Goal: Task Accomplishment & Management: Manage account settings

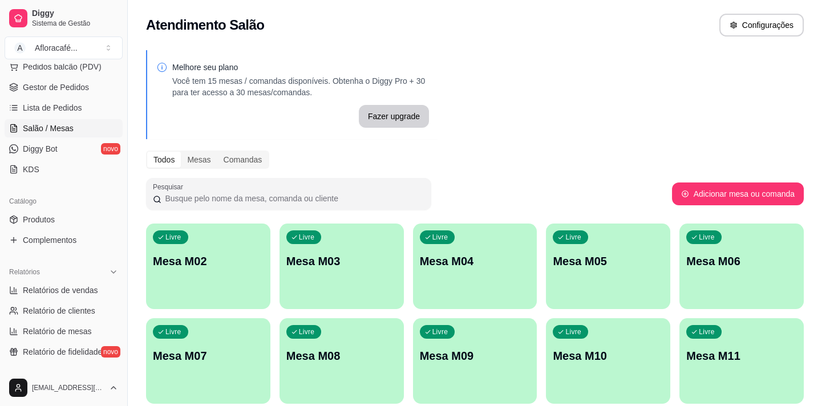
scroll to position [103, 0]
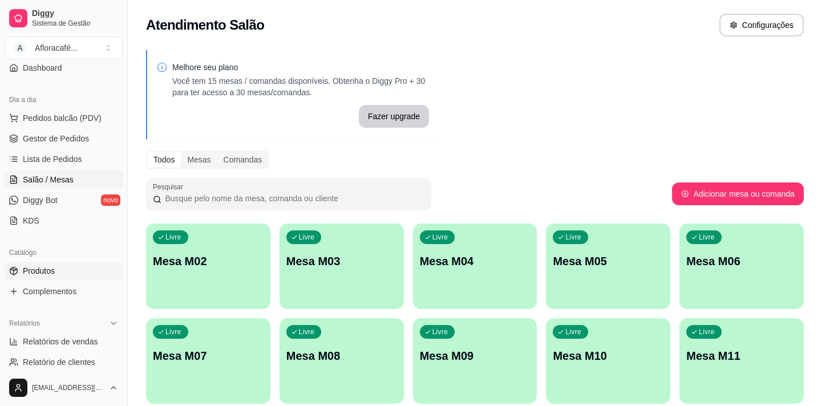
click at [46, 265] on span "Produtos" at bounding box center [39, 270] width 32 height 11
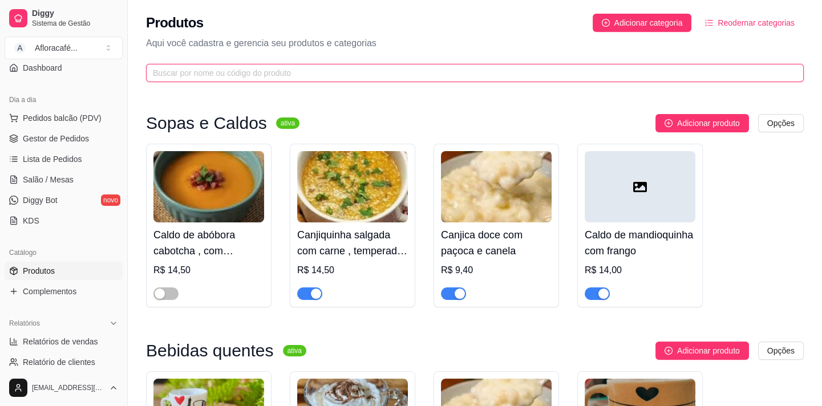
click at [250, 68] on input "text" at bounding box center [470, 73] width 635 height 13
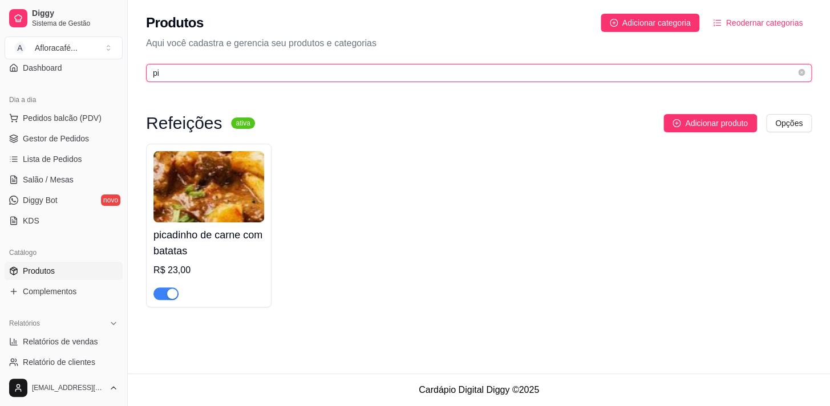
type input "p"
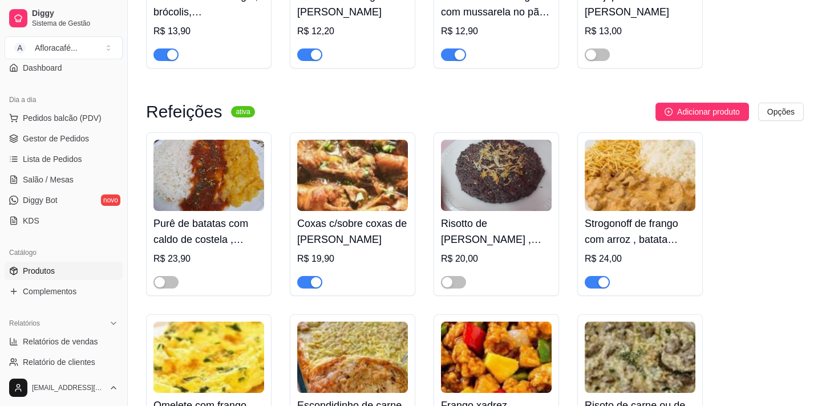
scroll to position [598, 0]
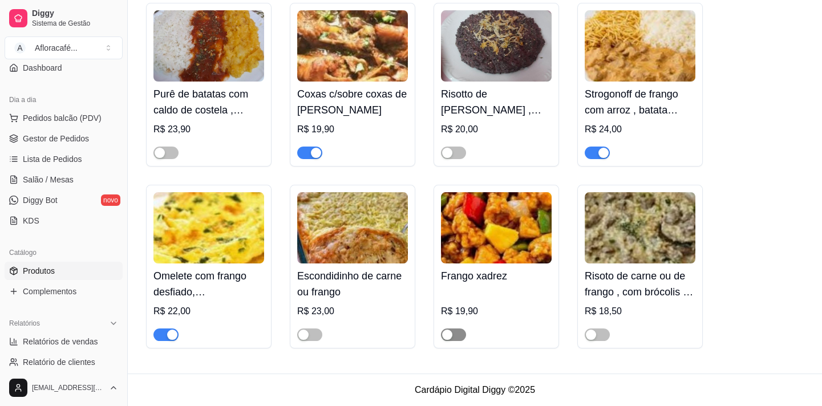
click at [456, 337] on span "button" at bounding box center [453, 335] width 25 height 13
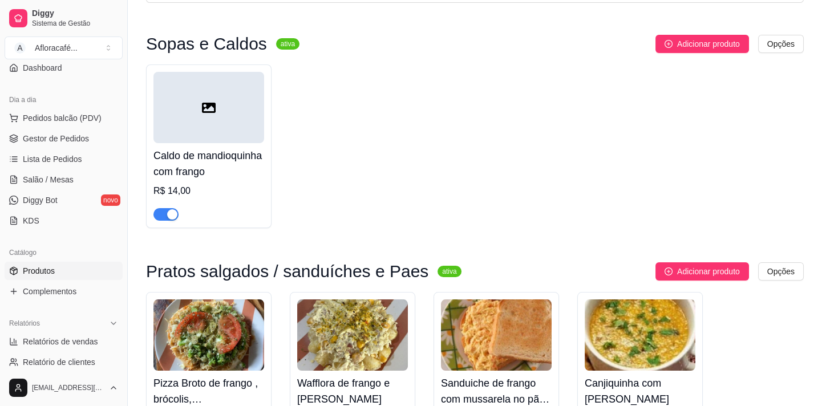
scroll to position [0, 0]
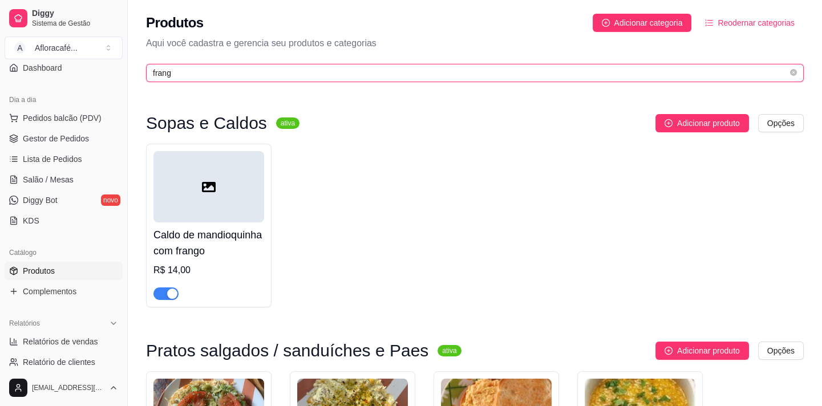
click at [431, 79] on input "frang" at bounding box center [470, 73] width 635 height 13
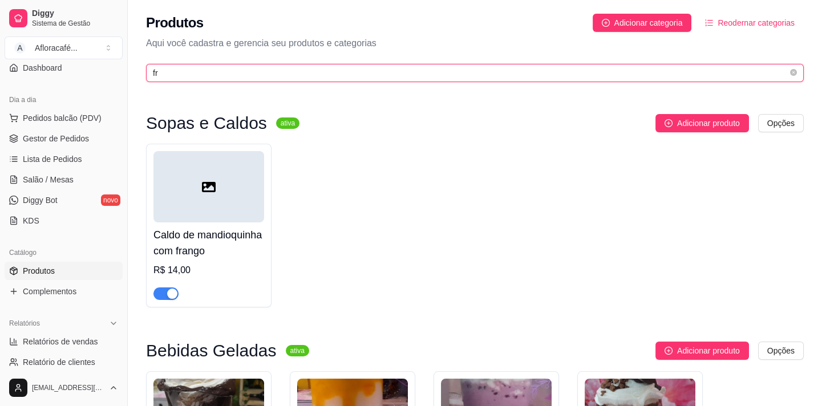
type input "f"
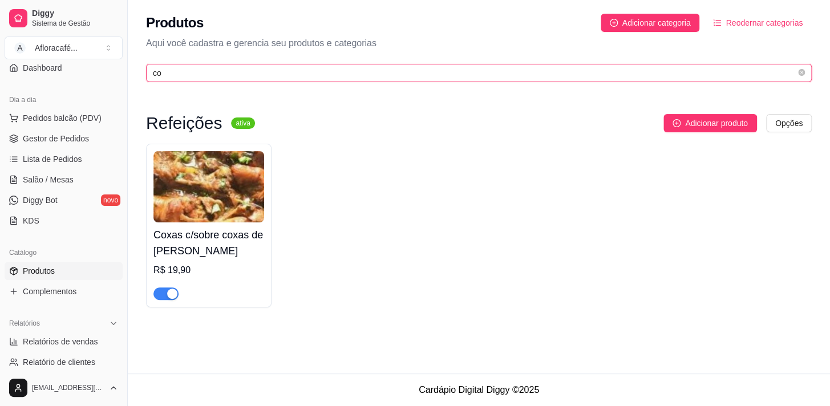
type input "c"
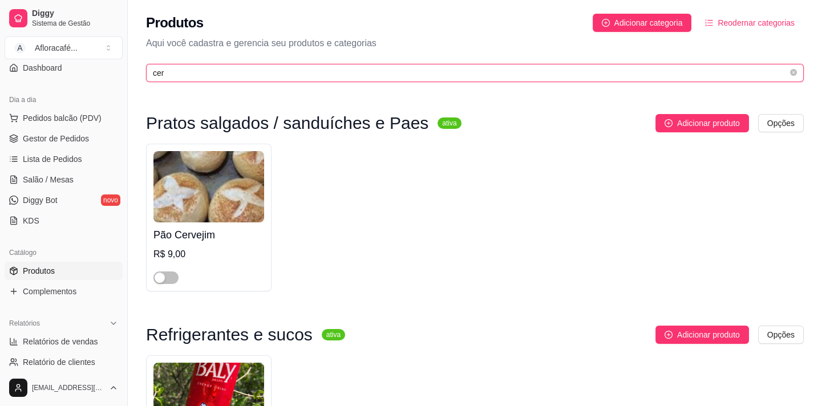
type input "cer"
click at [795, 72] on span "cer" at bounding box center [475, 73] width 658 height 18
click at [793, 74] on icon "close-circle" at bounding box center [793, 72] width 7 height 7
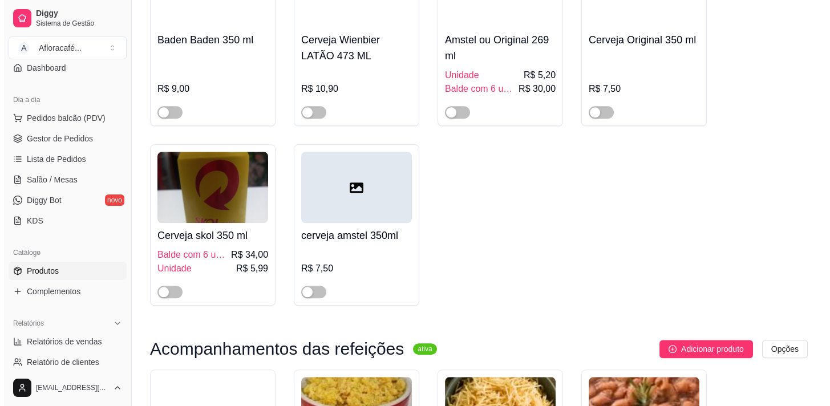
scroll to position [11444, 0]
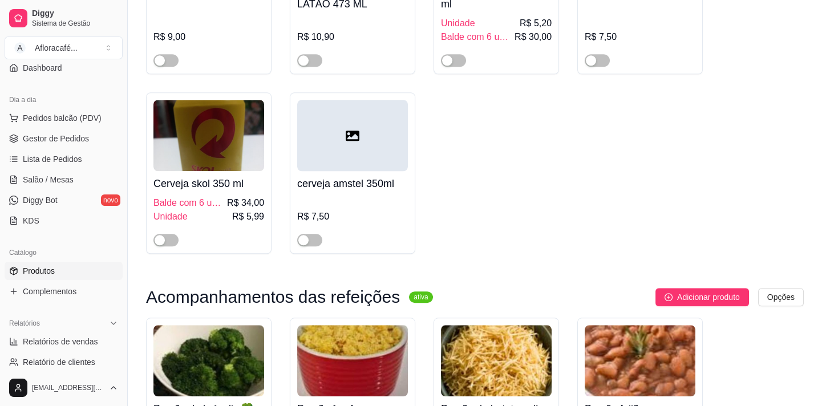
click at [184, 224] on span "Unidade" at bounding box center [171, 217] width 34 height 14
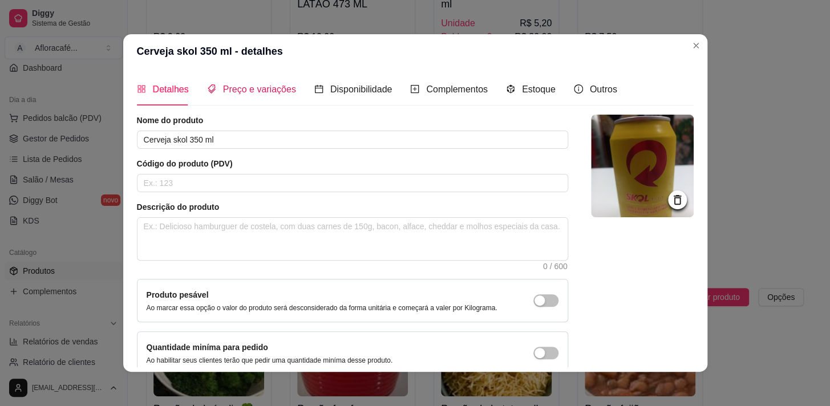
click at [263, 92] on span "Preço e variações" at bounding box center [259, 89] width 73 height 10
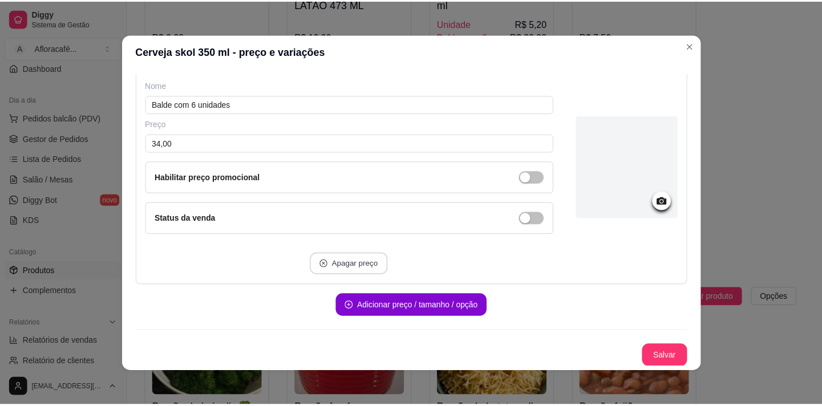
scroll to position [0, 0]
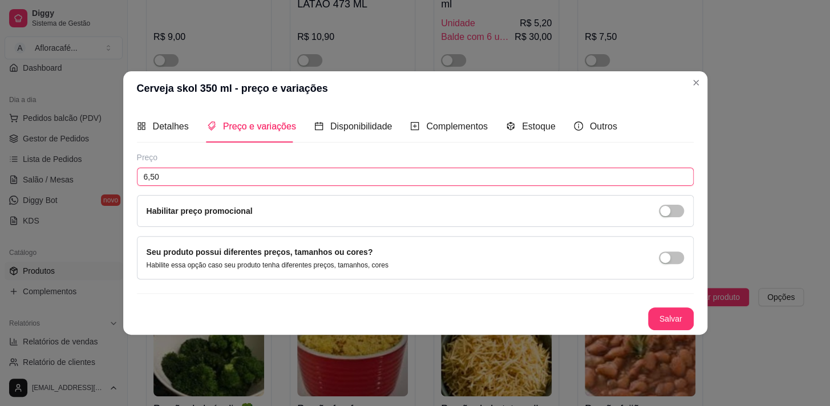
click at [317, 182] on input "6,50" at bounding box center [415, 177] width 557 height 18
type input "5,50"
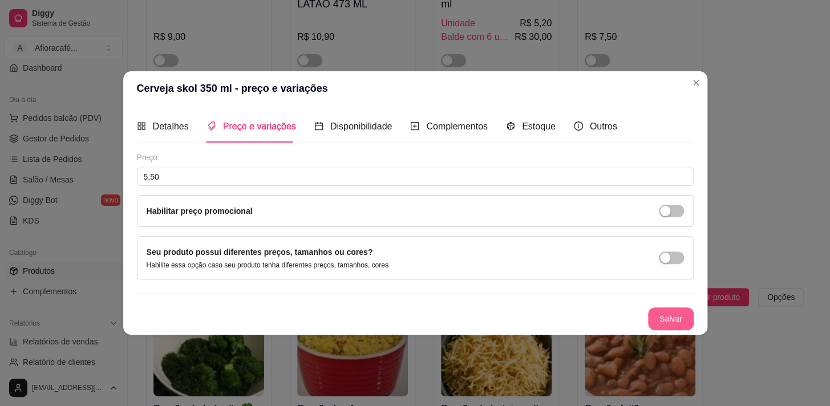
click at [675, 320] on button "Salvar" at bounding box center [671, 319] width 46 height 23
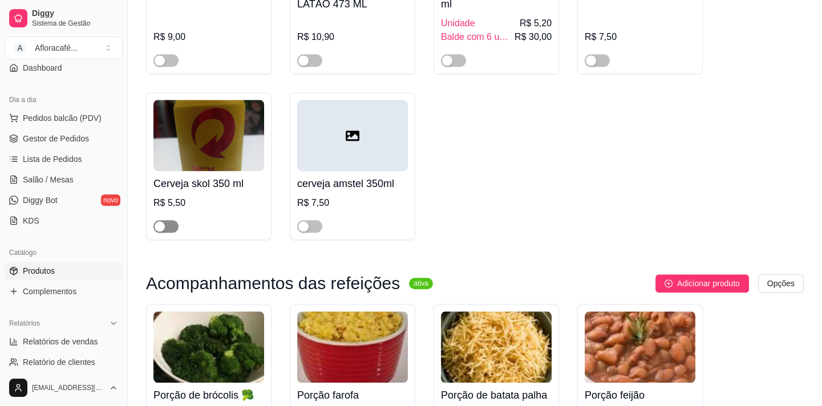
click at [157, 232] on div "button" at bounding box center [160, 226] width 10 height 10
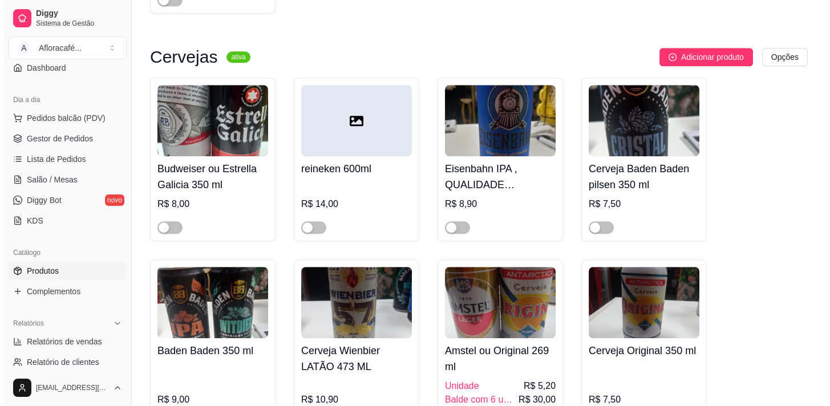
scroll to position [11185, 0]
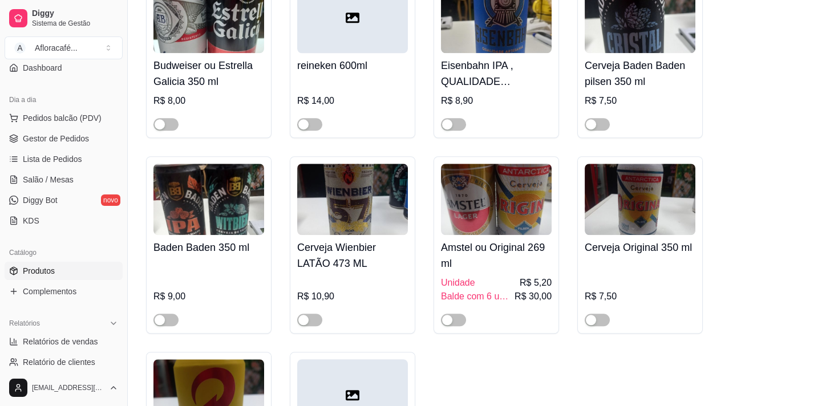
click at [364, 53] on div at bounding box center [352, 17] width 111 height 71
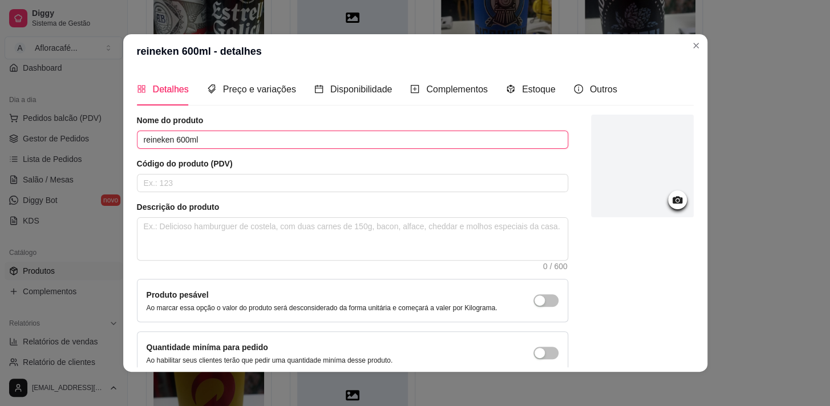
click at [415, 142] on input "reineken 600ml" at bounding box center [352, 140] width 431 height 18
type input "r"
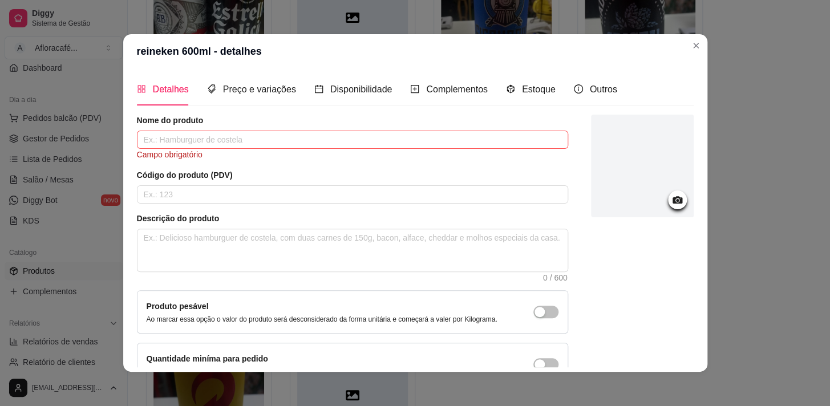
click at [671, 196] on icon at bounding box center [677, 199] width 13 height 13
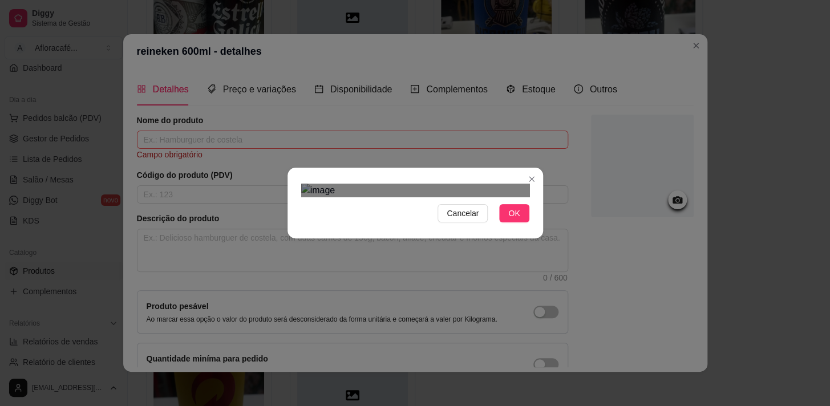
click at [418, 216] on div "Use the arrow keys to move the crop selection area" at bounding box center [410, 318] width 205 height 205
click at [538, 179] on div "Cancelar OK" at bounding box center [416, 203] width 256 height 48
click at [298, 227] on div "Cancelar OK" at bounding box center [416, 203] width 256 height 48
click at [545, 34] on div "Cancelar OK" at bounding box center [415, 203] width 830 height 406
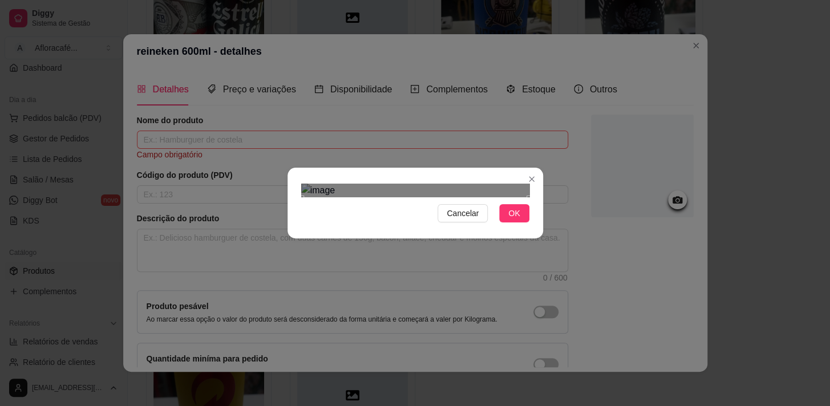
click at [289, 36] on div "Cancelar OK" at bounding box center [415, 203] width 830 height 406
click at [341, 302] on div "Use the arrow keys to move the crop selection area" at bounding box center [415, 316] width 228 height 228
click at [514, 220] on span "OK" at bounding box center [513, 213] width 11 height 13
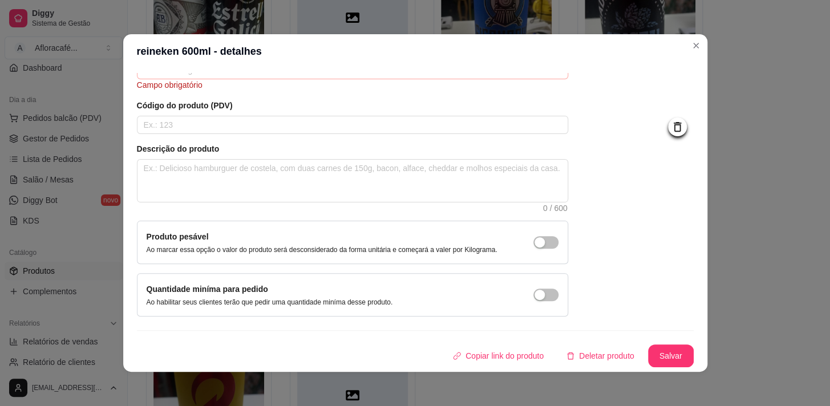
scroll to position [0, 0]
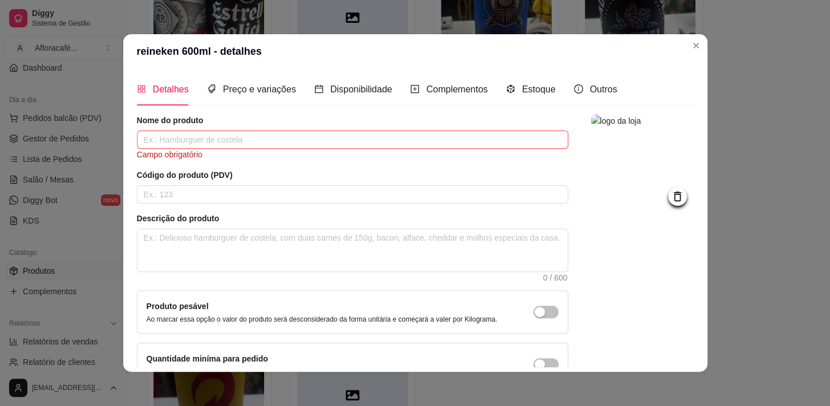
click at [380, 148] on input "text" at bounding box center [352, 140] width 431 height 18
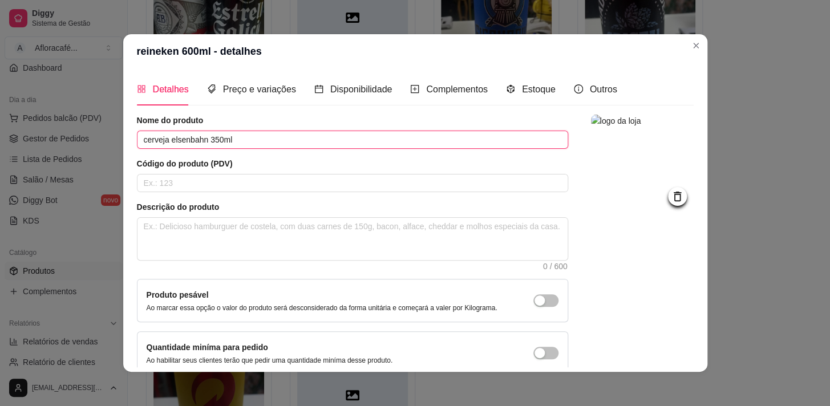
scroll to position [67, 0]
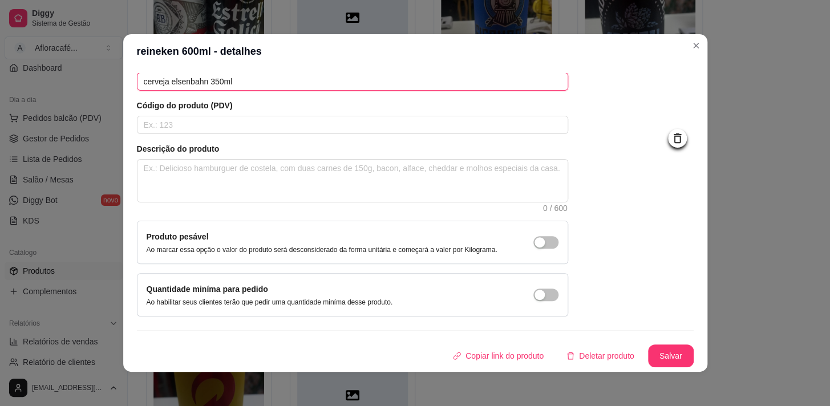
type input "cerveja elsenbahn 350ml"
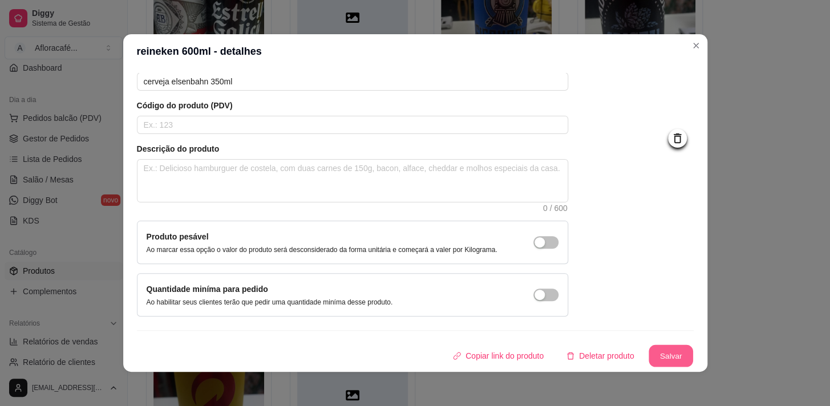
click at [651, 352] on button "Salvar" at bounding box center [671, 356] width 45 height 22
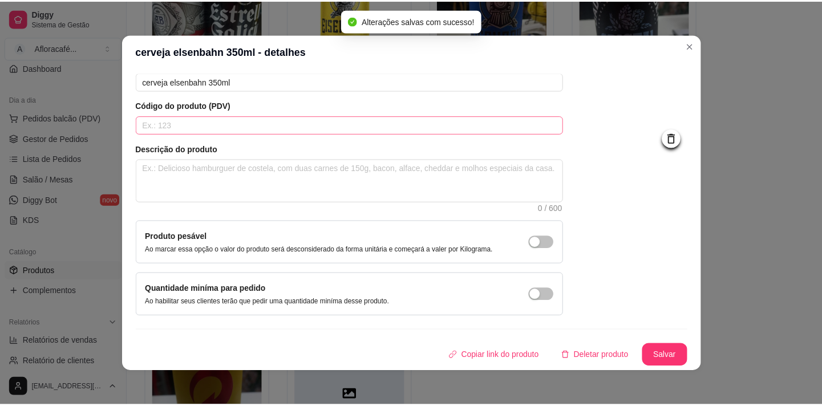
scroll to position [0, 0]
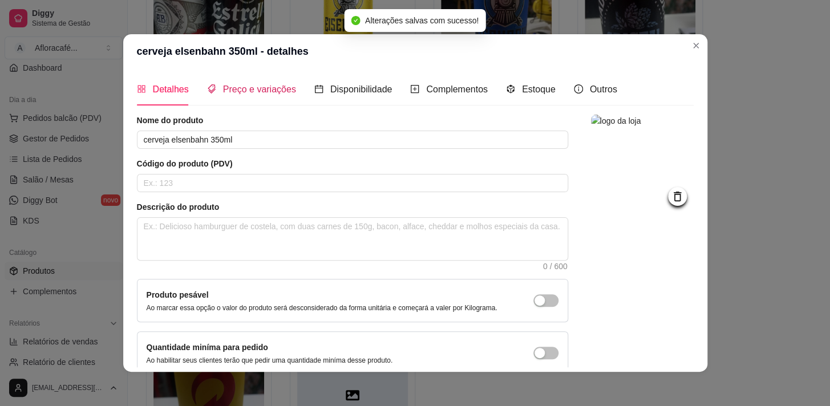
click at [228, 84] on span "Preço e variações" at bounding box center [259, 89] width 73 height 10
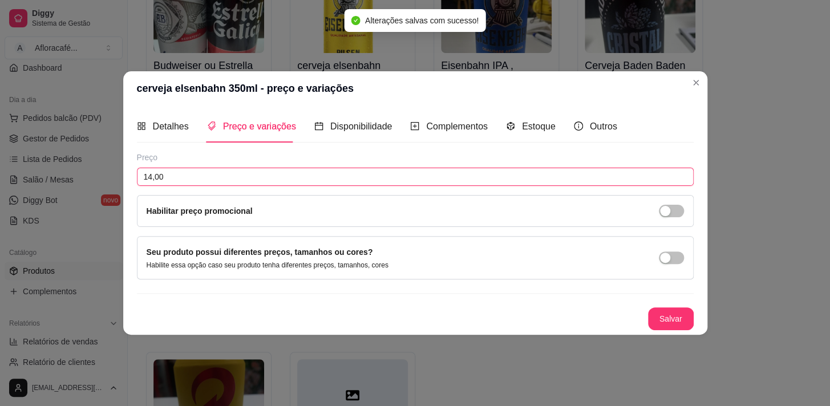
click at [263, 181] on input "14,00" at bounding box center [415, 177] width 557 height 18
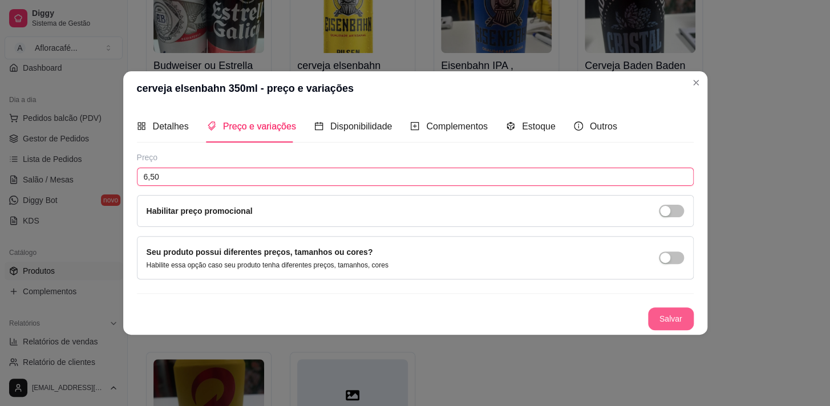
type input "6,50"
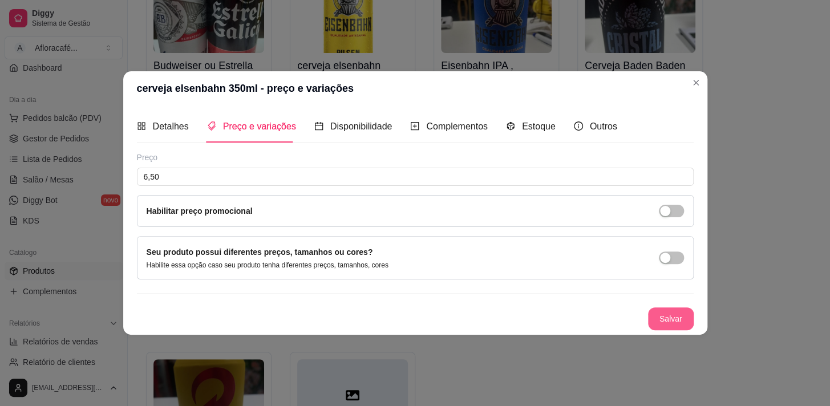
click at [661, 318] on button "Salvar" at bounding box center [671, 319] width 46 height 23
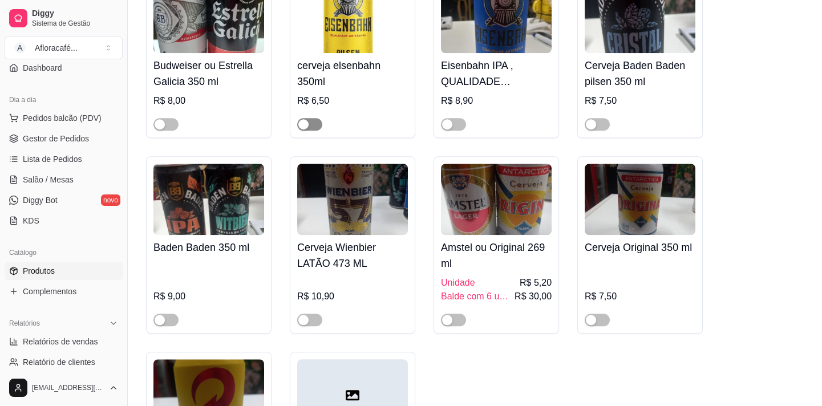
click at [314, 131] on span "button" at bounding box center [309, 124] width 25 height 13
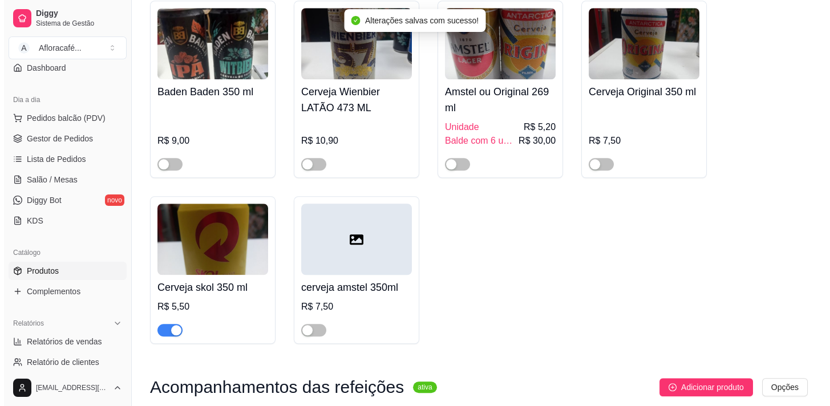
scroll to position [11082, 0]
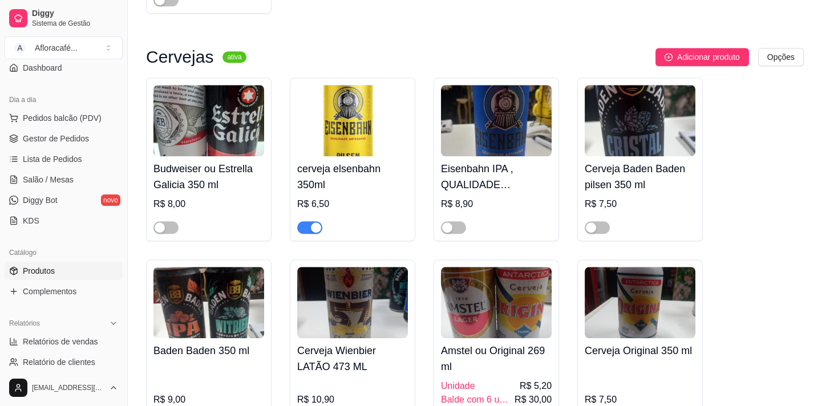
click at [236, 156] on img at bounding box center [209, 120] width 111 height 71
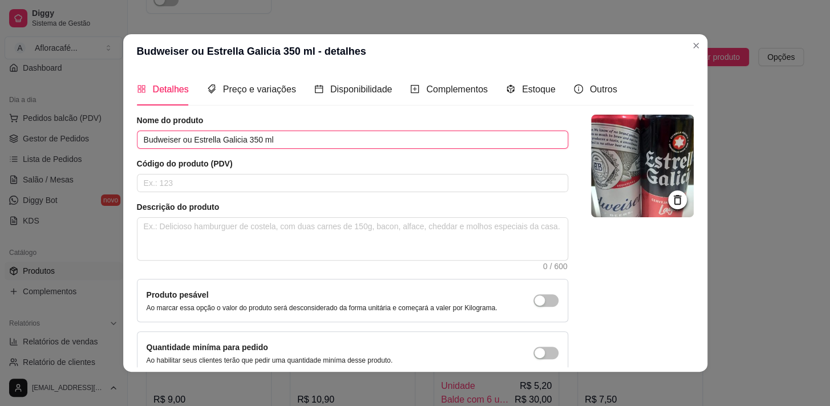
click at [313, 142] on input "Budweiser ou Estrella Galicia 350 ml" at bounding box center [352, 140] width 431 height 18
click at [671, 196] on icon at bounding box center [677, 199] width 13 height 13
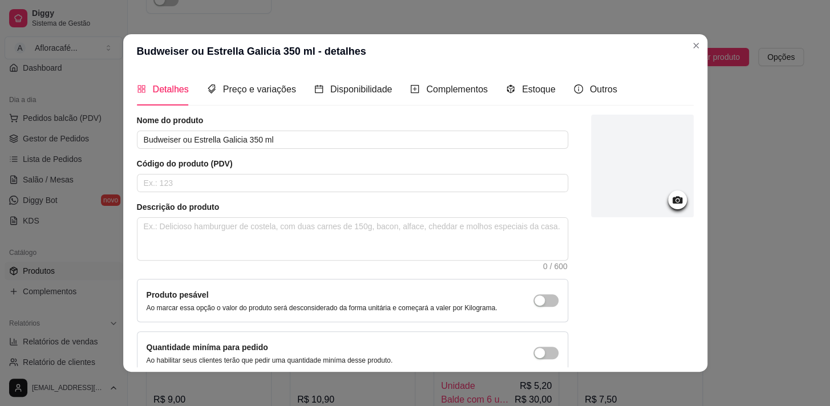
click at [671, 193] on icon at bounding box center [677, 199] width 13 height 13
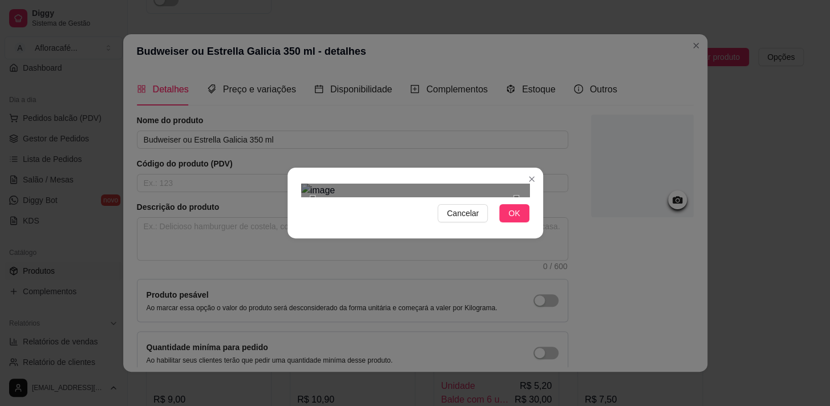
click at [511, 179] on div "Cancelar OK" at bounding box center [416, 203] width 256 height 48
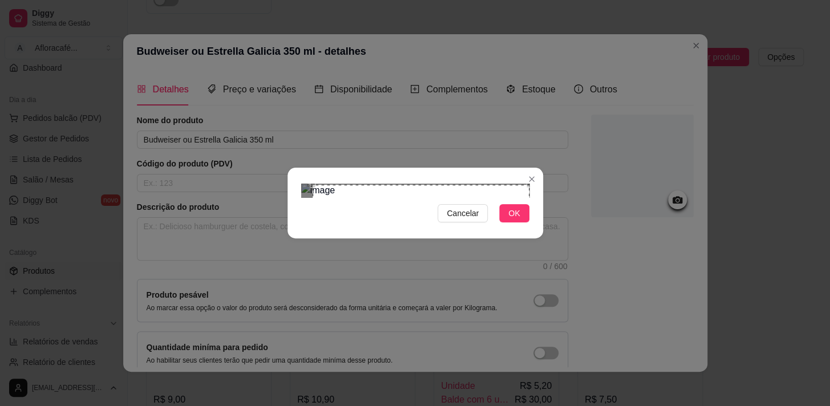
click at [555, 61] on div "Cancelar OK" at bounding box center [415, 203] width 830 height 406
click at [525, 223] on button "OK" at bounding box center [514, 213] width 30 height 18
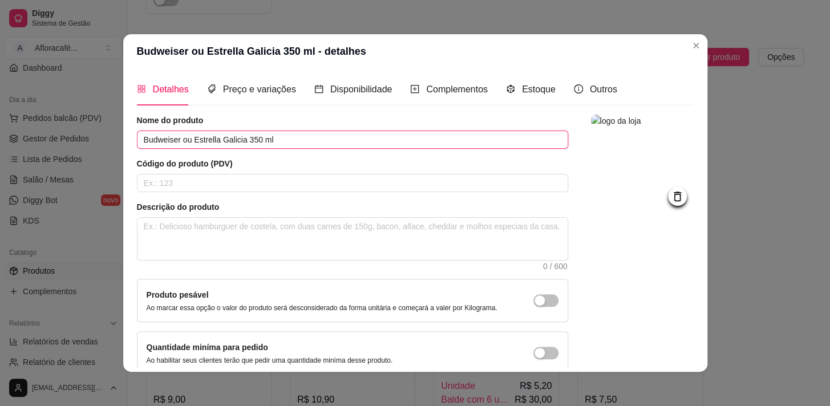
click at [286, 136] on input "Budweiser ou Estrella Galicia 350 ml" at bounding box center [352, 140] width 431 height 18
type input "B"
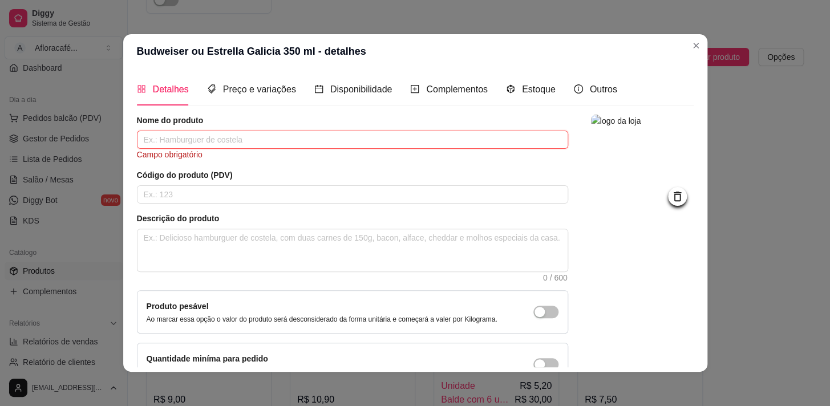
type input "b"
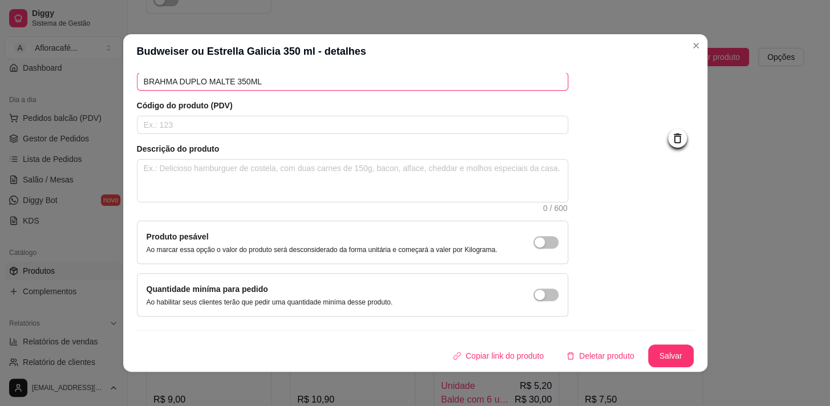
scroll to position [2, 0]
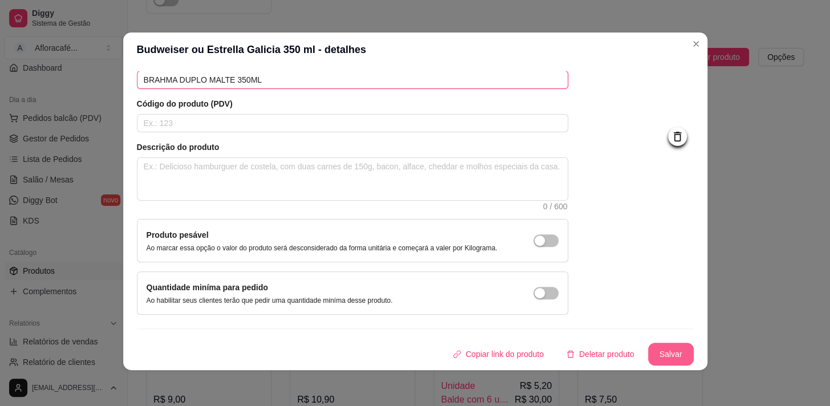
type input "BRAHMA DUPLO MALTE 350ML"
click at [669, 348] on button "Salvar" at bounding box center [671, 355] width 45 height 22
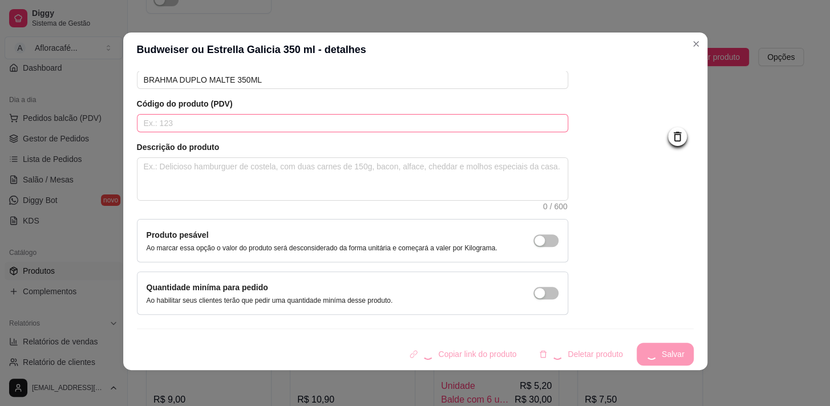
scroll to position [0, 0]
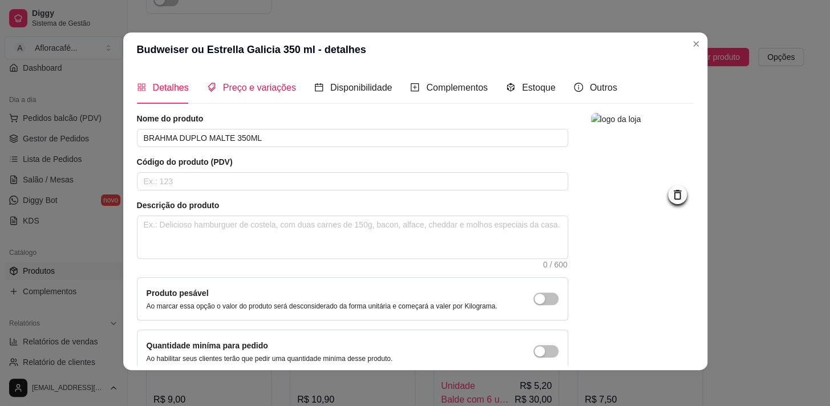
click at [228, 86] on span "Preço e variações" at bounding box center [259, 88] width 73 height 10
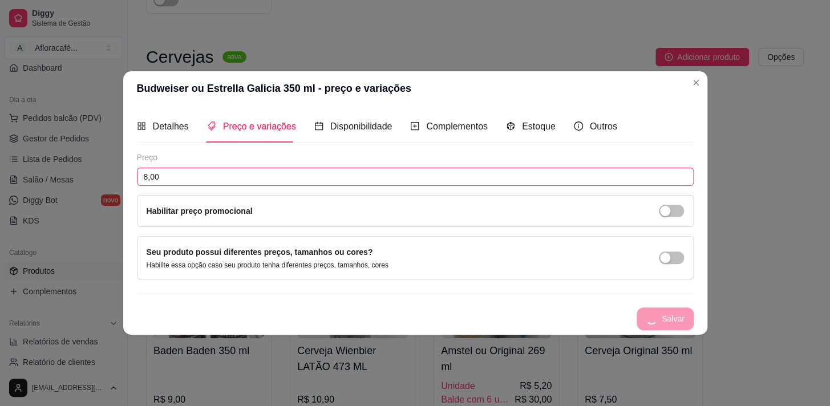
click at [241, 183] on input "8,00" at bounding box center [415, 177] width 557 height 18
type input "6,00"
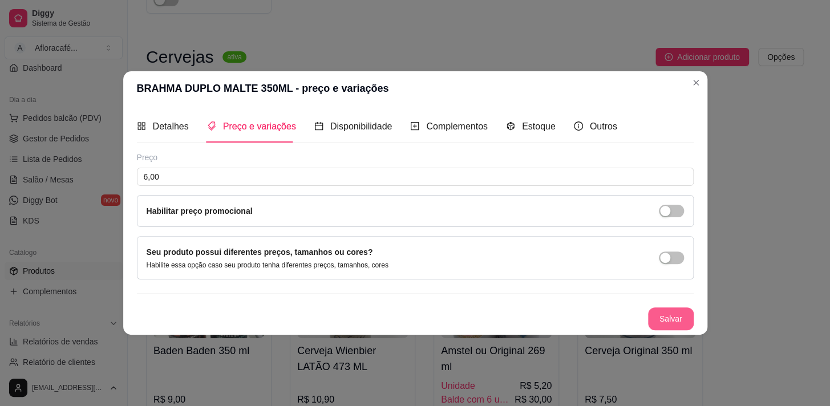
click at [677, 320] on button "Salvar" at bounding box center [671, 319] width 46 height 23
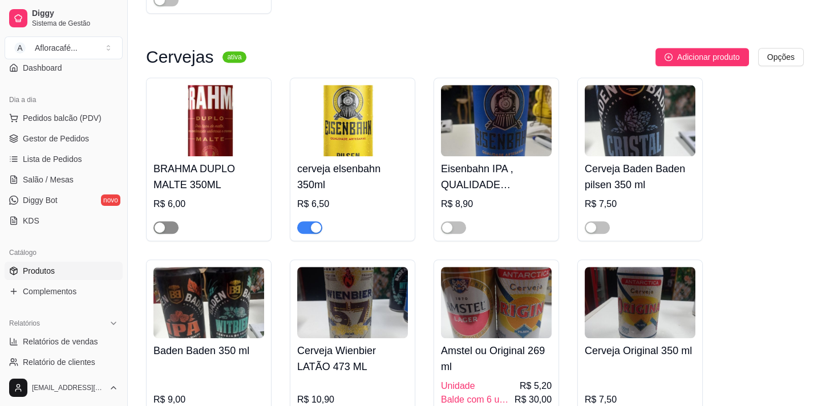
click at [172, 234] on span "button" at bounding box center [166, 227] width 25 height 13
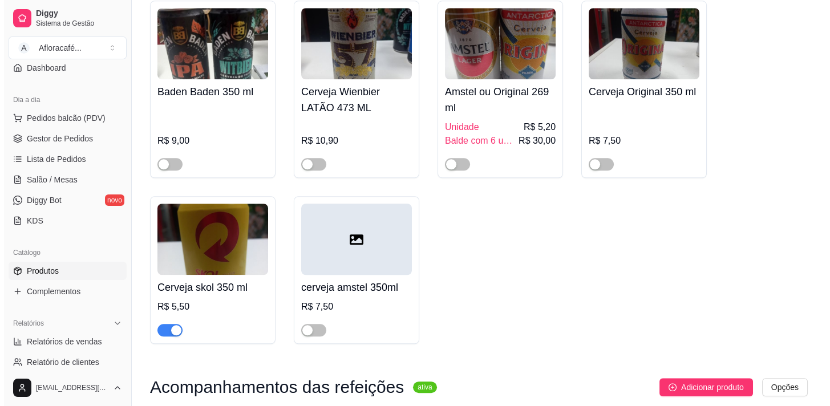
scroll to position [11185, 0]
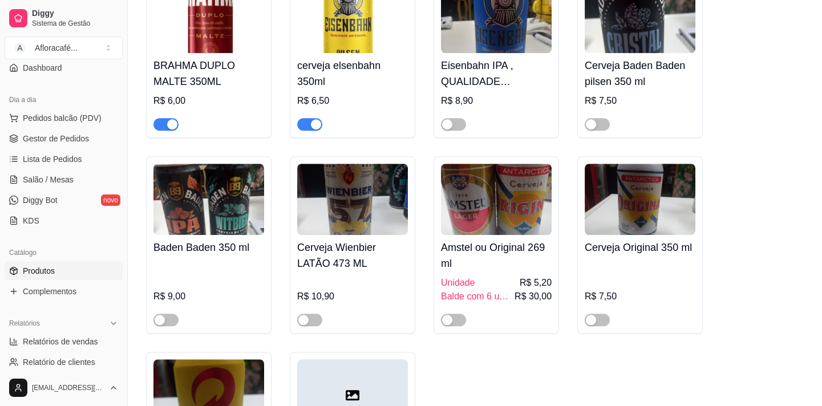
click at [387, 90] on h4 "cerveja elsenbahn 350ml" at bounding box center [352, 74] width 111 height 32
click at [390, 90] on h4 "cerveja elsenbahn 350ml" at bounding box center [352, 74] width 111 height 32
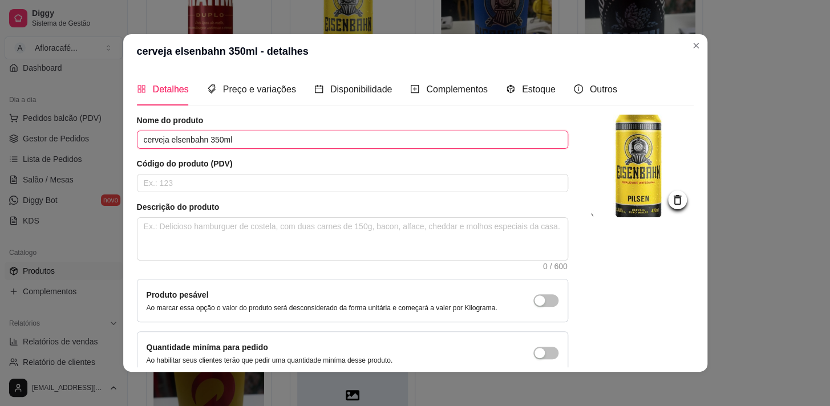
click at [339, 136] on input "cerveja elsenbahn 350ml" at bounding box center [352, 140] width 431 height 18
type input "c"
type input "e"
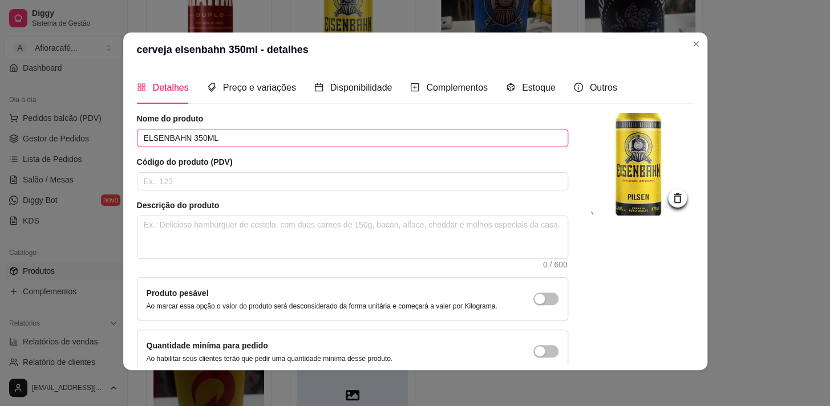
type input "ELSENBAHN 350ML"
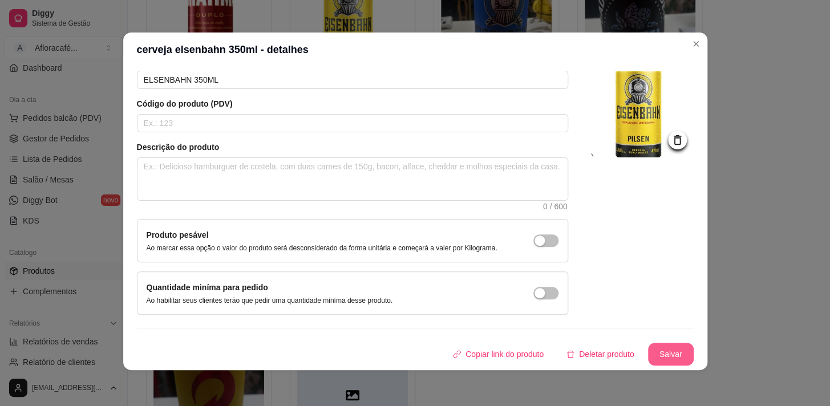
click at [648, 343] on button "Salvar" at bounding box center [671, 354] width 46 height 23
click at [651, 353] on button "Salvar" at bounding box center [671, 355] width 45 height 22
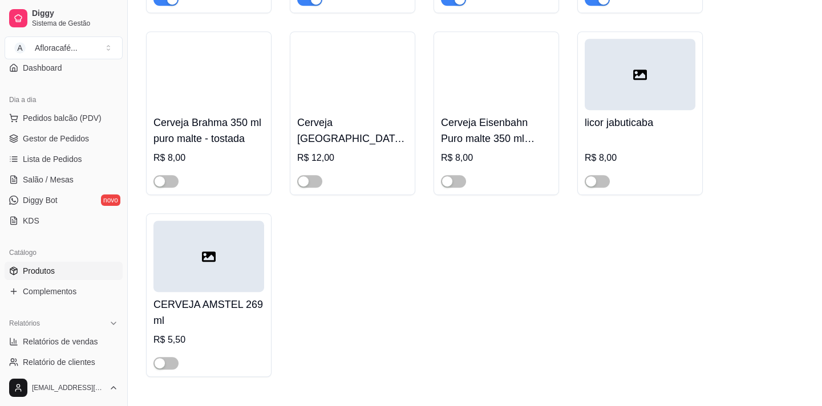
scroll to position [10666, 0]
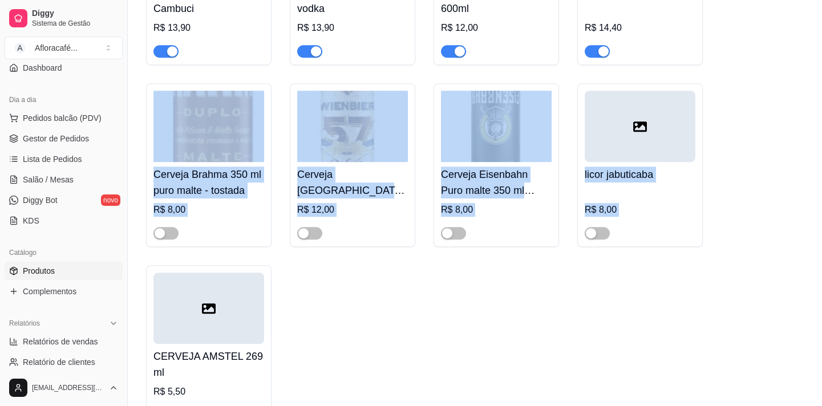
drag, startPoint x: 821, startPoint y: 297, endPoint x: 814, endPoint y: 75, distance: 222.7
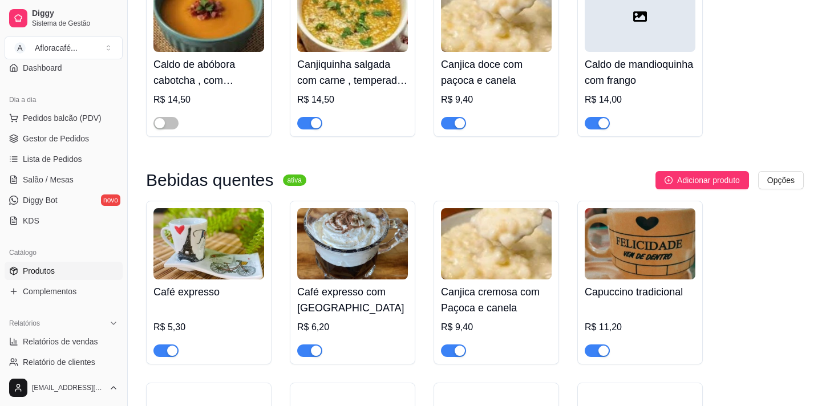
scroll to position [0, 0]
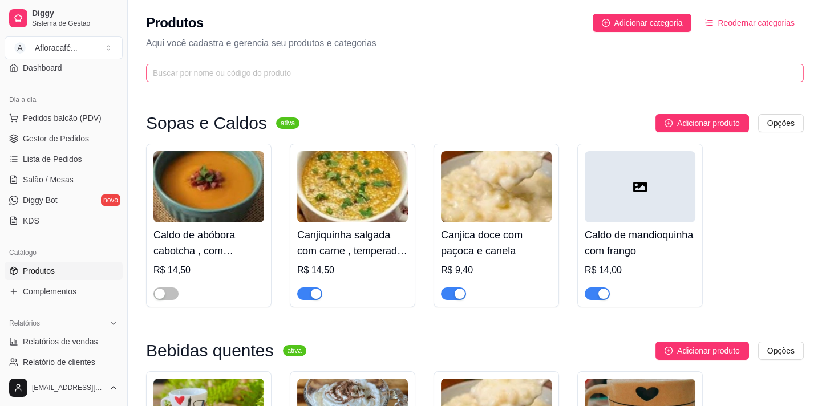
click at [495, 64] on span at bounding box center [475, 73] width 658 height 18
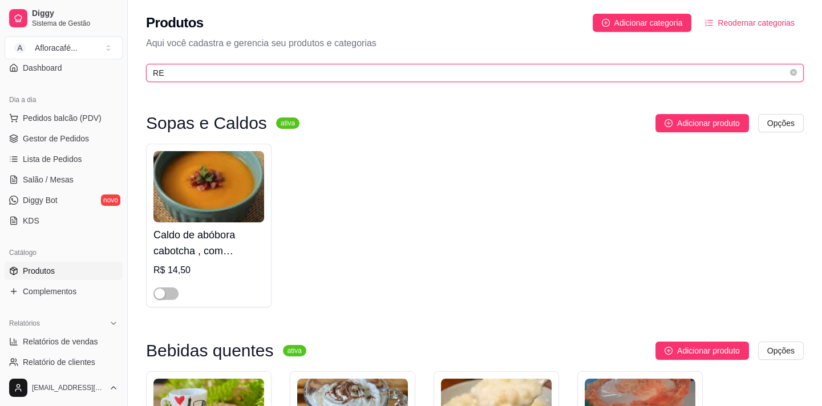
type input "R"
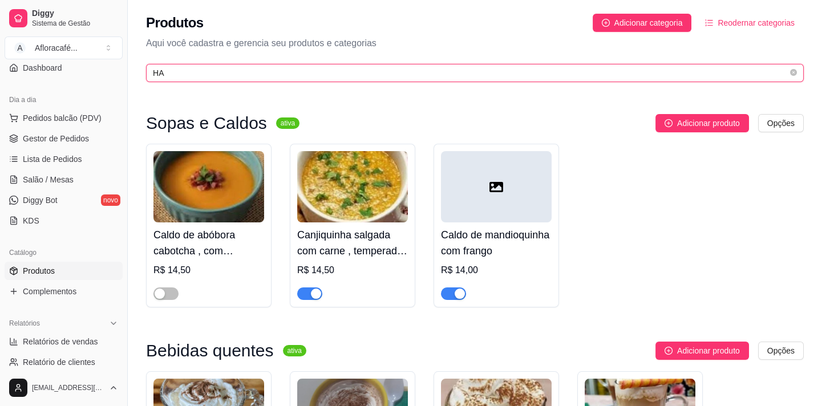
type input "H"
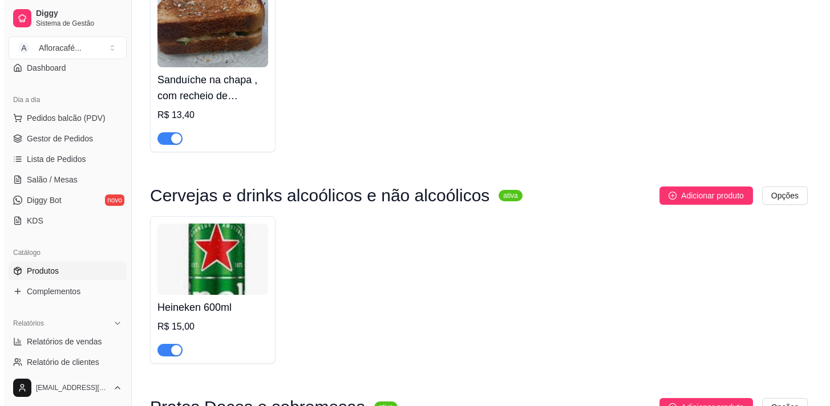
scroll to position [311, 0]
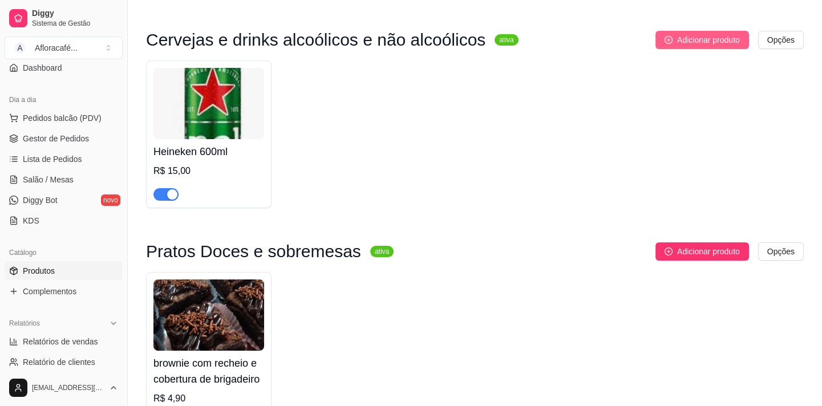
type input "HEI"
click at [737, 38] on span "Adicionar produto" at bounding box center [708, 40] width 63 height 13
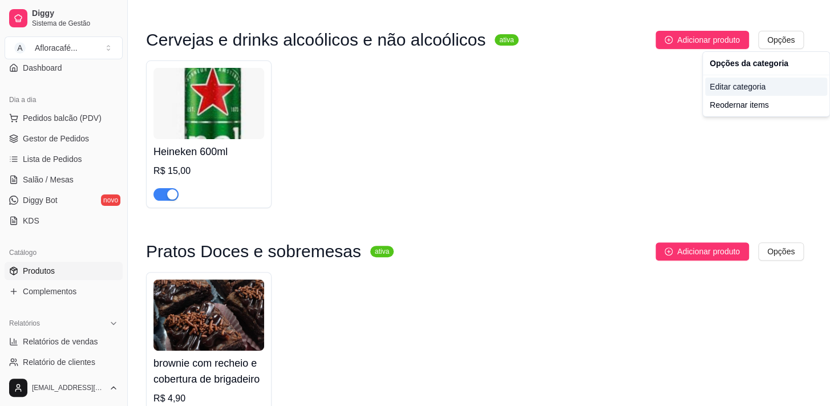
click at [765, 90] on div "Editar categoria" at bounding box center [766, 87] width 122 height 18
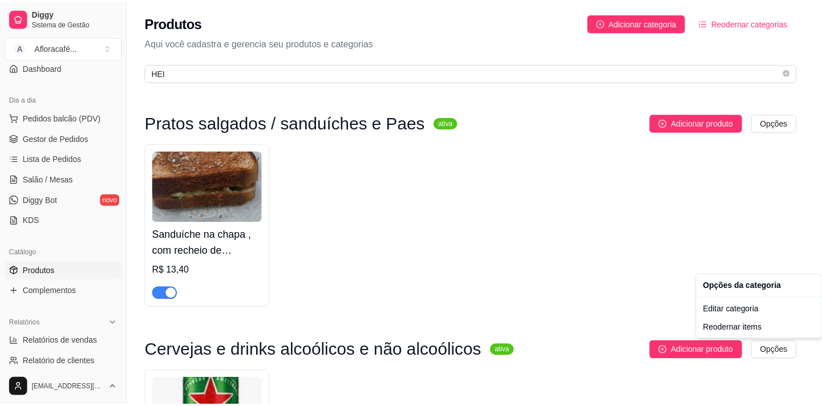
scroll to position [0, 0]
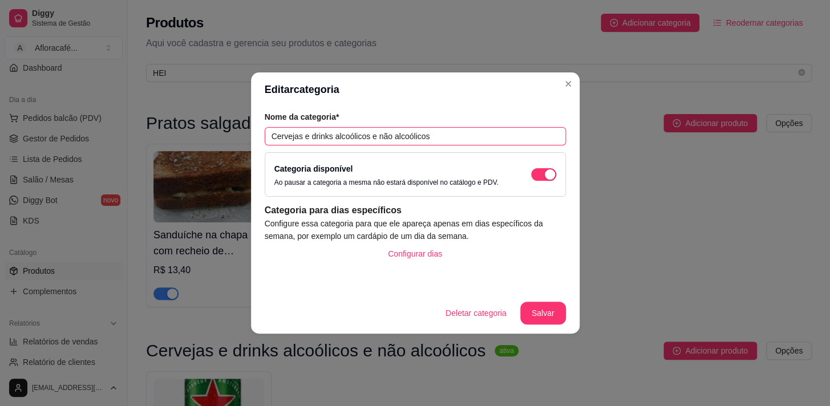
click at [309, 133] on input "Cervejas e drinks alcoólicos e não alcoólicos" at bounding box center [415, 136] width 301 height 18
type input "drinks alcoólicos e não alcoólicos"
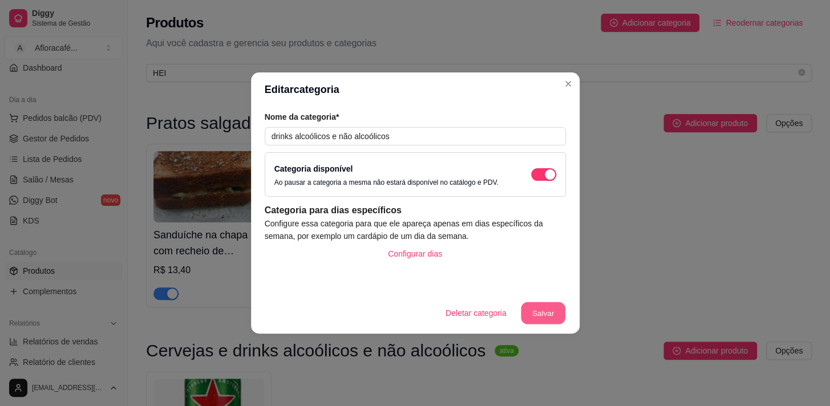
click at [550, 317] on button "Salvar" at bounding box center [543, 313] width 45 height 22
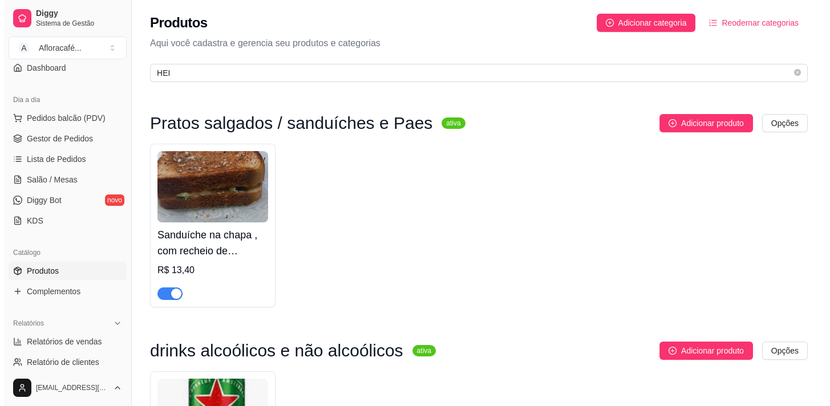
scroll to position [207, 0]
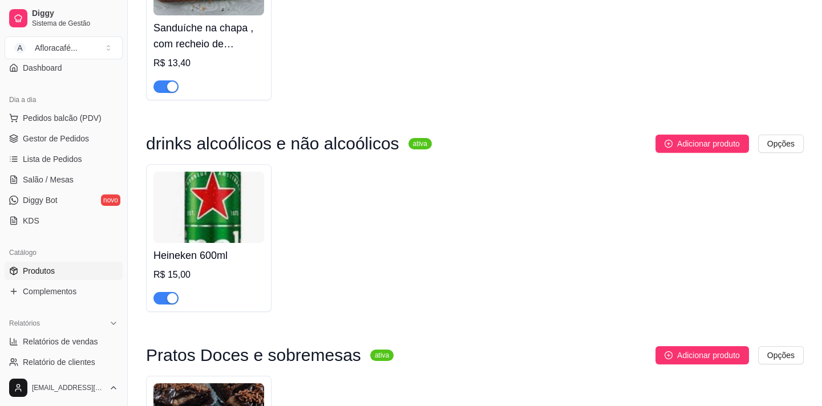
click at [246, 240] on img at bounding box center [209, 207] width 111 height 71
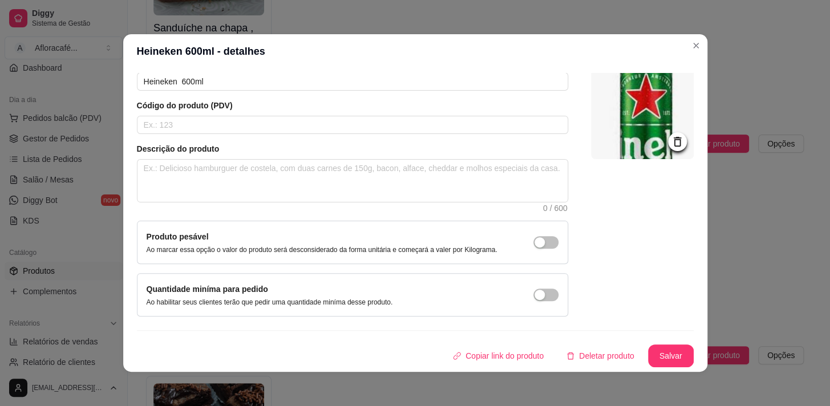
scroll to position [2, 0]
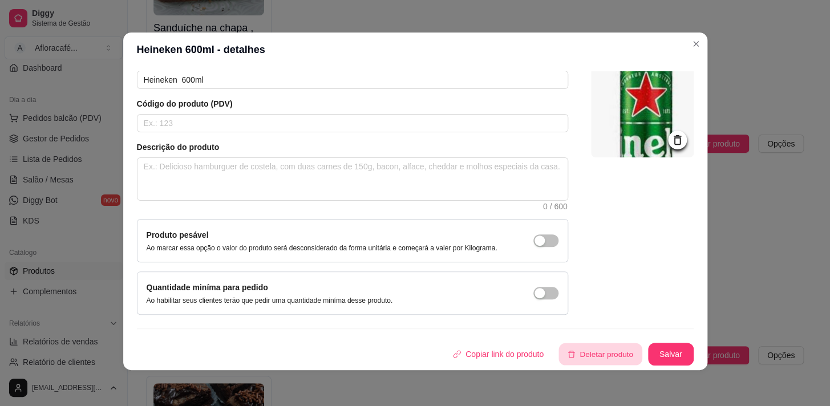
click at [573, 358] on button "Deletar produto" at bounding box center [600, 355] width 83 height 22
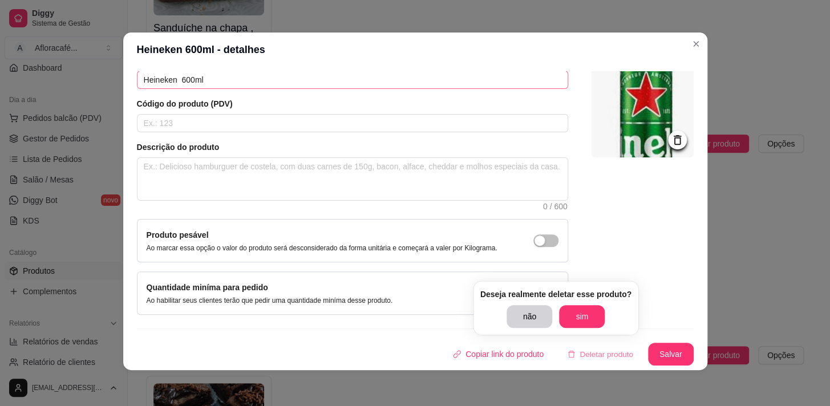
scroll to position [0, 0]
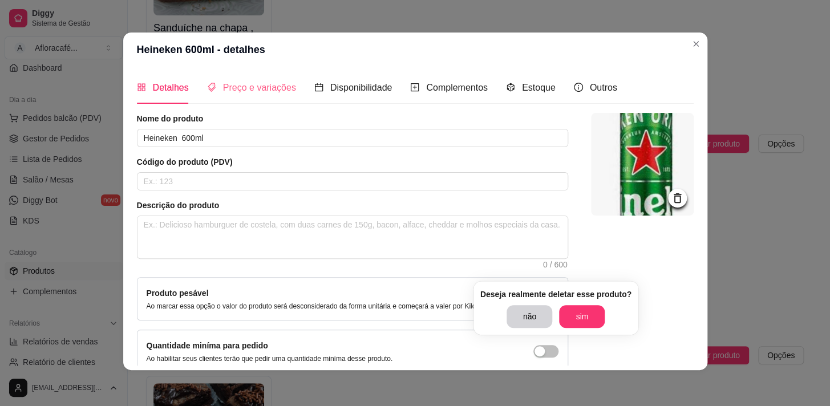
click at [217, 80] on div "Preço e variações" at bounding box center [251, 87] width 89 height 14
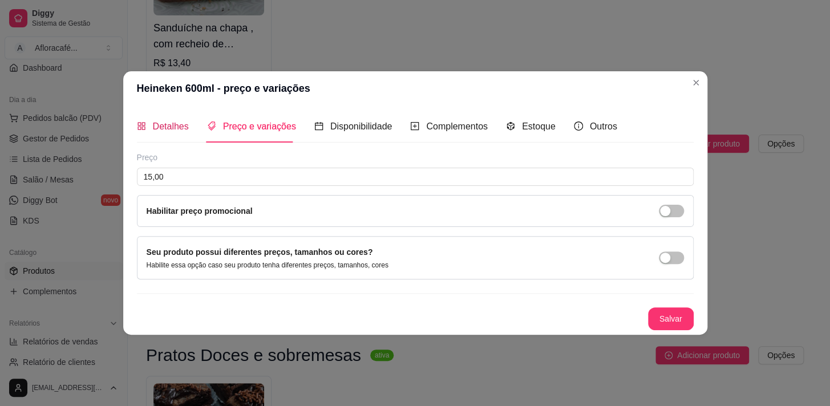
click at [151, 126] on div "Detalhes" at bounding box center [163, 126] width 52 height 14
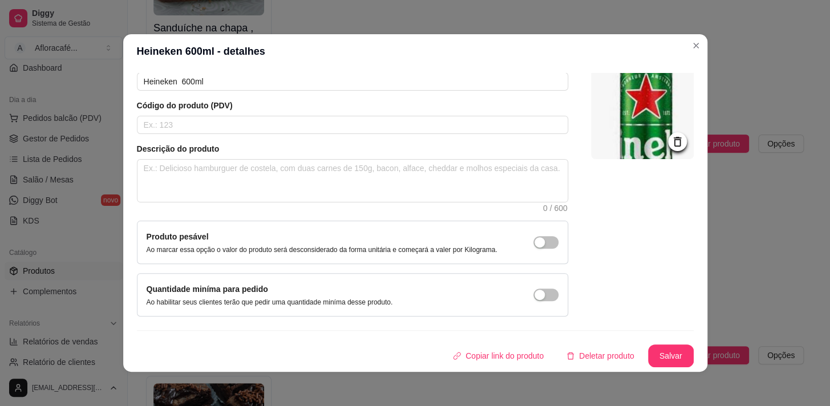
scroll to position [2, 0]
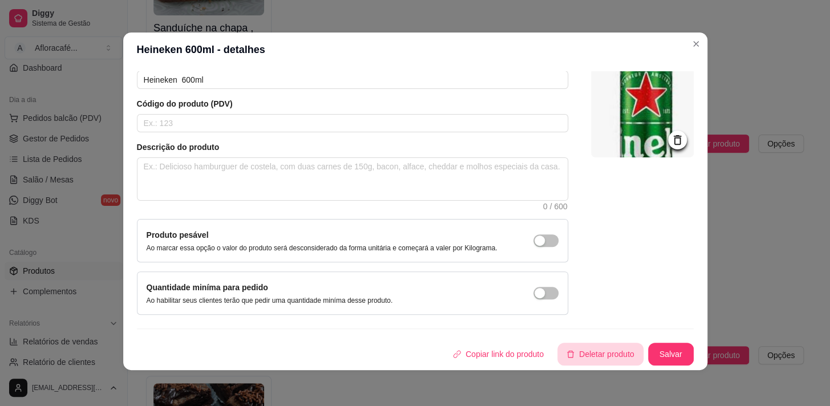
click at [581, 348] on button "Deletar produto" at bounding box center [601, 354] width 86 height 23
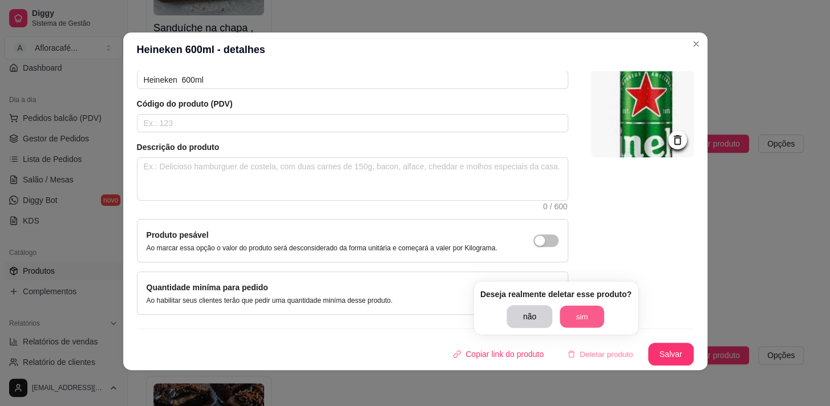
click at [580, 314] on button "sim" at bounding box center [582, 317] width 45 height 22
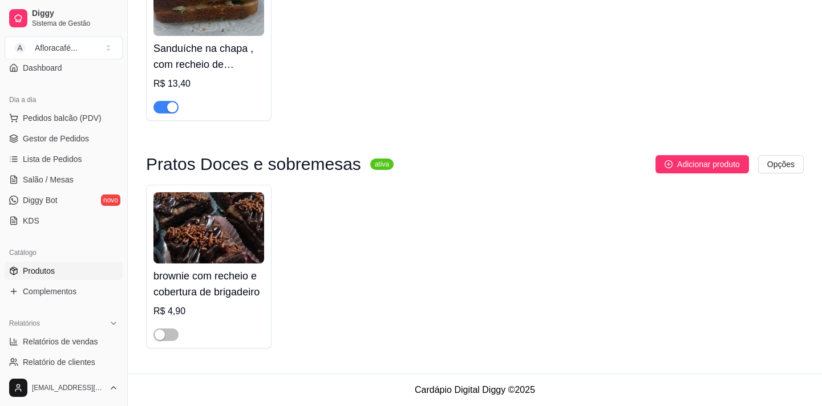
scroll to position [0, 0]
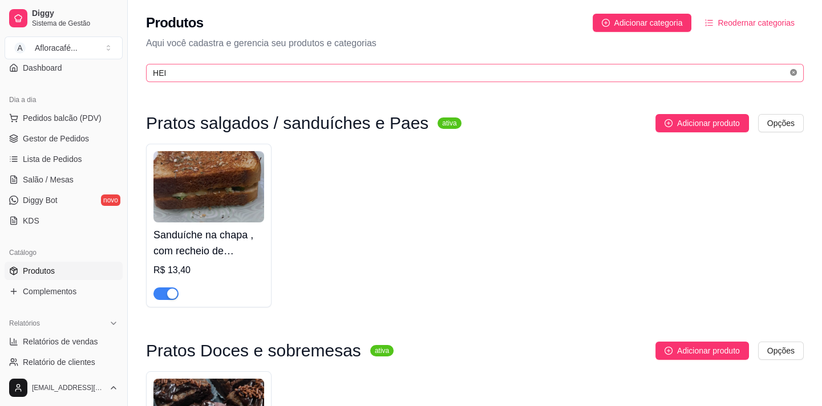
click at [793, 76] on span at bounding box center [793, 73] width 7 height 11
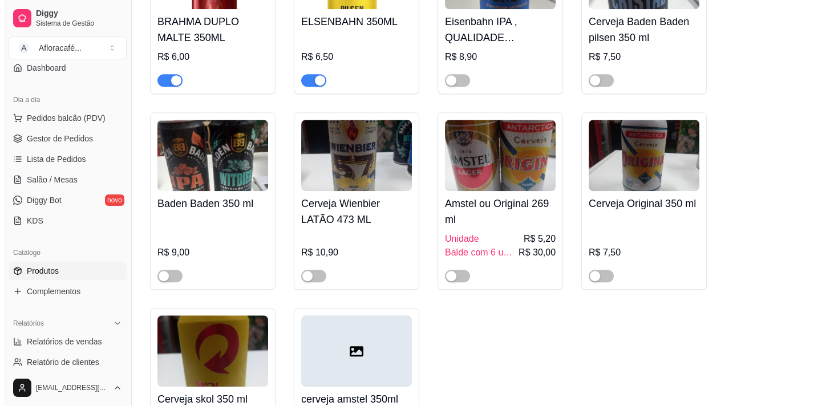
scroll to position [11202, 0]
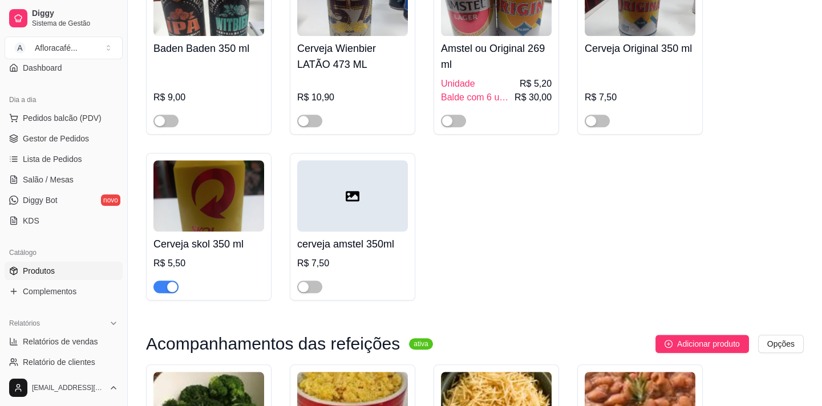
click at [356, 229] on div at bounding box center [352, 195] width 111 height 71
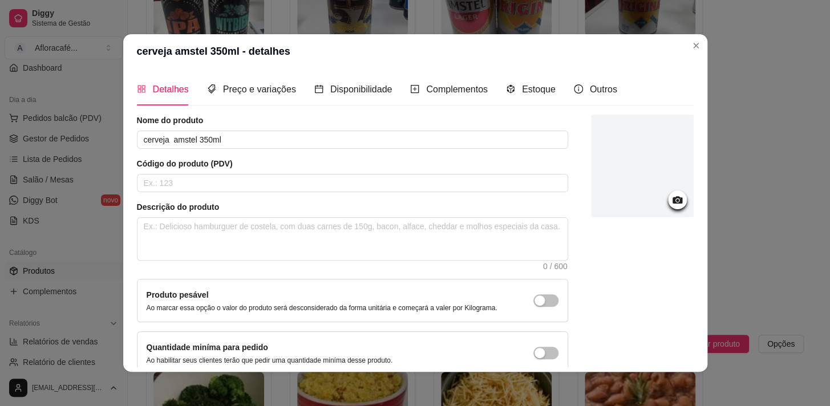
click at [668, 192] on div at bounding box center [677, 200] width 19 height 19
click at [672, 199] on icon at bounding box center [677, 199] width 10 height 7
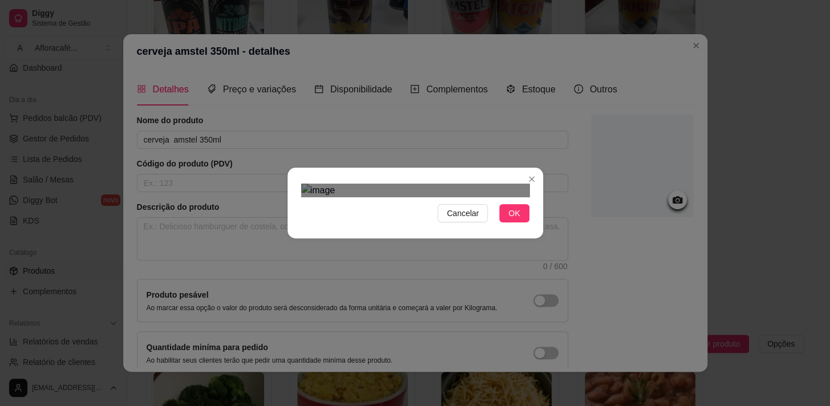
click at [288, 14] on div "Cancelar OK" at bounding box center [415, 203] width 830 height 406
click at [534, 30] on div "Cancelar OK" at bounding box center [415, 203] width 830 height 406
click at [447, 266] on div "Use the arrow keys to move the crop selection area" at bounding box center [415, 333] width 228 height 228
click at [518, 223] on button "OK" at bounding box center [514, 213] width 30 height 18
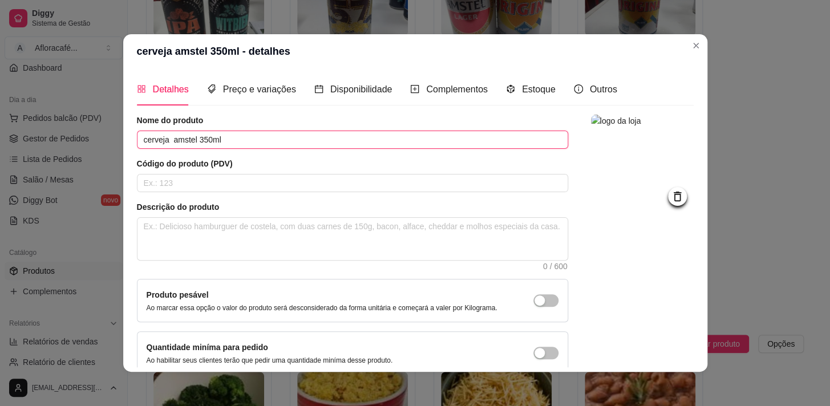
click at [292, 147] on input "cerveja amstel 350ml" at bounding box center [352, 140] width 431 height 18
type input "c"
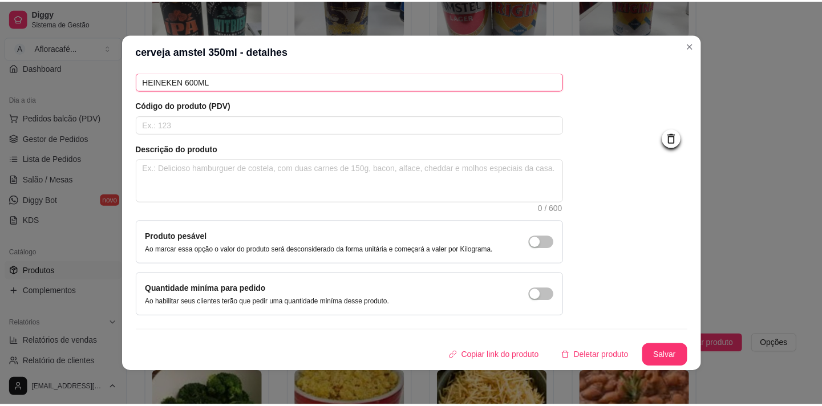
scroll to position [2, 0]
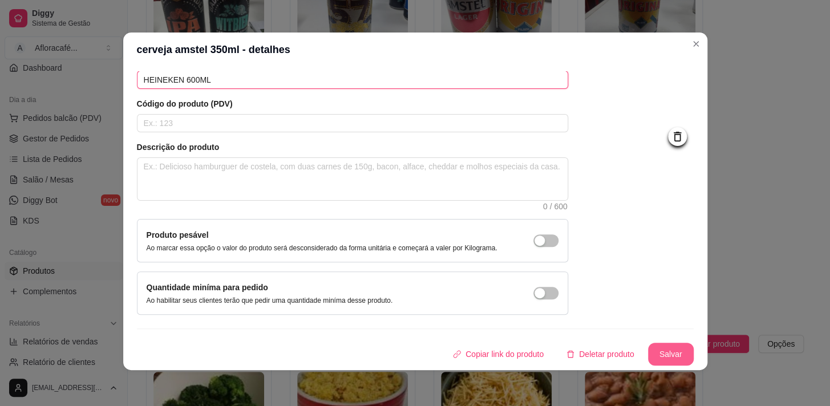
type input "HEINEKEN 600ML"
click at [660, 348] on button "Salvar" at bounding box center [671, 354] width 46 height 23
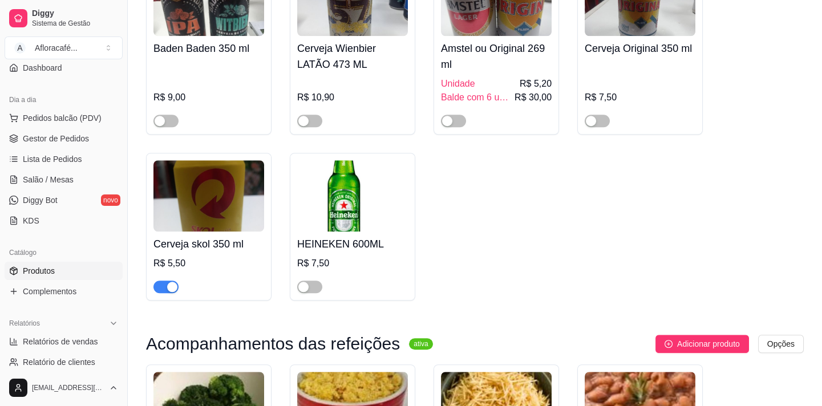
click at [320, 252] on h4 "HEINEKEN 600ML" at bounding box center [352, 244] width 111 height 16
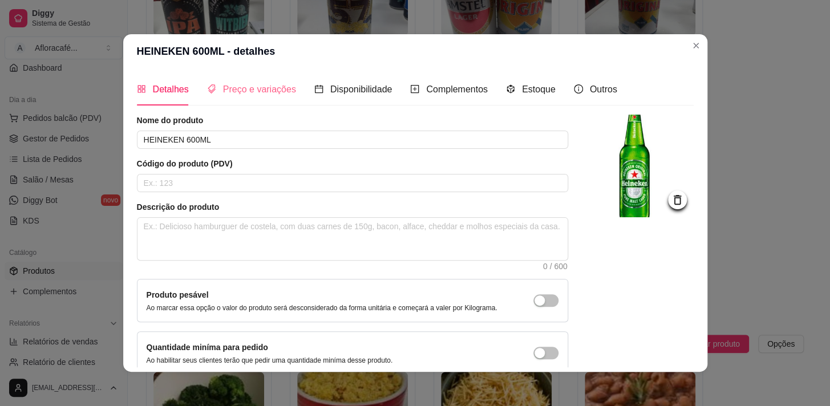
click at [277, 74] on div "Preço e variações" at bounding box center [251, 89] width 89 height 33
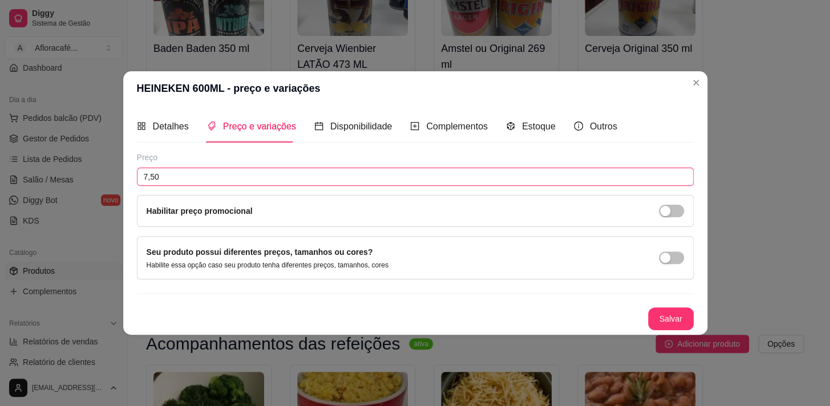
click at [313, 179] on input "7,50" at bounding box center [415, 177] width 557 height 18
type input "15,00"
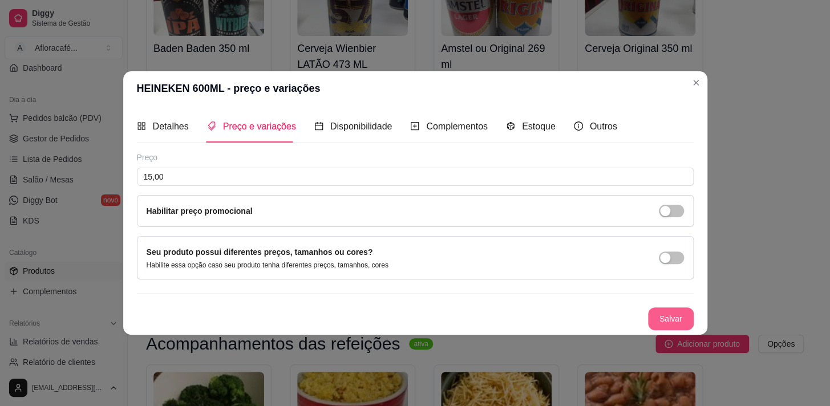
click at [680, 322] on button "Salvar" at bounding box center [671, 319] width 46 height 23
click at [667, 324] on button "Salvar" at bounding box center [671, 319] width 45 height 22
drag, startPoint x: 703, startPoint y: 75, endPoint x: 693, endPoint y: 85, distance: 14.1
click at [702, 77] on section "HEINEKEN 600ML - preço e variações Detalhes Preço e variações Disponibilidade C…" at bounding box center [415, 203] width 584 height 264
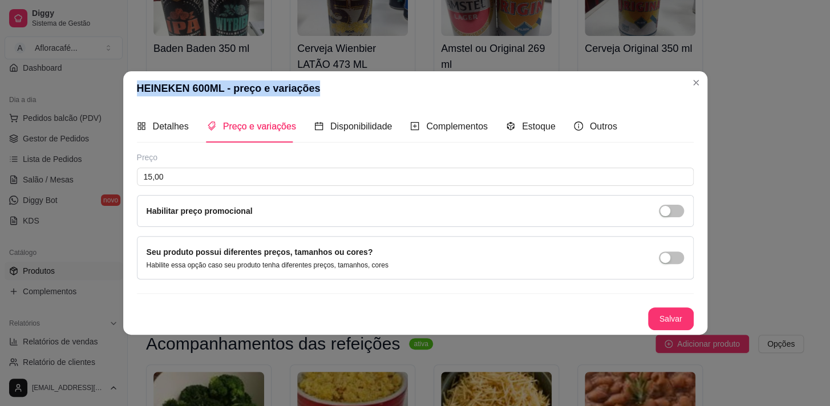
click at [685, 91] on header "HEINEKEN 600ML - preço e variações" at bounding box center [415, 88] width 584 height 34
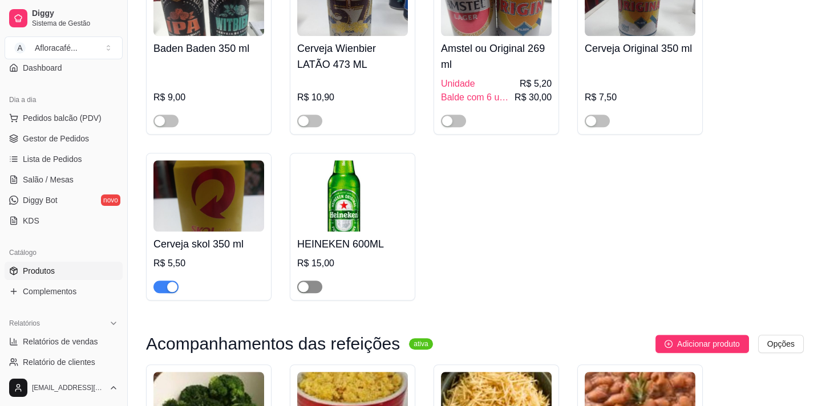
click at [313, 293] on span "button" at bounding box center [309, 287] width 25 height 13
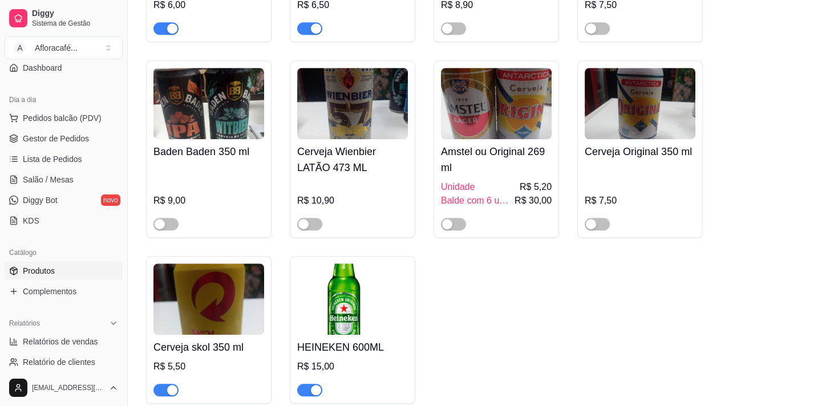
click at [647, 139] on img at bounding box center [640, 103] width 111 height 71
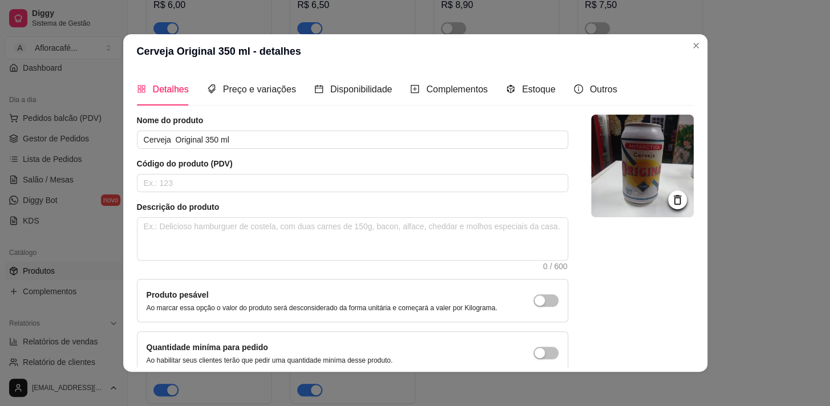
click at [671, 201] on icon at bounding box center [677, 199] width 13 height 13
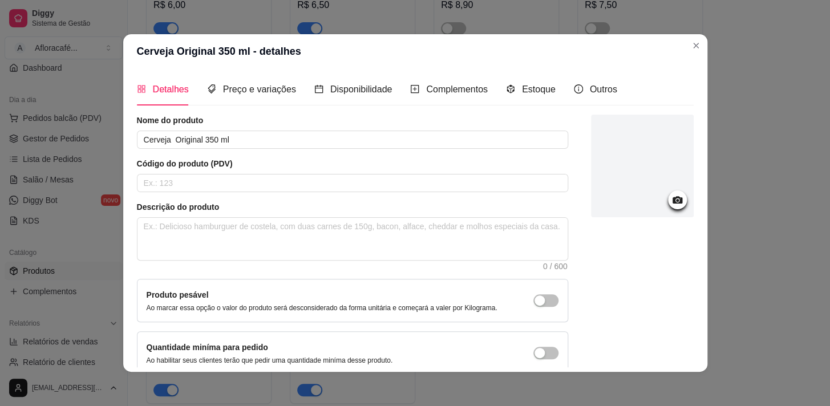
click at [668, 199] on div at bounding box center [677, 200] width 19 height 19
click at [671, 204] on icon at bounding box center [677, 199] width 13 height 13
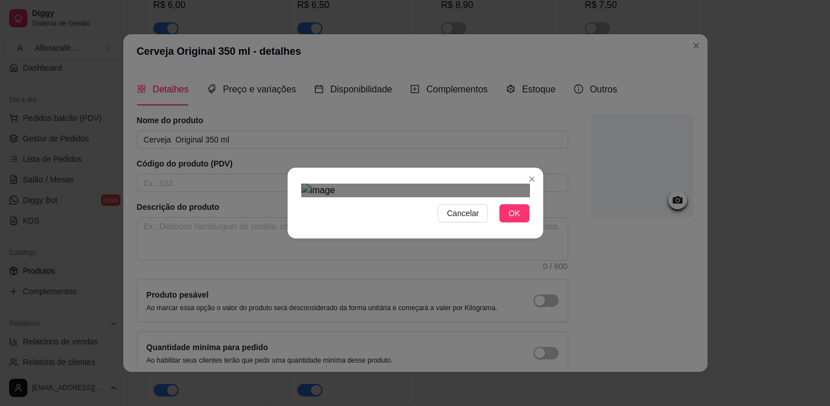
click at [415, 207] on div "Use the arrow keys to move the crop selection area" at bounding box center [413, 309] width 205 height 205
click at [508, 223] on button "OK" at bounding box center [514, 213] width 30 height 18
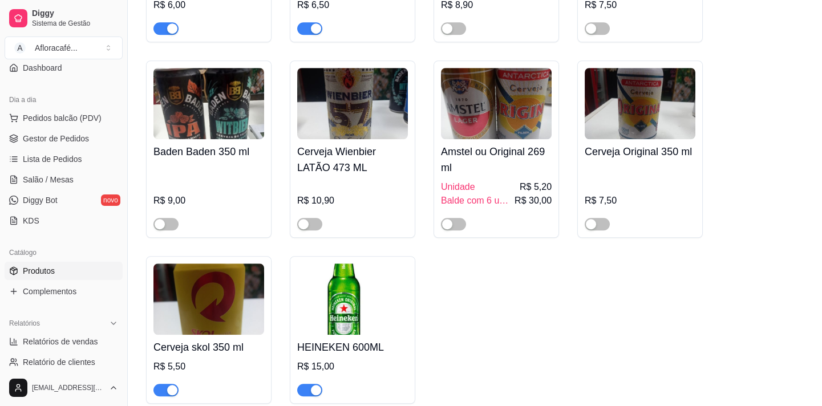
click at [639, 139] on img at bounding box center [640, 103] width 111 height 71
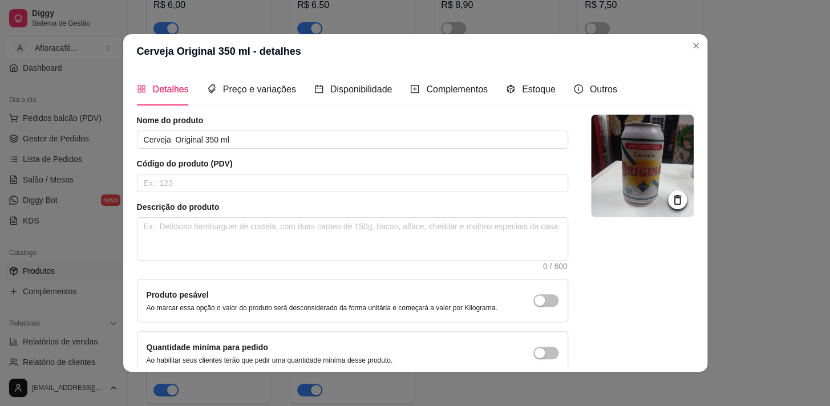
click at [673, 196] on icon at bounding box center [676, 200] width 7 height 10
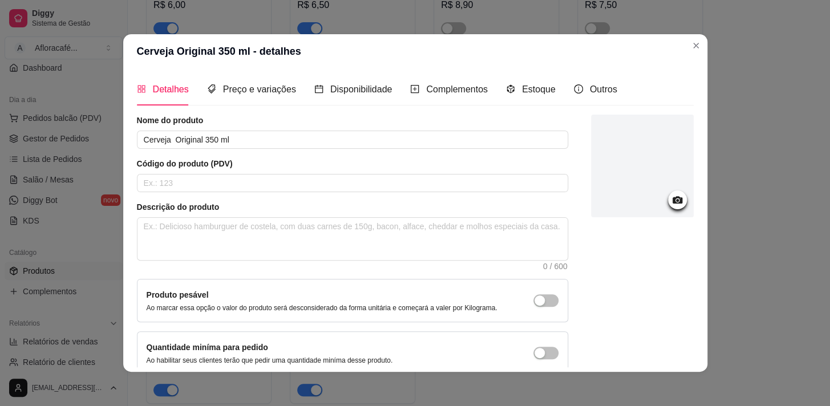
click at [672, 198] on icon at bounding box center [677, 199] width 10 height 7
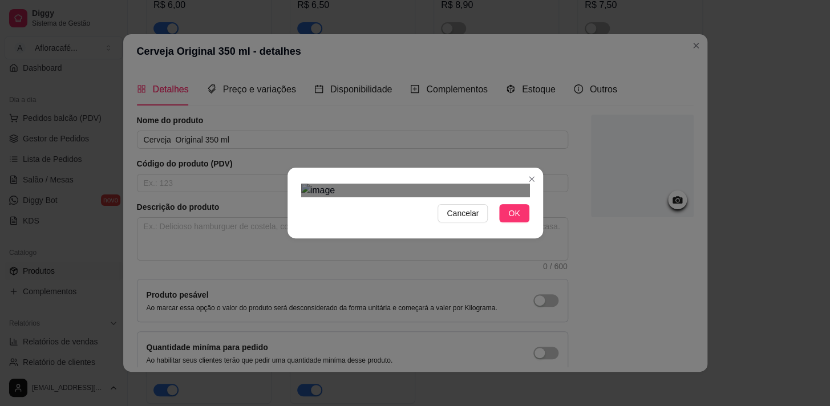
click at [438, 208] on div "Use the arrow keys to move the crop selection area" at bounding box center [419, 310] width 205 height 205
click at [513, 220] on span "OK" at bounding box center [513, 213] width 11 height 13
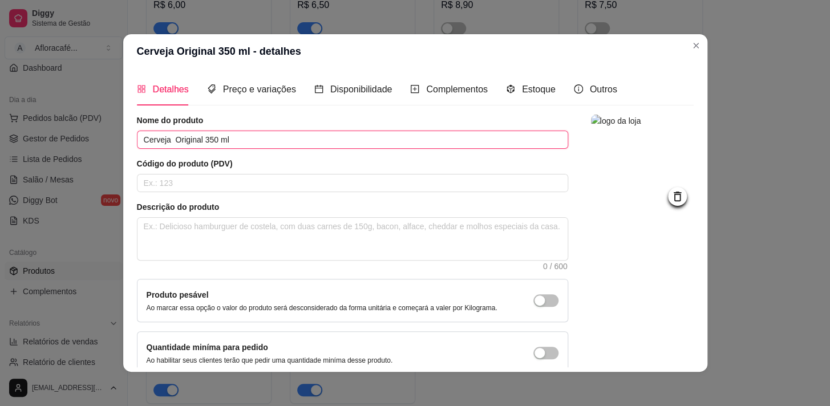
click at [348, 142] on input "Cerveja Original 350 ml" at bounding box center [352, 140] width 431 height 18
type input "C"
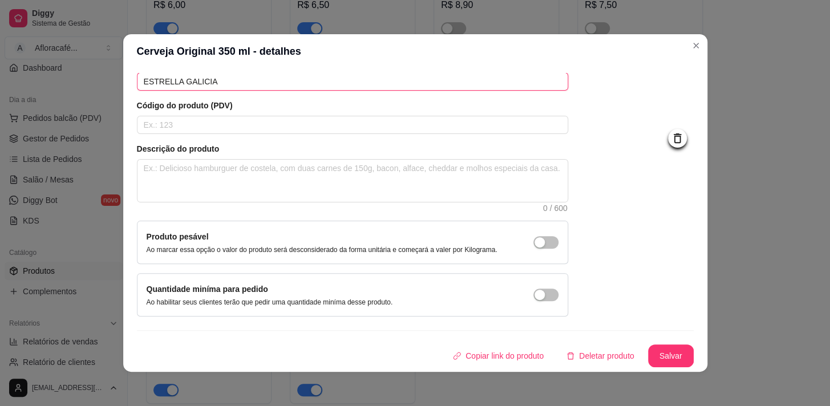
scroll to position [2, 0]
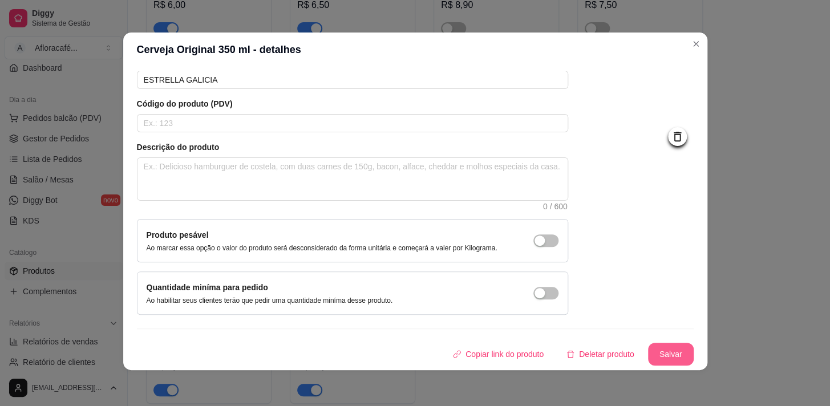
click at [656, 349] on button "Salvar" at bounding box center [671, 354] width 46 height 23
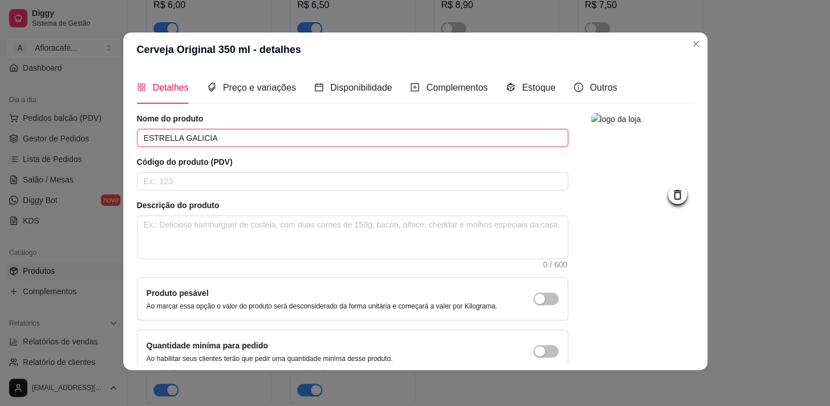
click at [370, 139] on input "ESTRELLA GALICIA" at bounding box center [352, 138] width 431 height 18
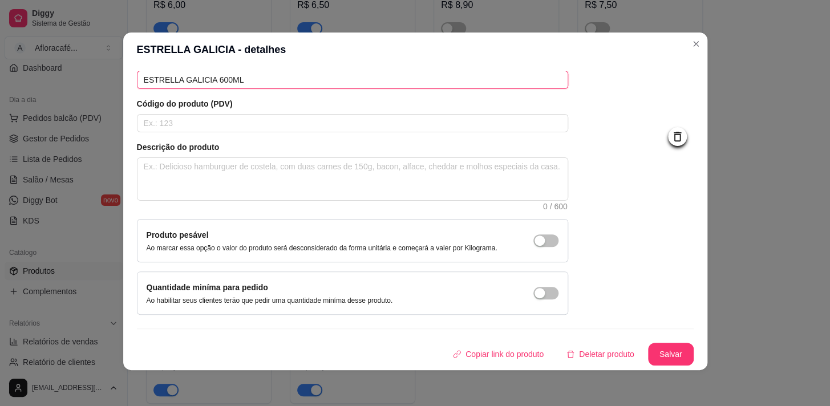
type input "ESTRELLA GALICIA 600ML"
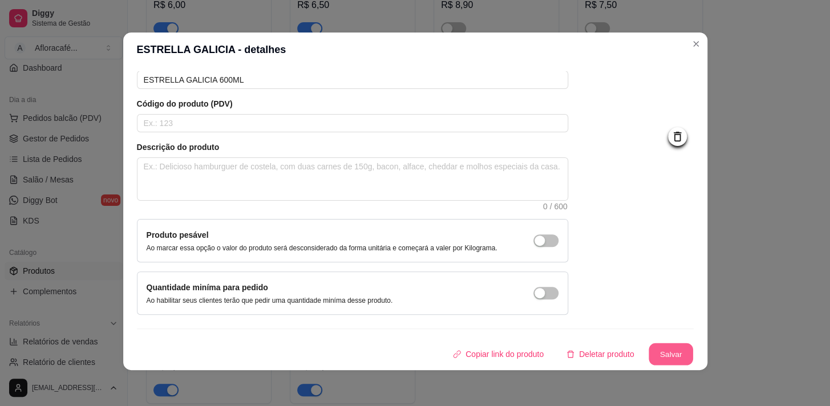
click at [668, 353] on button "Salvar" at bounding box center [671, 355] width 45 height 22
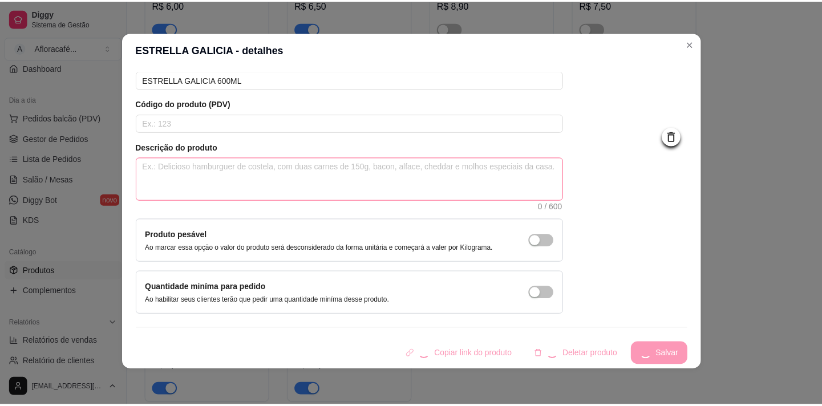
scroll to position [0, 0]
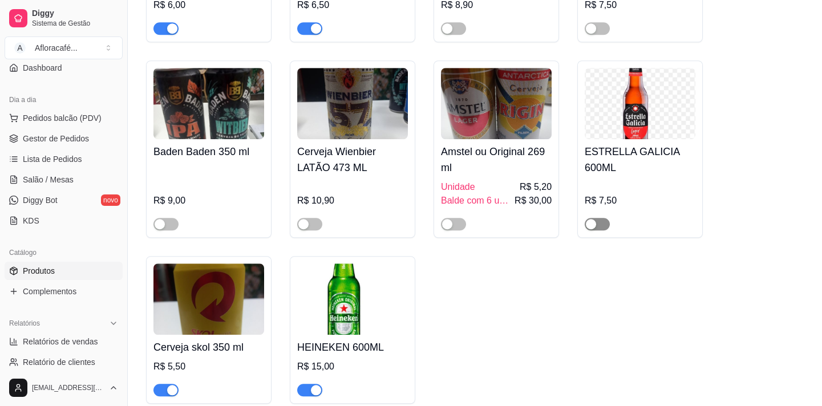
click at [603, 231] on span "button" at bounding box center [597, 224] width 25 height 13
click at [605, 228] on div "R$ 7,50" at bounding box center [640, 205] width 111 height 50
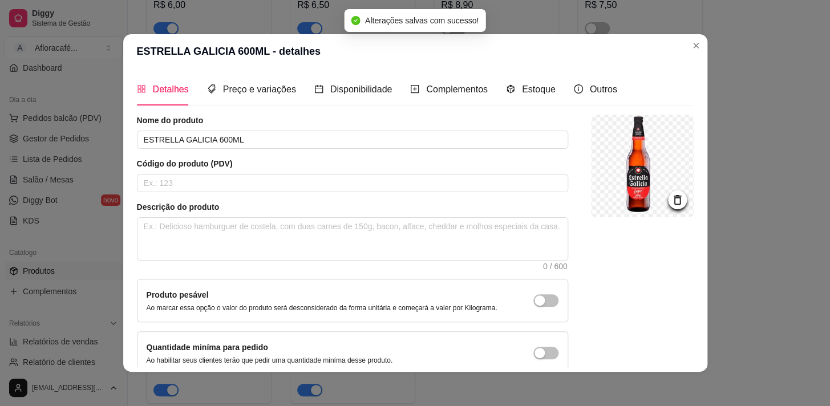
click at [681, 41] on header "ESTRELLA GALICIA 600ML - detalhes" at bounding box center [415, 51] width 584 height 34
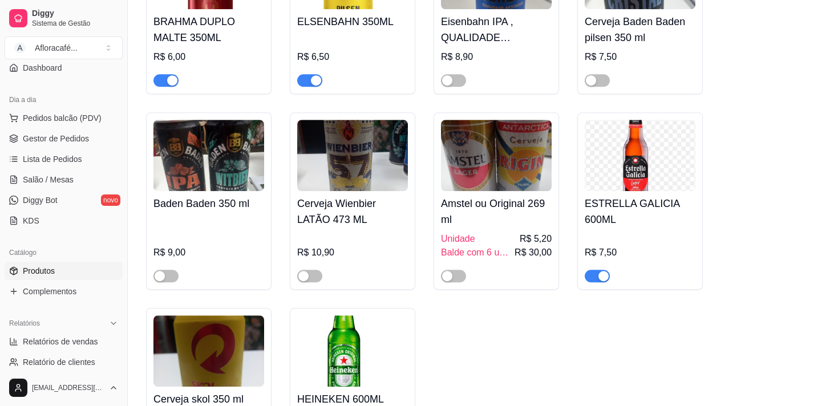
scroll to position [11099, 0]
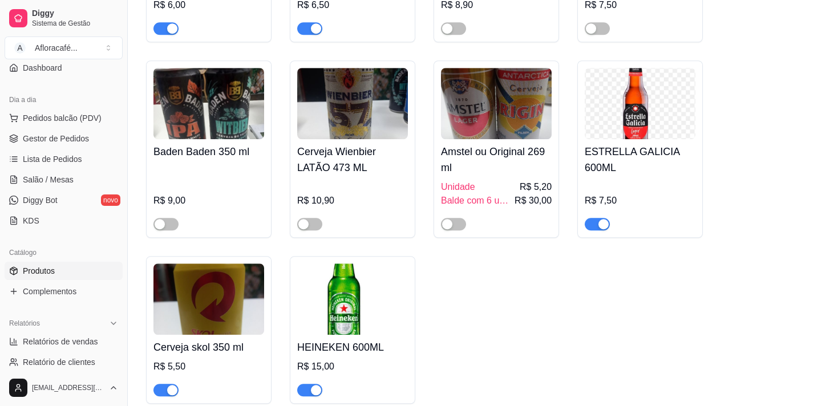
click at [668, 176] on h4 "ESTRELLA GALICIA 600ML" at bounding box center [640, 160] width 111 height 32
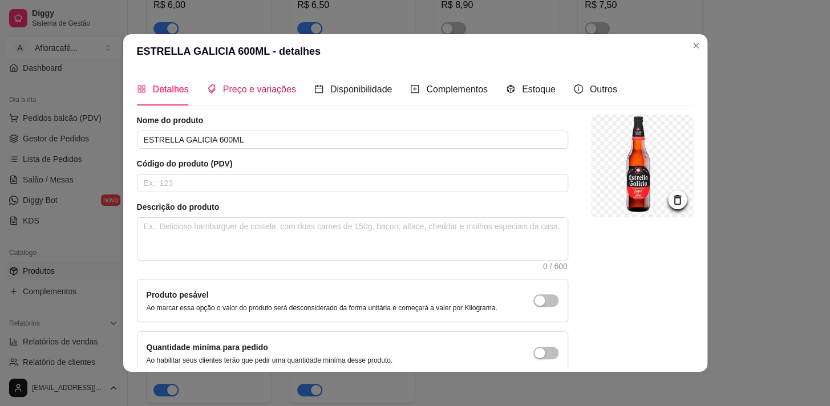
click at [276, 92] on span "Preço e variações" at bounding box center [259, 89] width 73 height 10
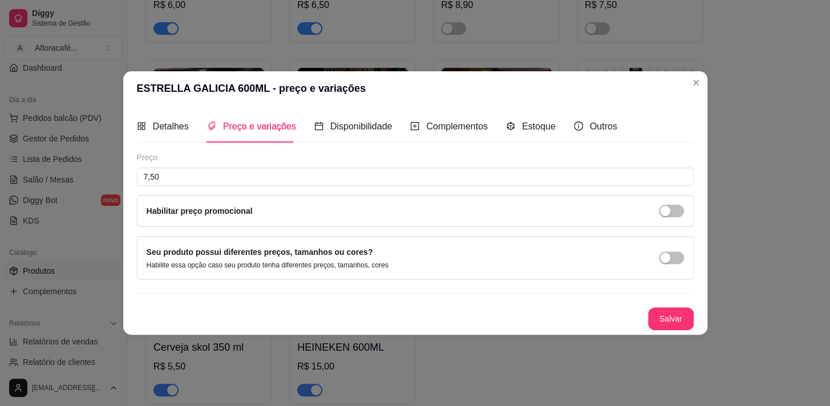
click at [261, 85] on header "ESTRELLA GALICIA 600ML - preço e variações" at bounding box center [415, 88] width 584 height 34
drag, startPoint x: 292, startPoint y: 156, endPoint x: 295, endPoint y: 177, distance: 21.9
click at [295, 172] on div "Preço 7,50 Habilitar preço promocional" at bounding box center [415, 189] width 557 height 75
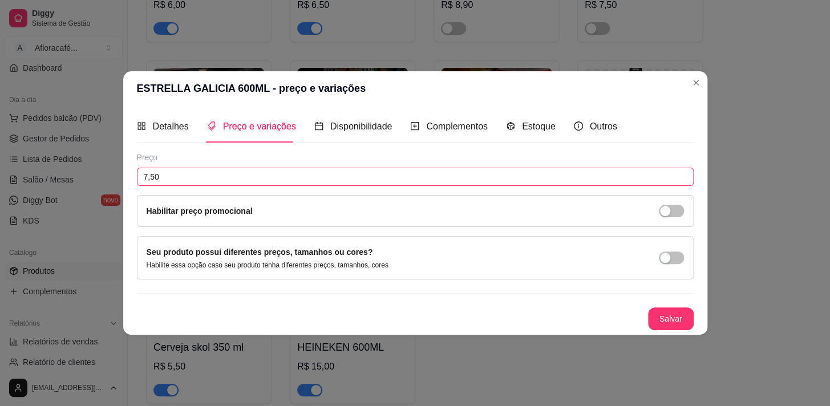
click at [295, 180] on input "7,50" at bounding box center [415, 177] width 557 height 18
type input "12,00"
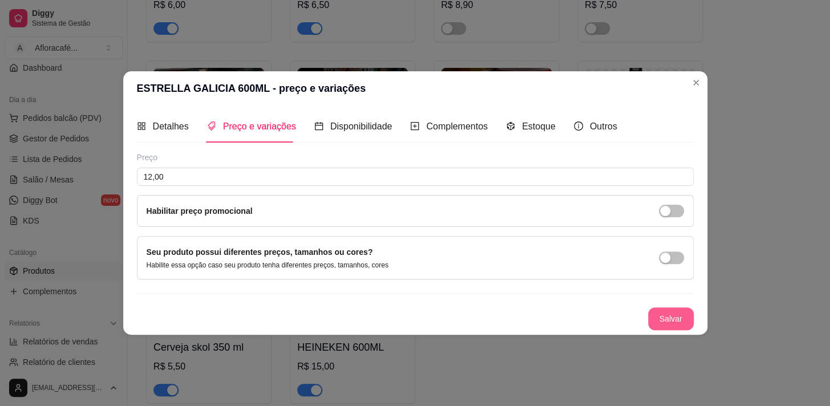
click at [668, 324] on button "Salvar" at bounding box center [671, 319] width 46 height 23
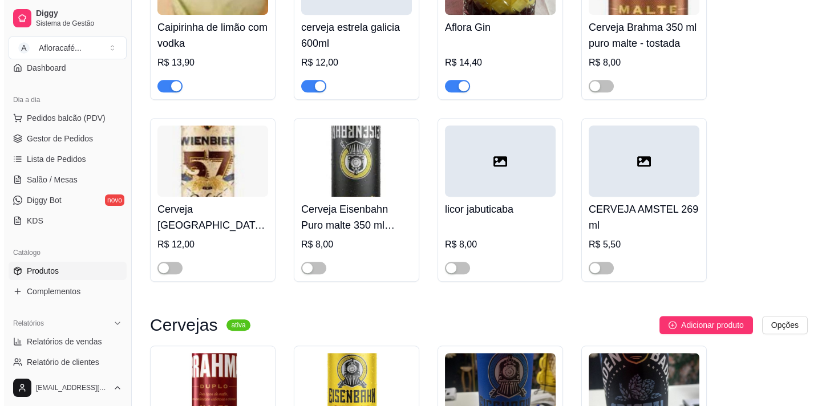
scroll to position [10528, 0]
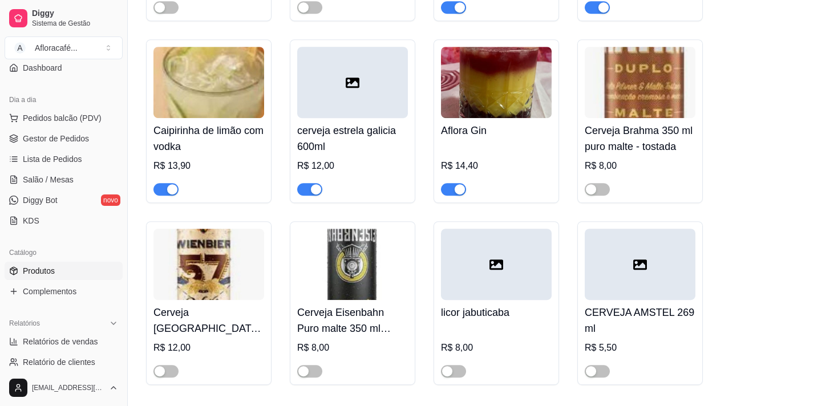
click at [364, 173] on div "R$ 12,00" at bounding box center [352, 166] width 111 height 14
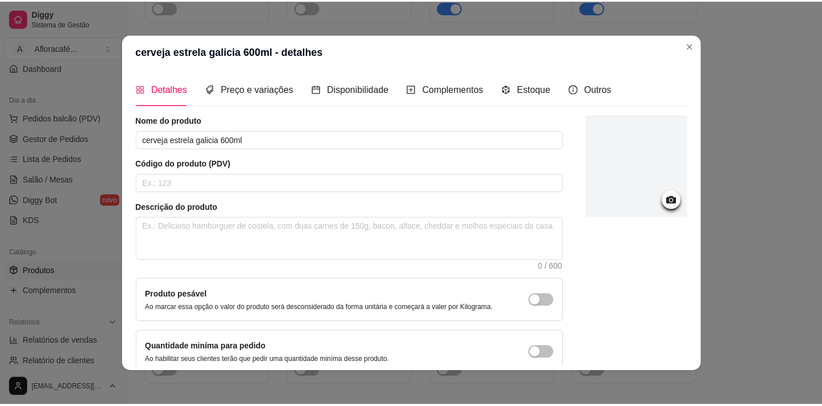
scroll to position [67, 0]
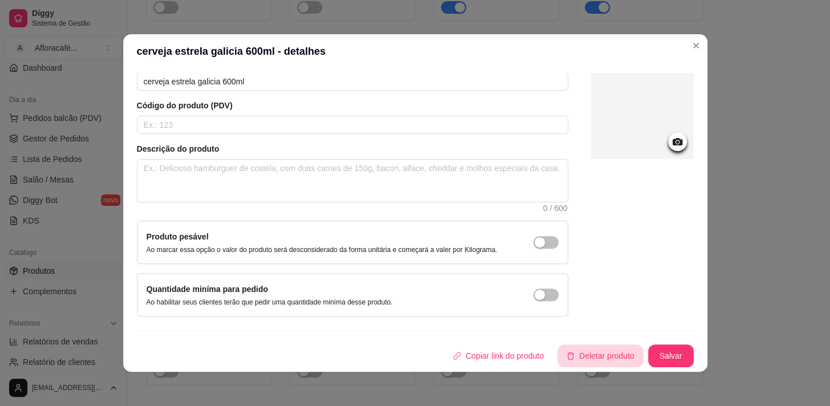
click at [599, 349] on button "Deletar produto" at bounding box center [601, 356] width 86 height 23
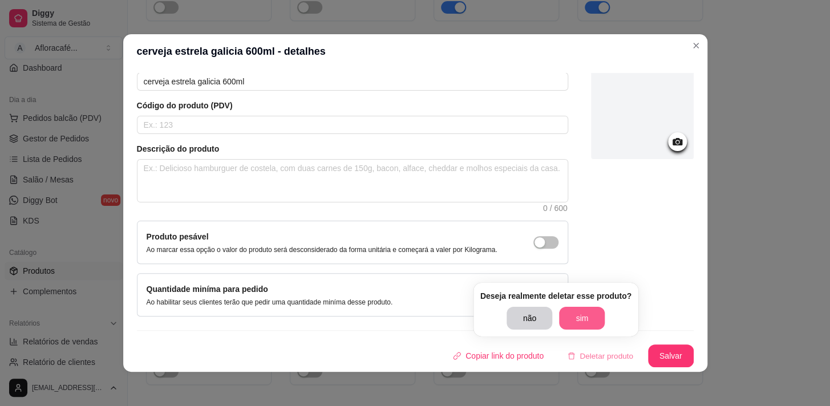
click at [587, 325] on button "sim" at bounding box center [582, 318] width 46 height 23
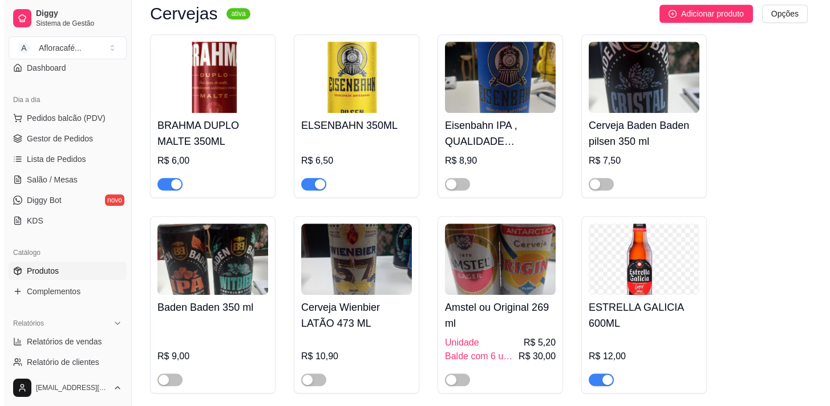
scroll to position [10891, 0]
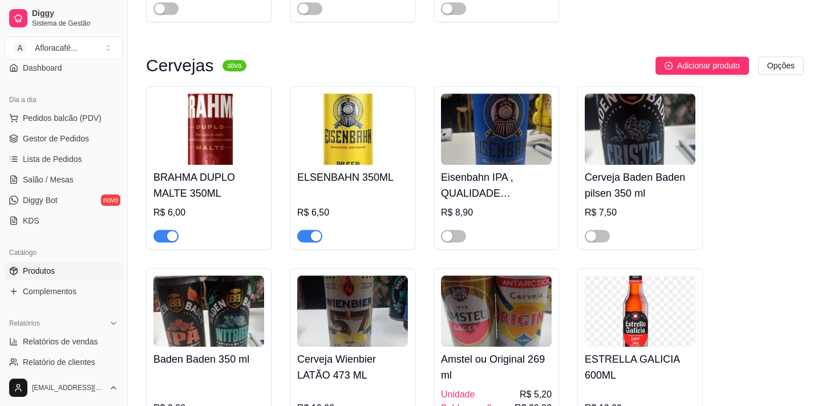
click at [526, 165] on img at bounding box center [496, 129] width 111 height 71
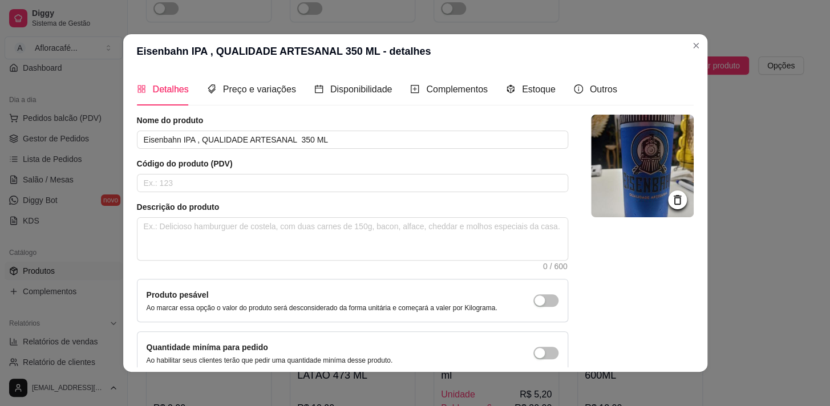
scroll to position [67, 0]
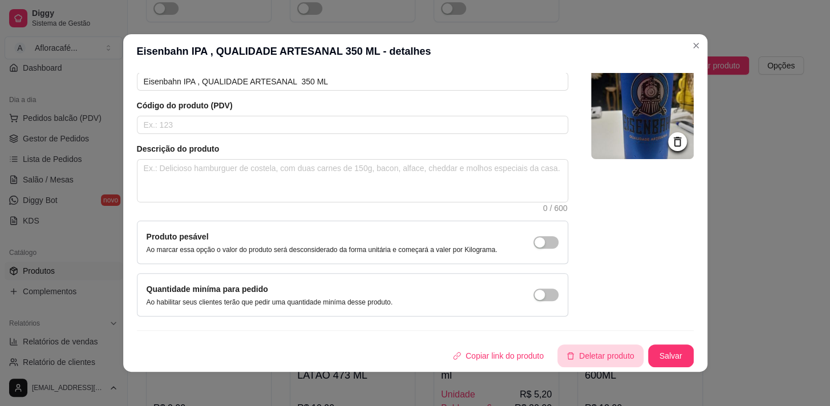
click at [602, 362] on button "Deletar produto" at bounding box center [601, 356] width 86 height 23
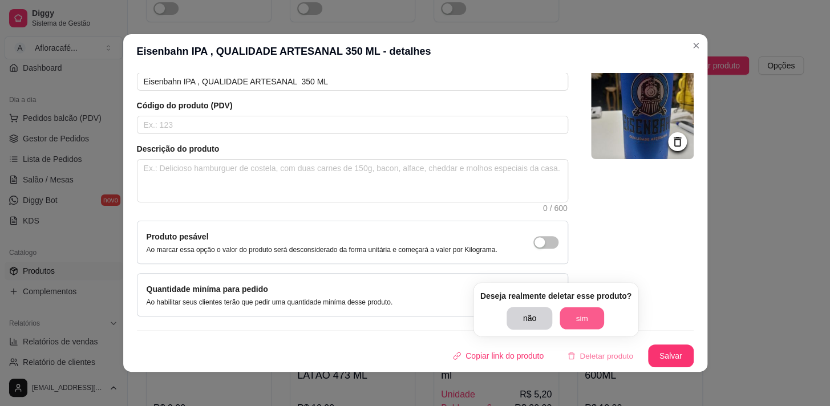
click at [570, 313] on button "sim" at bounding box center [582, 319] width 45 height 22
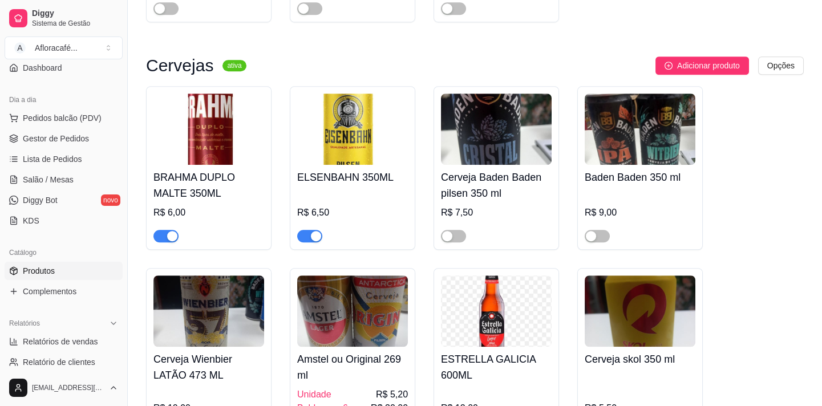
click at [530, 201] on h4 "Cerveja Baden Baden pilsen 350 ml" at bounding box center [496, 185] width 111 height 32
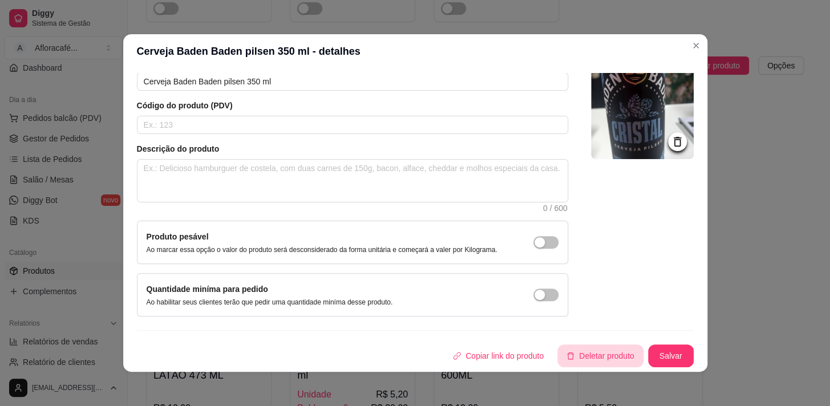
click at [619, 356] on button "Deletar produto" at bounding box center [601, 356] width 86 height 23
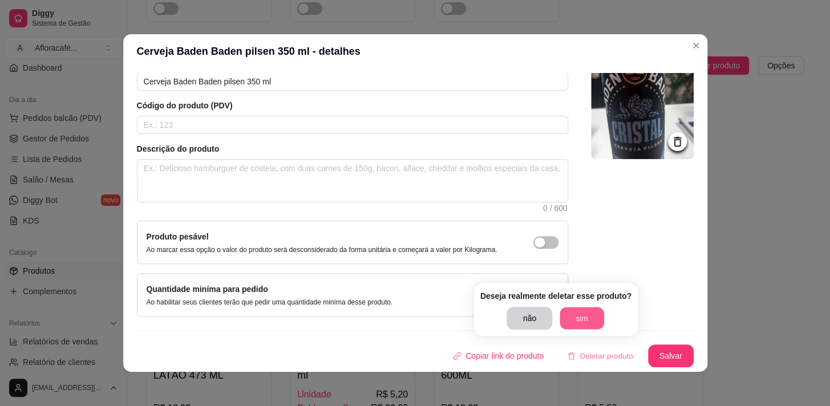
click at [587, 320] on button "sim" at bounding box center [582, 319] width 45 height 22
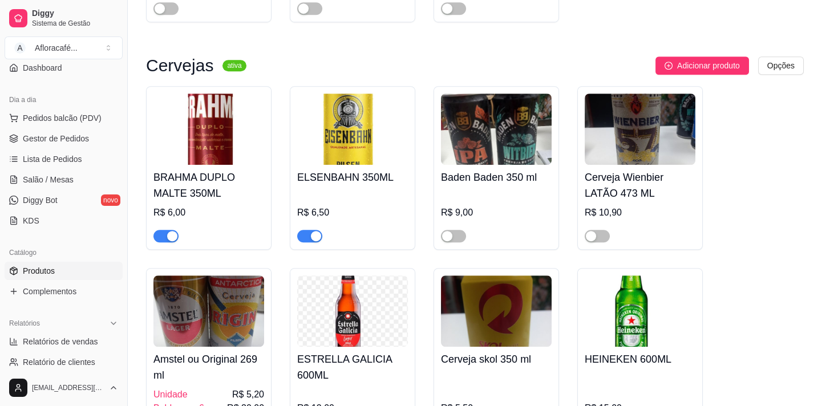
click at [524, 243] on div at bounding box center [496, 231] width 111 height 23
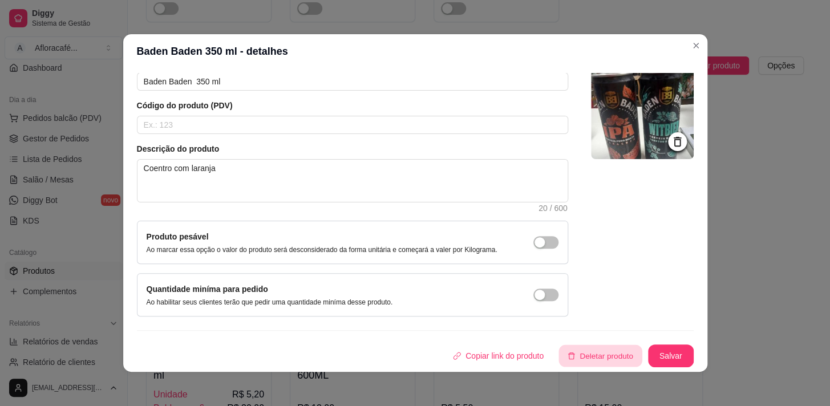
click at [603, 357] on button "Deletar produto" at bounding box center [600, 356] width 83 height 22
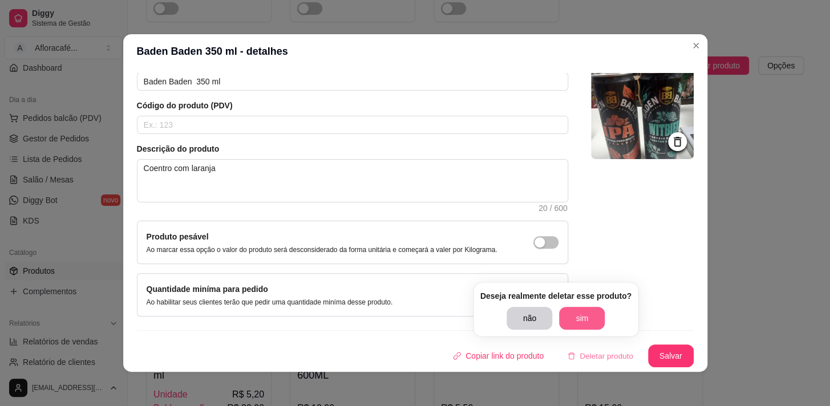
click at [599, 322] on button "sim" at bounding box center [582, 318] width 46 height 23
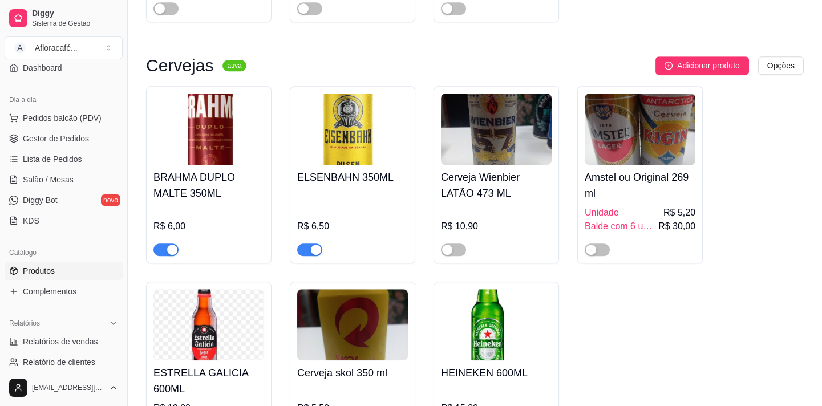
click at [527, 233] on div "R$ 10,90" at bounding box center [496, 227] width 111 height 14
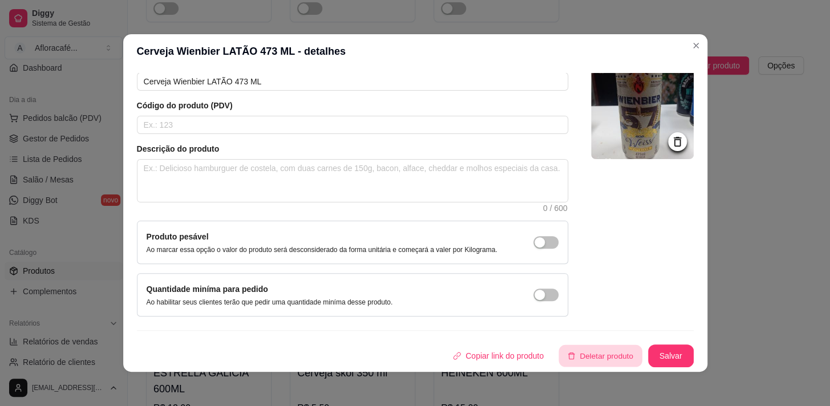
click at [603, 354] on button "Deletar produto" at bounding box center [600, 356] width 83 height 22
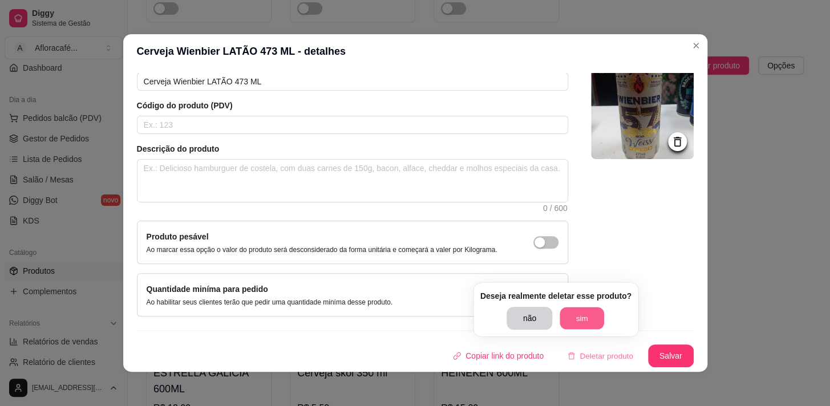
click at [585, 318] on button "sim" at bounding box center [582, 319] width 45 height 22
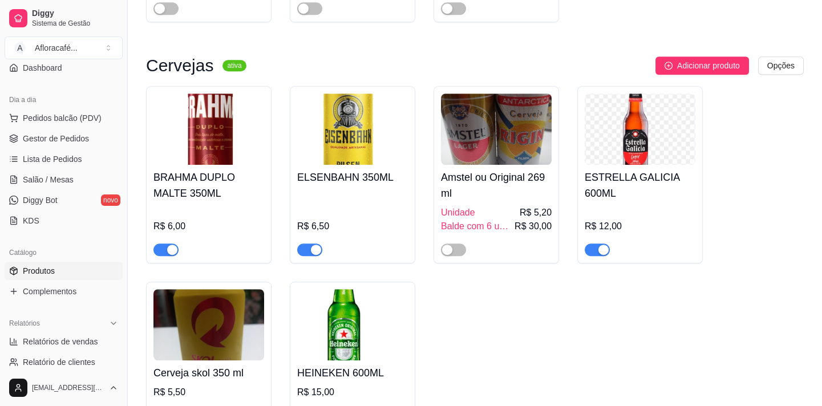
click at [469, 201] on h4 "Amstel ou Original 269 ml" at bounding box center [496, 185] width 111 height 32
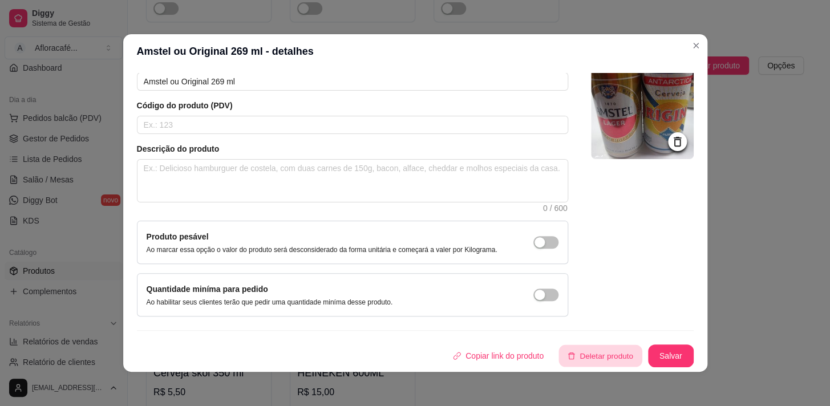
click at [588, 352] on button "Deletar produto" at bounding box center [600, 356] width 83 height 22
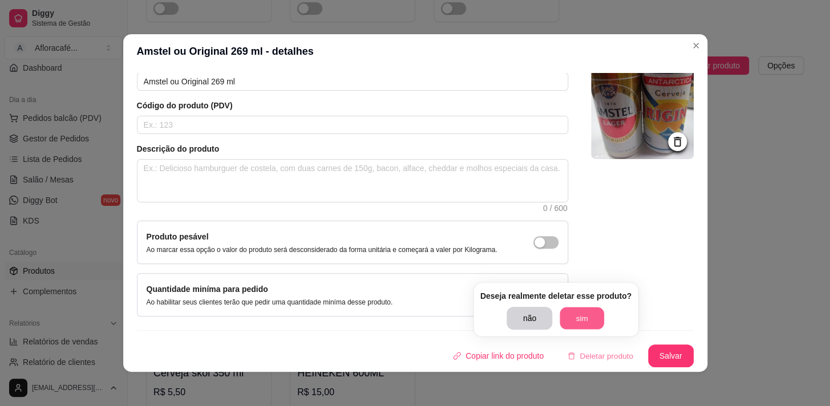
click at [593, 319] on button "sim" at bounding box center [582, 319] width 45 height 22
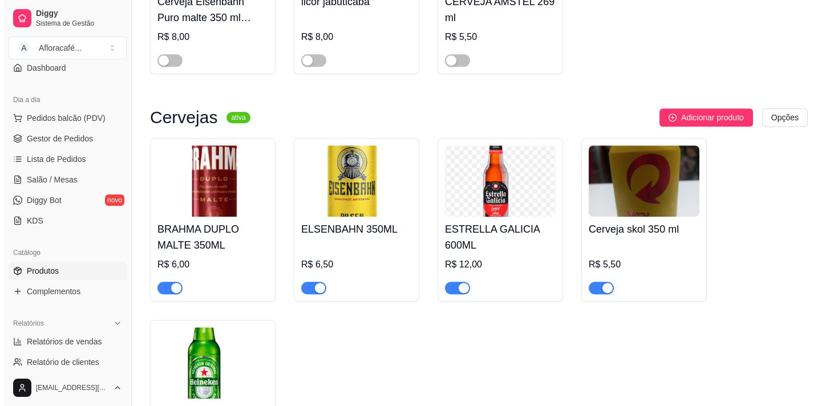
scroll to position [10631, 0]
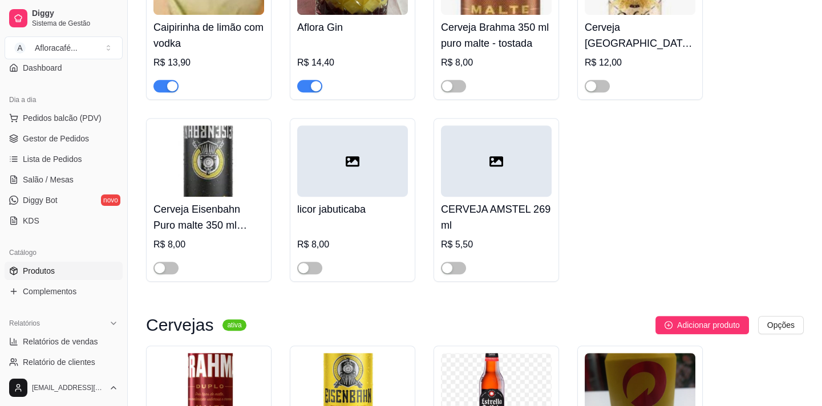
click at [365, 274] on div at bounding box center [352, 263] width 111 height 23
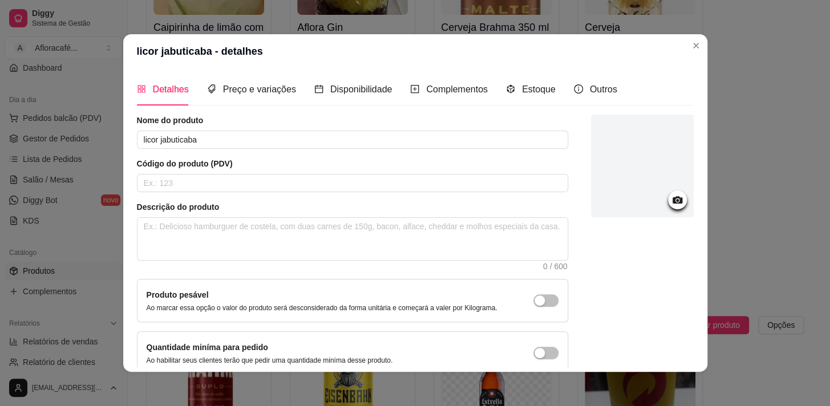
scroll to position [67, 0]
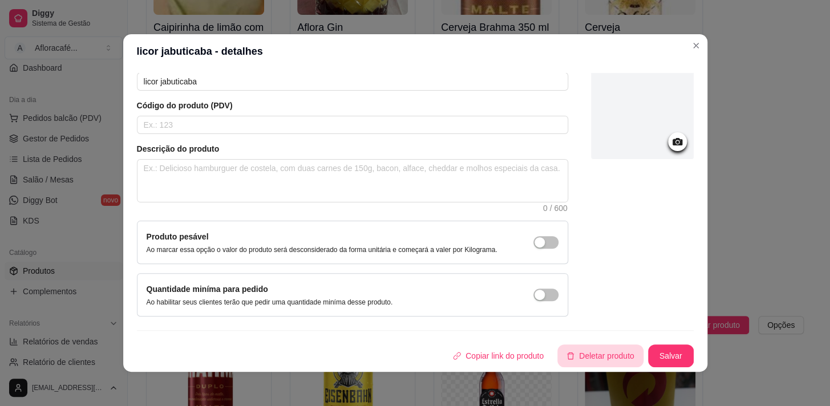
click at [605, 358] on button "Deletar produto" at bounding box center [601, 356] width 86 height 23
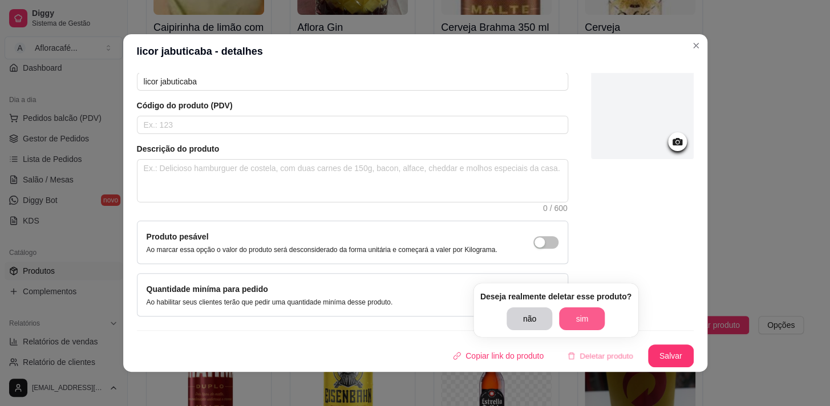
click at [593, 313] on button "sim" at bounding box center [582, 319] width 46 height 23
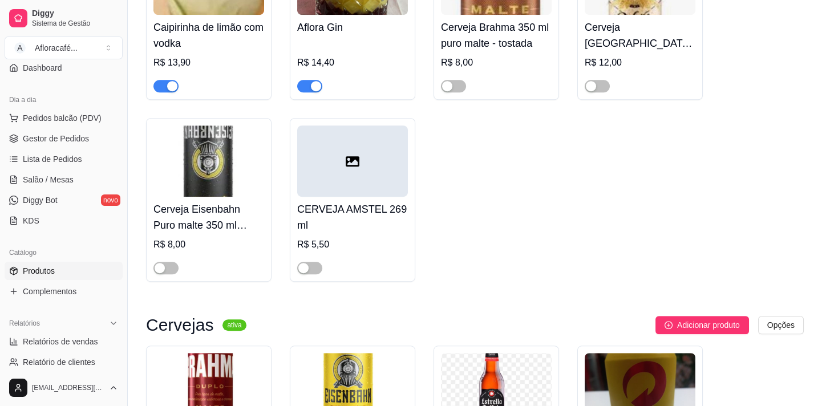
click at [492, 92] on div at bounding box center [496, 81] width 111 height 23
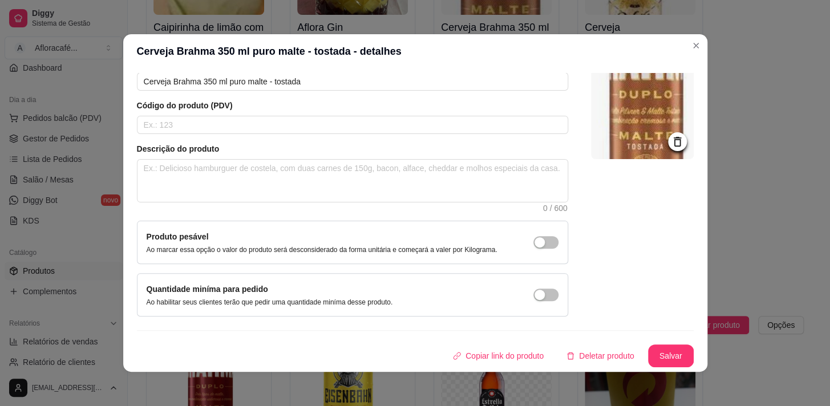
scroll to position [2, 0]
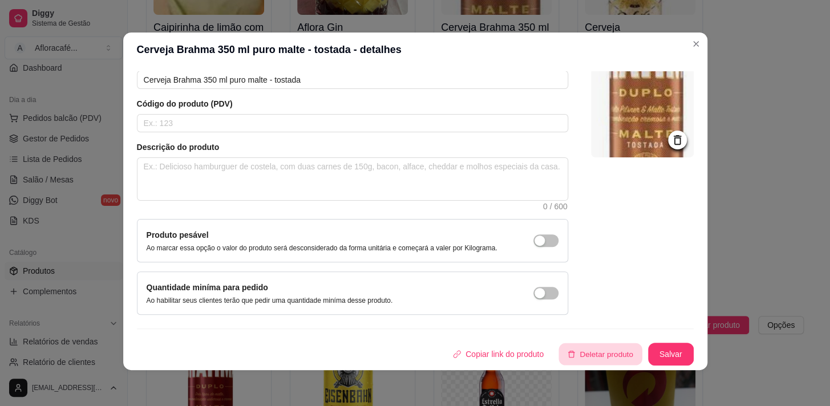
click at [602, 350] on button "Deletar produto" at bounding box center [600, 355] width 83 height 22
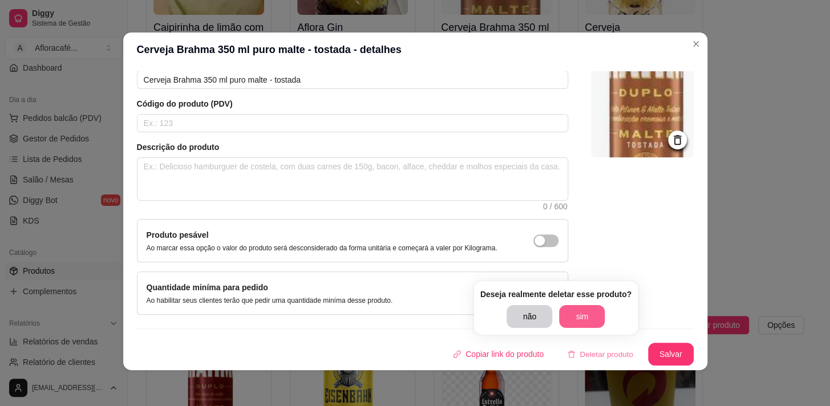
click at [592, 320] on button "sim" at bounding box center [582, 316] width 46 height 23
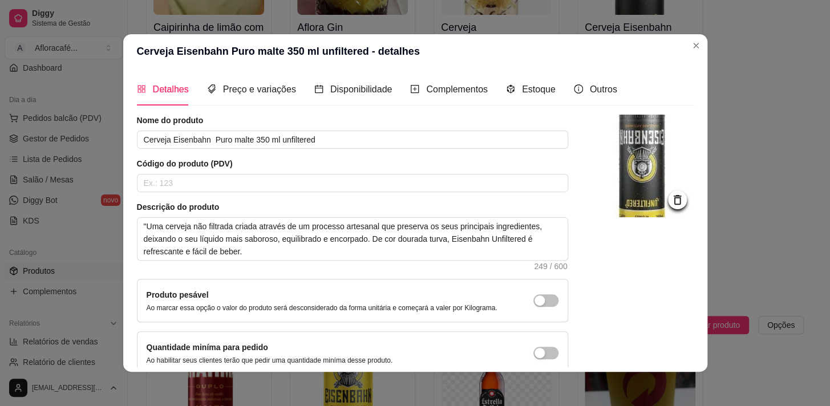
scroll to position [67, 0]
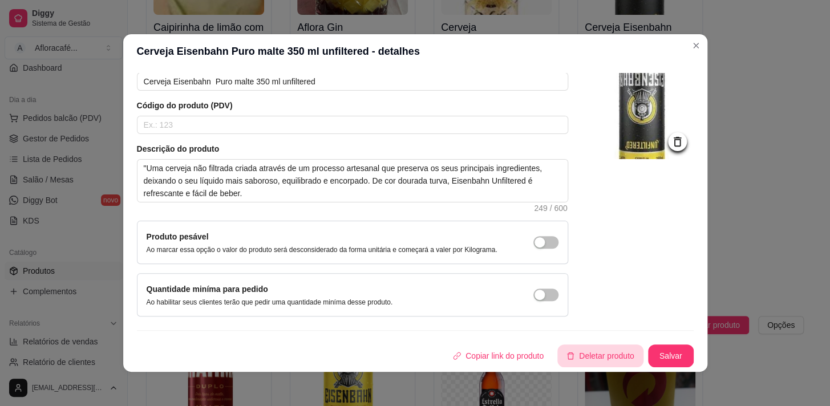
click at [592, 363] on button "Deletar produto" at bounding box center [601, 356] width 86 height 23
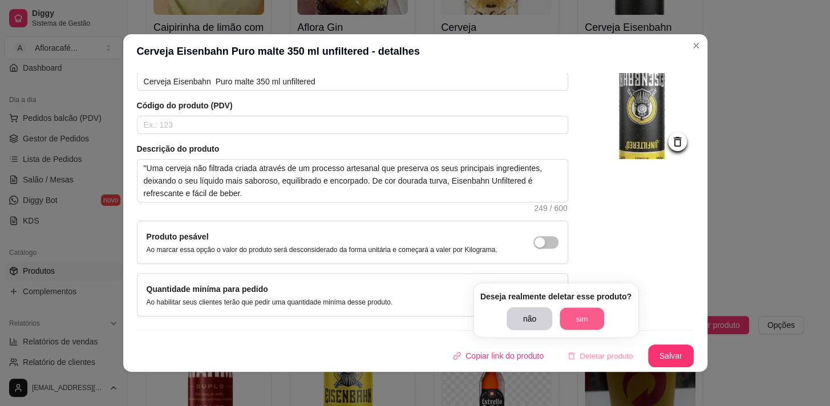
click at [596, 315] on button "sim" at bounding box center [582, 319] width 45 height 22
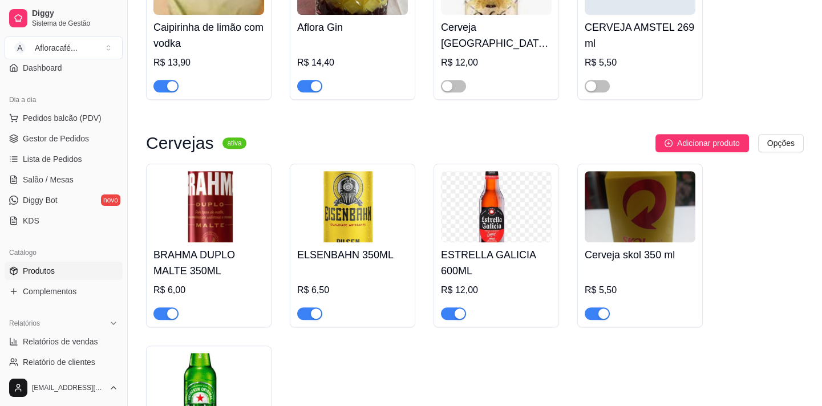
click at [628, 91] on div "CERVEJA AMSTEL 269 ml R$ 5,50" at bounding box center [640, 54] width 111 height 78
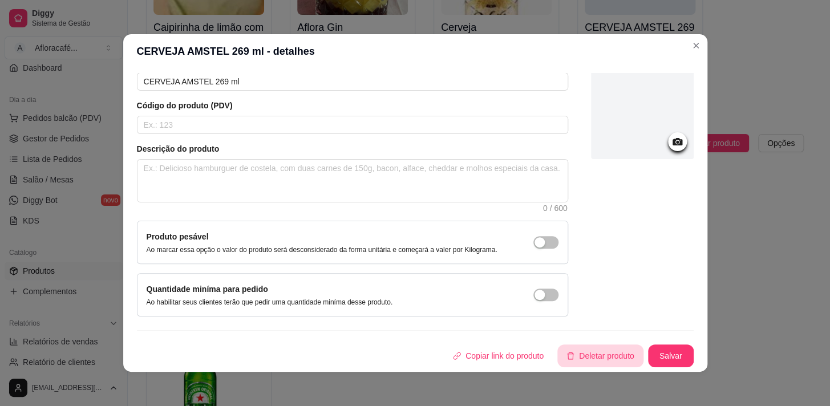
click at [606, 354] on button "Deletar produto" at bounding box center [601, 356] width 86 height 23
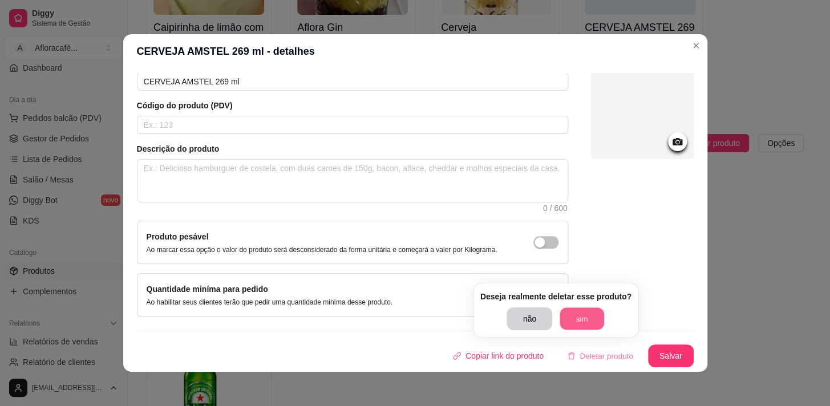
click at [570, 325] on button "sim" at bounding box center [582, 319] width 45 height 22
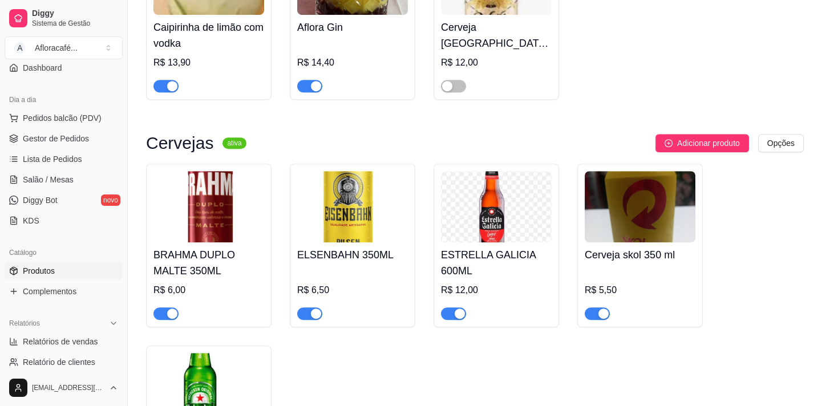
click at [516, 51] on h4 "Cerveja [GEOGRAPHIC_DATA] 473 ml" at bounding box center [496, 35] width 111 height 32
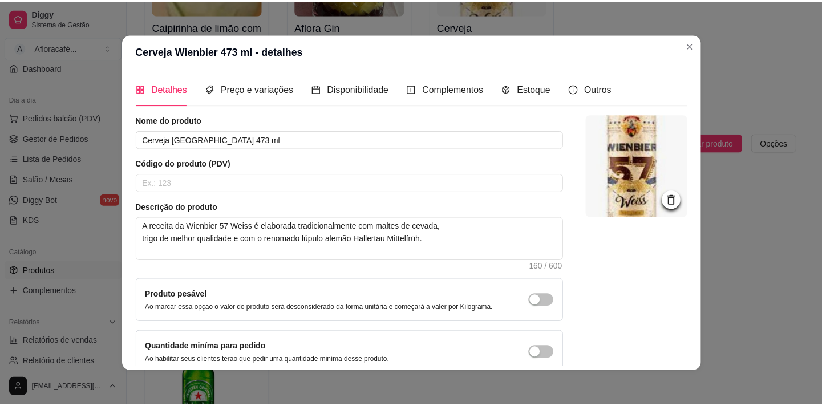
scroll to position [2, 0]
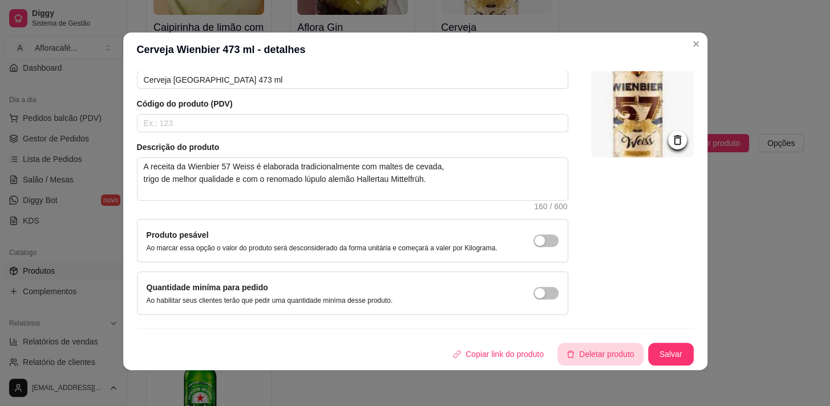
click at [570, 346] on button "Deletar produto" at bounding box center [601, 354] width 86 height 23
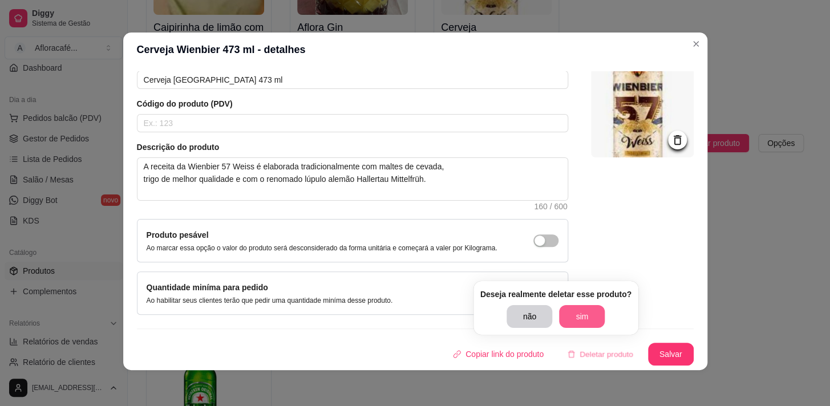
click at [596, 319] on button "sim" at bounding box center [582, 316] width 46 height 23
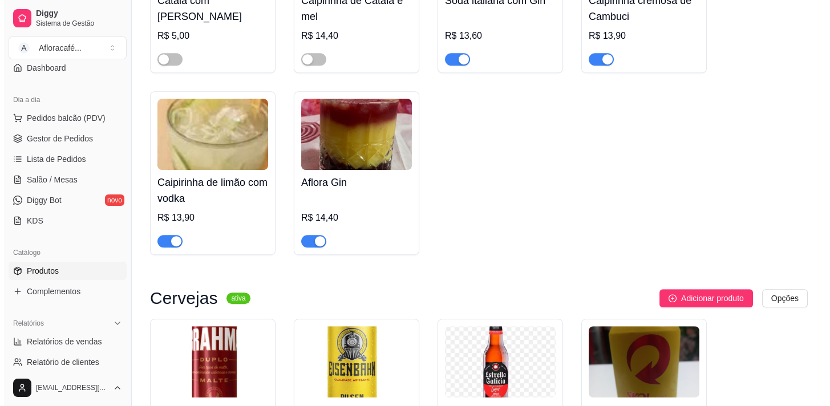
scroll to position [10320, 0]
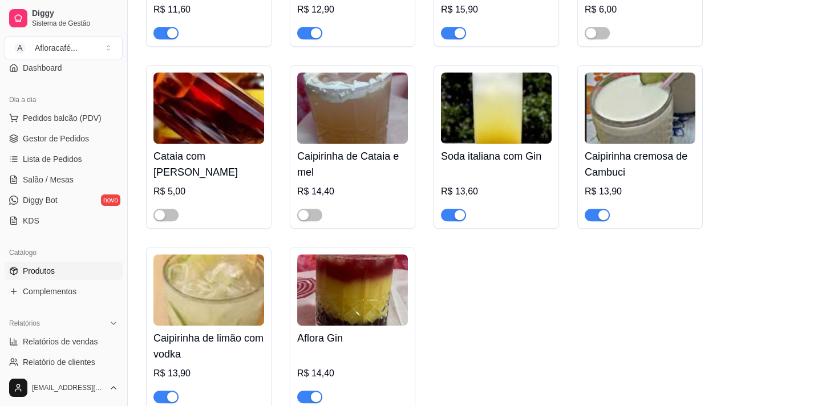
click at [385, 180] on h4 "Caipirinha de Cataia e mel" at bounding box center [352, 164] width 111 height 32
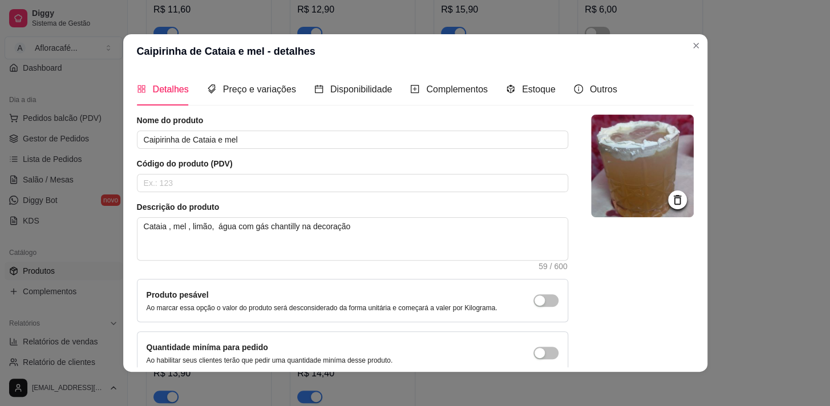
scroll to position [67, 0]
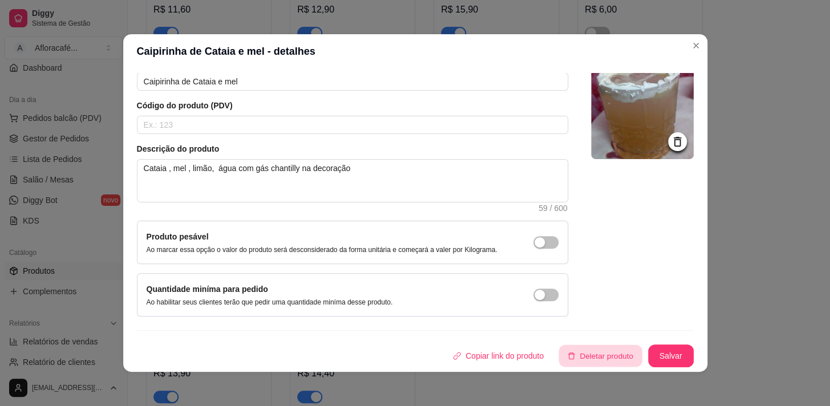
click at [592, 351] on button "Deletar produto" at bounding box center [600, 356] width 83 height 22
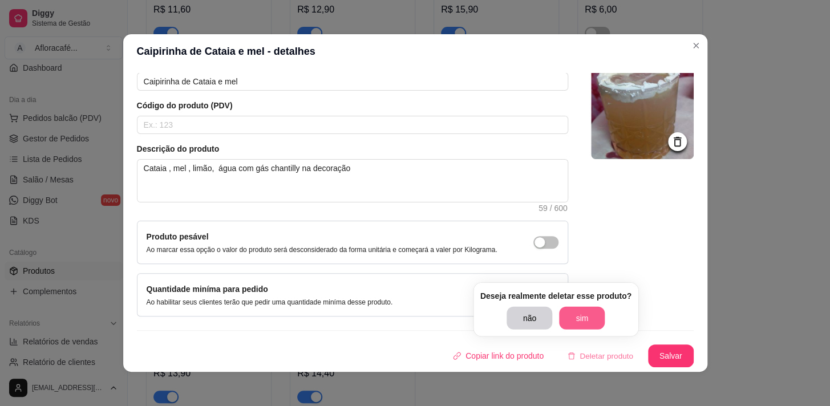
click at [585, 317] on button "sim" at bounding box center [582, 318] width 46 height 23
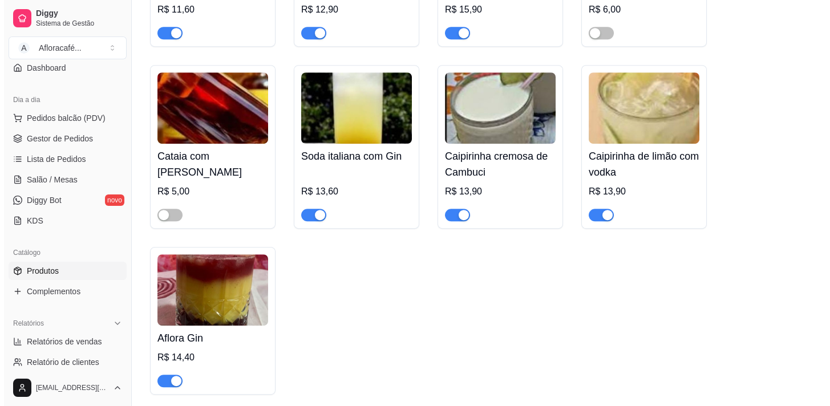
scroll to position [10372, 0]
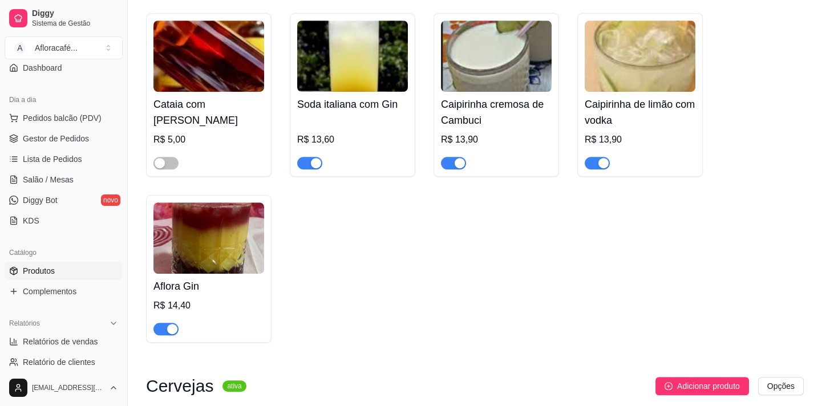
click at [231, 156] on div "R$ 5,00" at bounding box center [209, 151] width 111 height 37
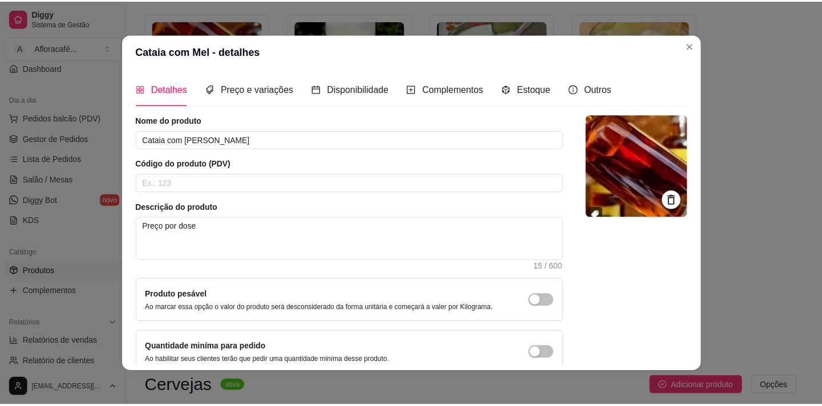
scroll to position [67, 0]
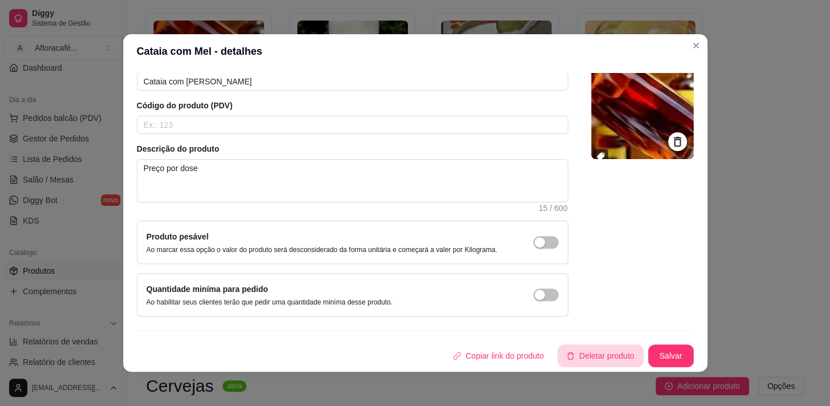
click at [611, 358] on button "Deletar produto" at bounding box center [601, 356] width 86 height 23
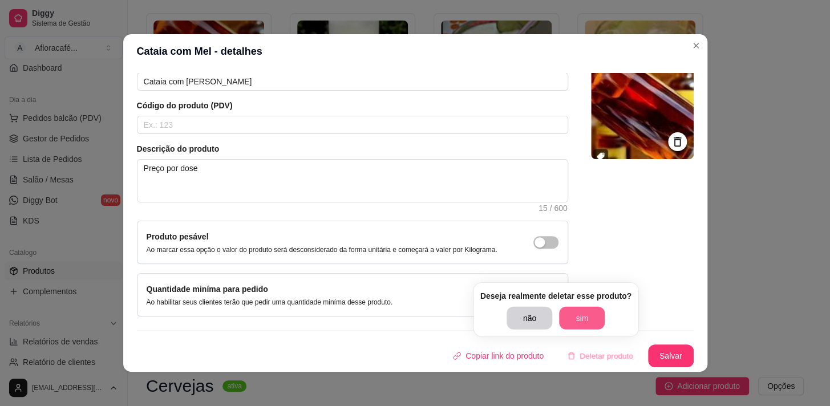
click at [595, 313] on button "sim" at bounding box center [582, 318] width 46 height 23
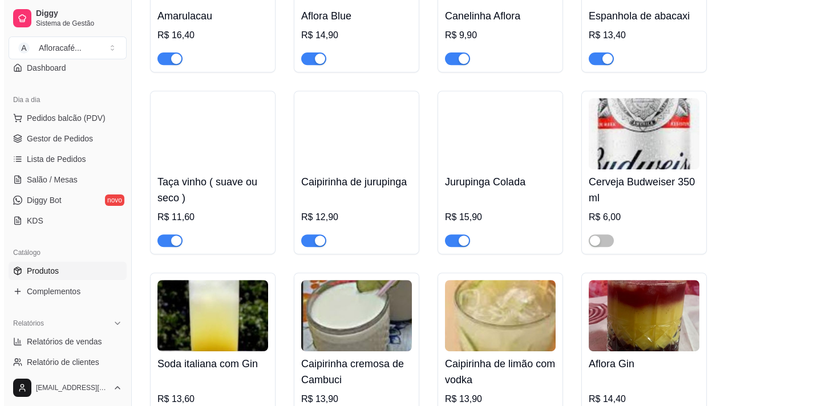
scroll to position [10061, 0]
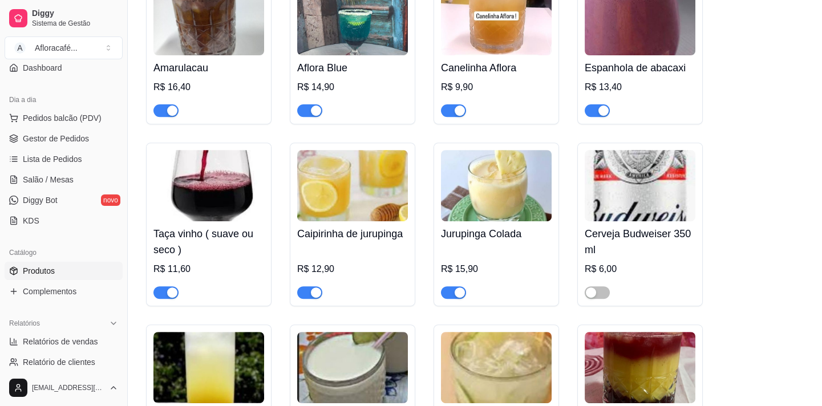
click at [641, 276] on div "R$ 6,00" at bounding box center [640, 270] width 111 height 14
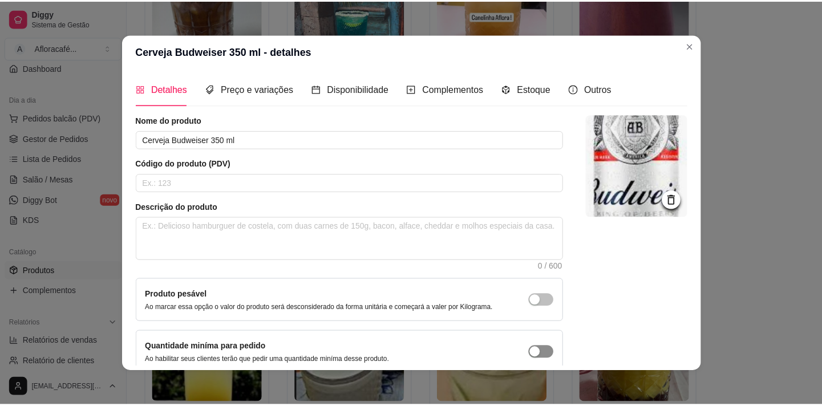
scroll to position [67, 0]
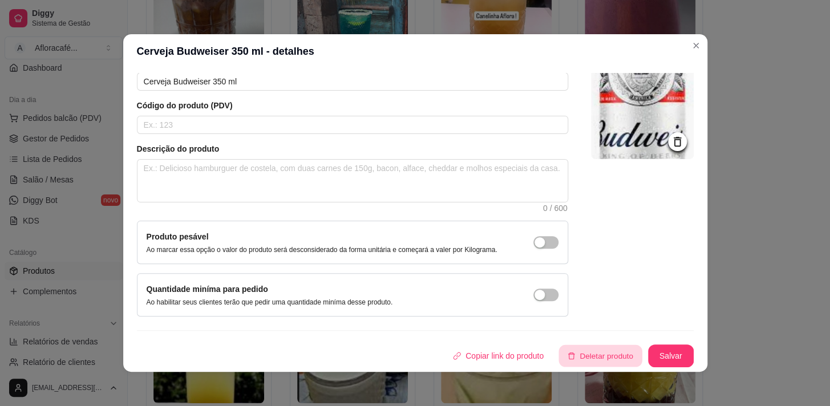
click at [602, 353] on button "Deletar produto" at bounding box center [600, 356] width 83 height 22
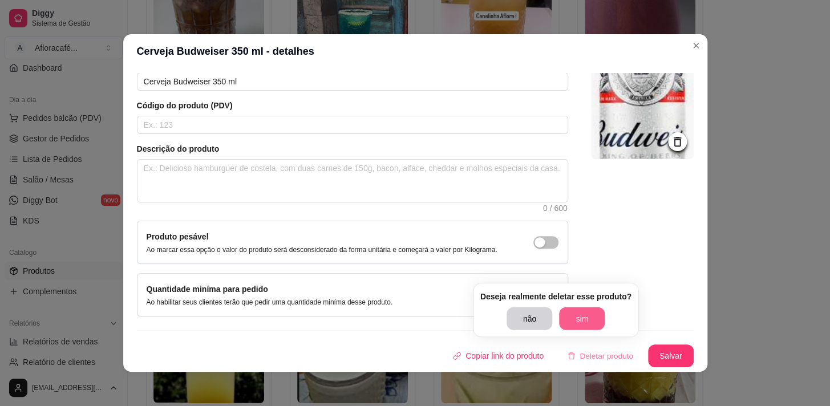
click at [599, 316] on button "sim" at bounding box center [582, 319] width 46 height 23
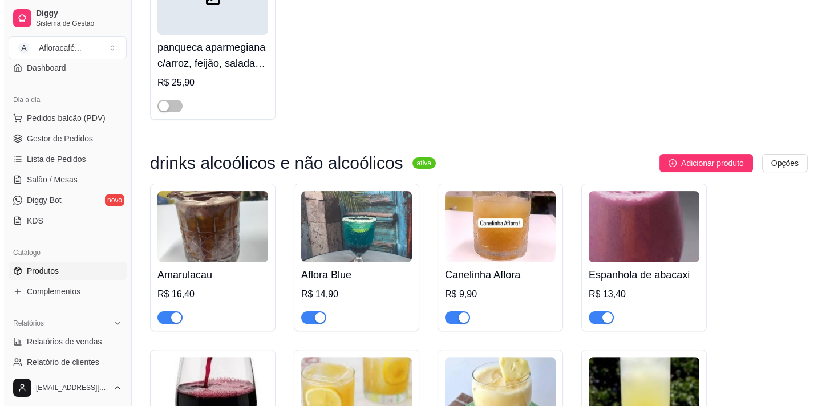
scroll to position [9802, 0]
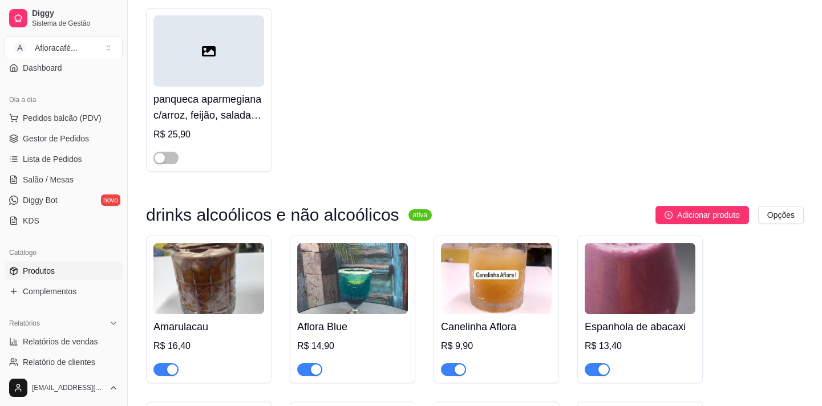
click at [216, 164] on div "panqueca aparmegiana c/arroz, feijão, salada e batata palha R$ 25,90" at bounding box center [209, 126] width 111 height 78
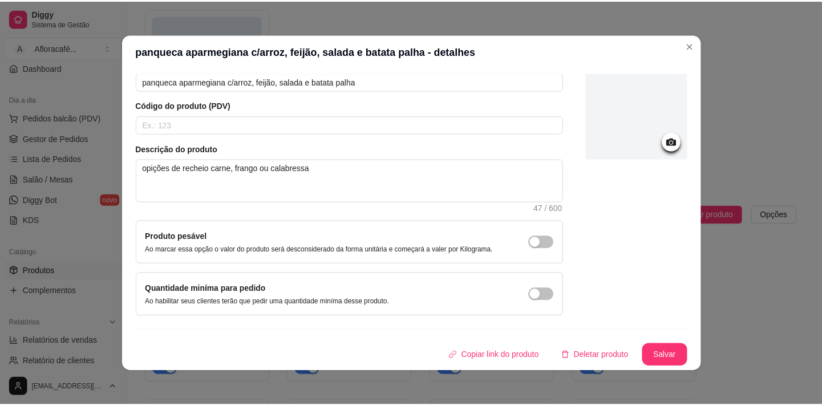
scroll to position [2, 0]
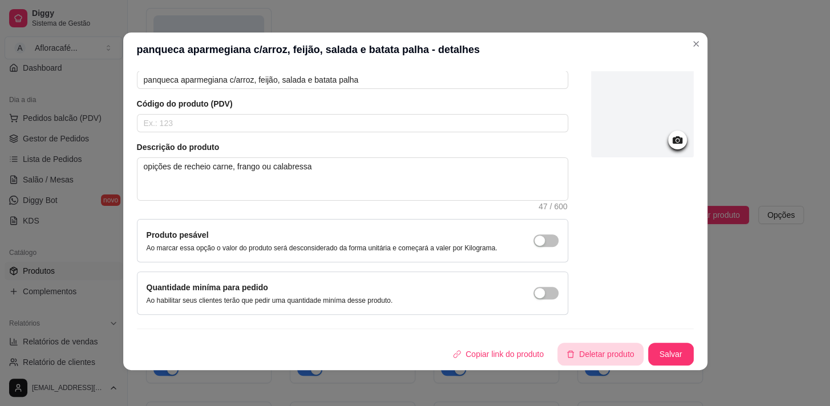
click at [590, 354] on button "Deletar produto" at bounding box center [601, 354] width 86 height 23
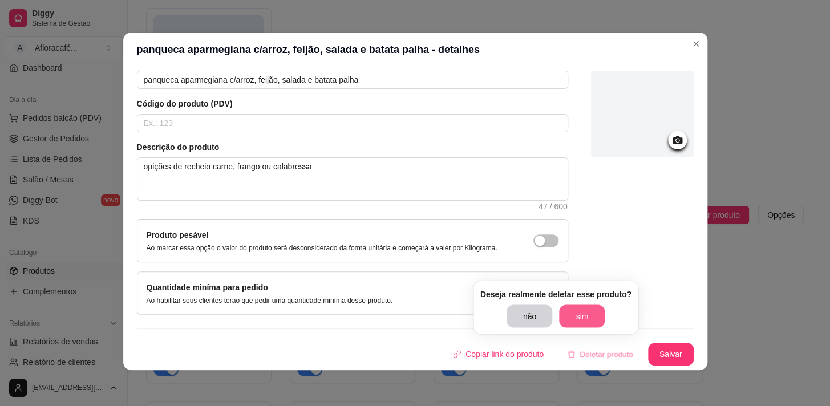
click at [593, 318] on button "sim" at bounding box center [582, 316] width 46 height 23
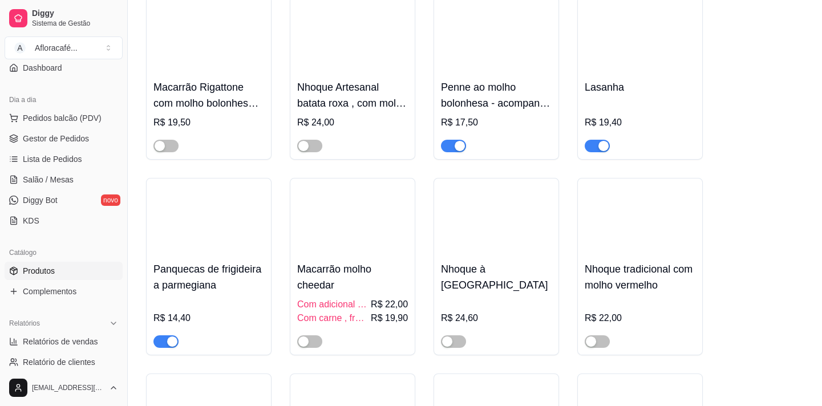
scroll to position [7882, 0]
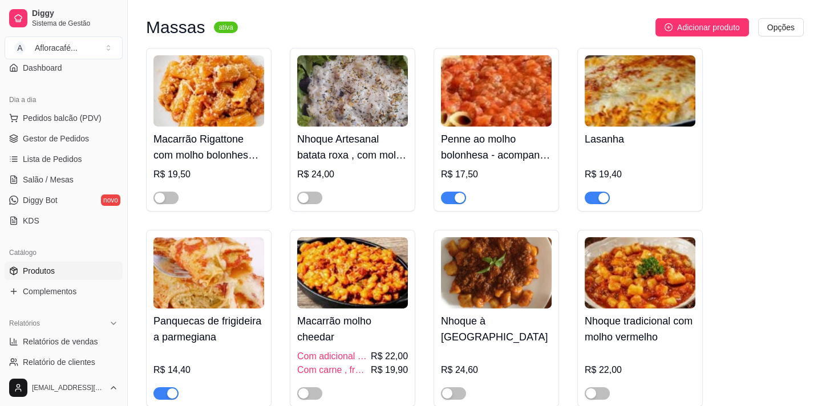
click at [666, 127] on img at bounding box center [640, 90] width 111 height 71
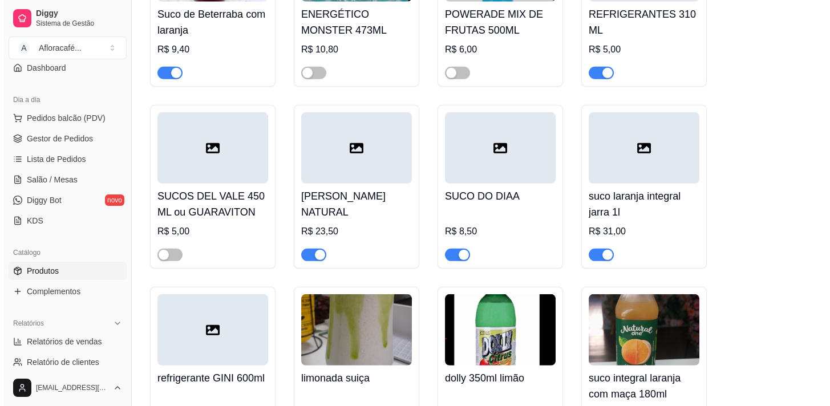
scroll to position [7156, 0]
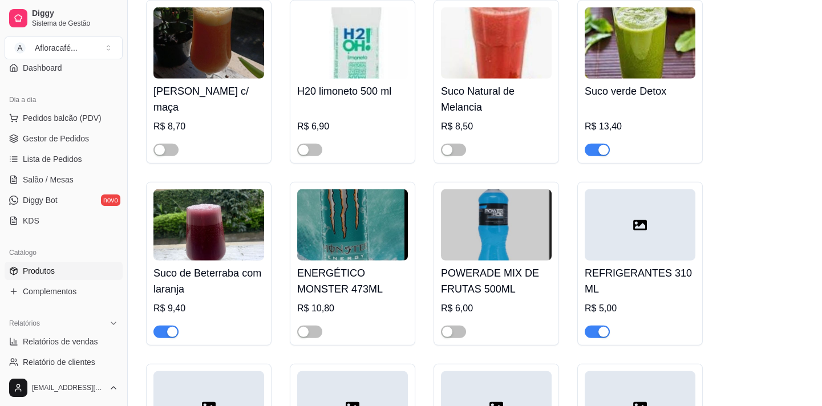
click at [403, 297] on h4 "ENERGÉTICO MONSTER 473ML" at bounding box center [352, 281] width 111 height 32
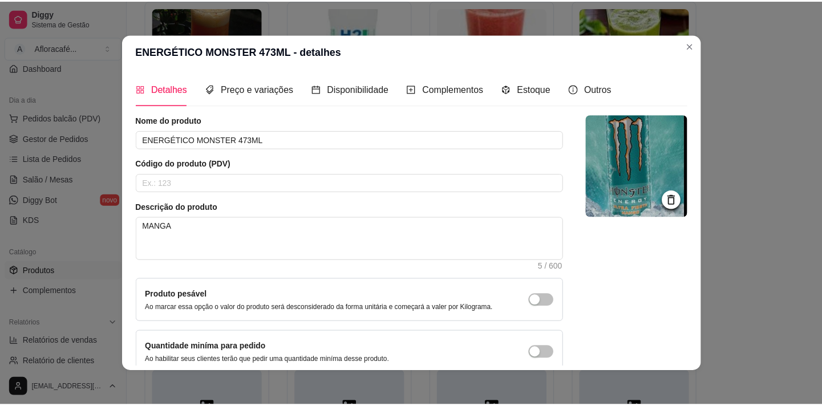
scroll to position [67, 0]
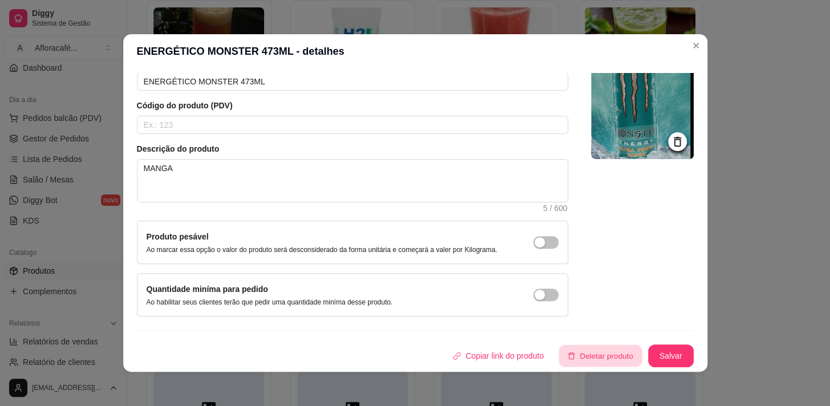
click at [574, 361] on button "Deletar produto" at bounding box center [600, 356] width 83 height 22
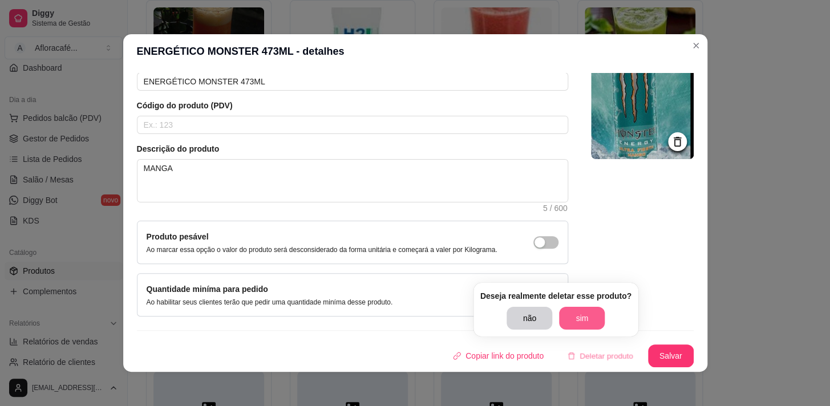
click at [589, 324] on button "sim" at bounding box center [582, 318] width 46 height 23
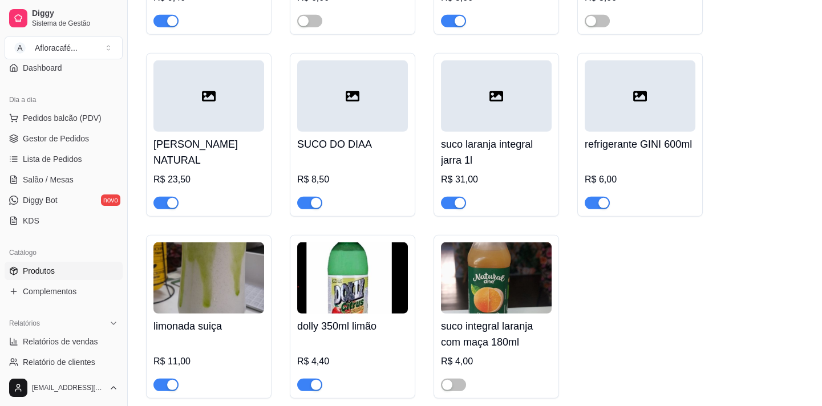
scroll to position [7519, 0]
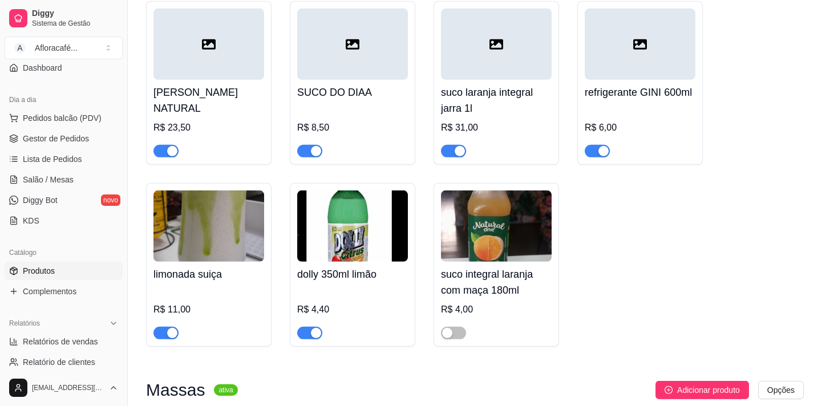
click at [604, 156] on div "button" at bounding box center [604, 151] width 10 height 10
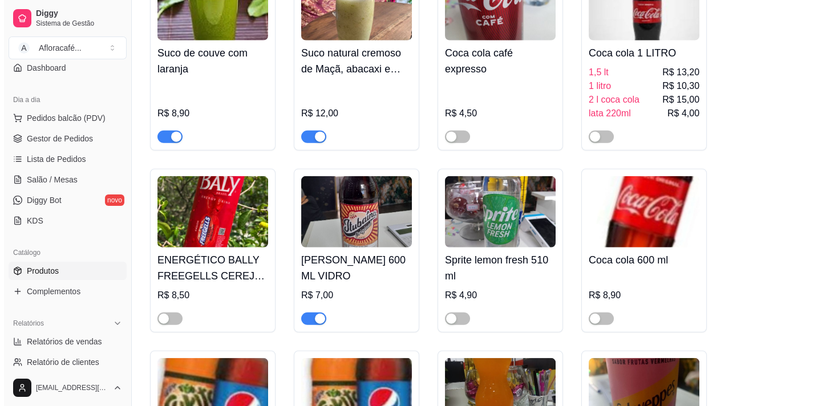
scroll to position [6378, 0]
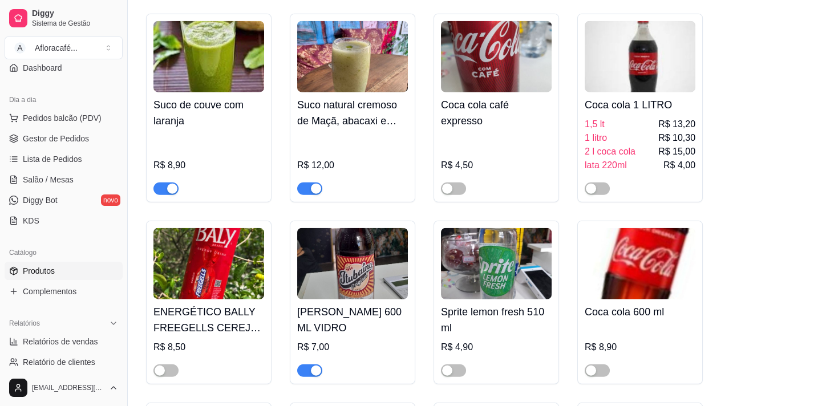
click at [235, 300] on img at bounding box center [209, 263] width 111 height 71
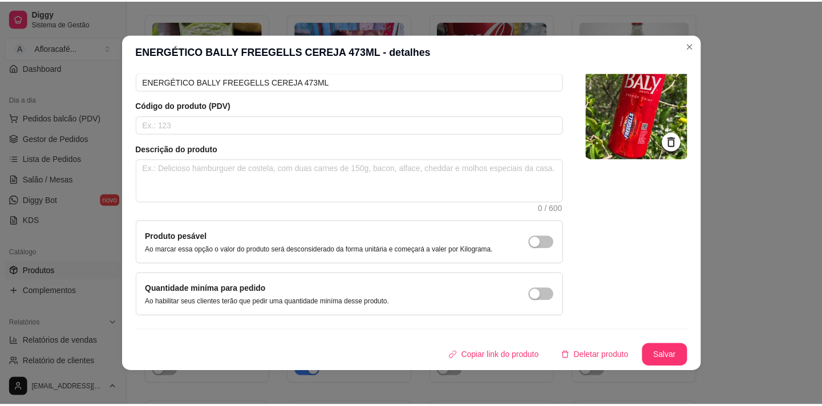
scroll to position [2, 0]
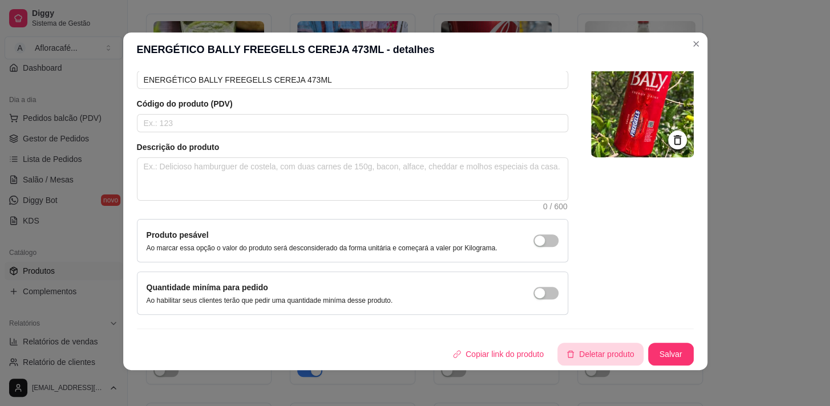
click at [570, 359] on button "Deletar produto" at bounding box center [601, 354] width 86 height 23
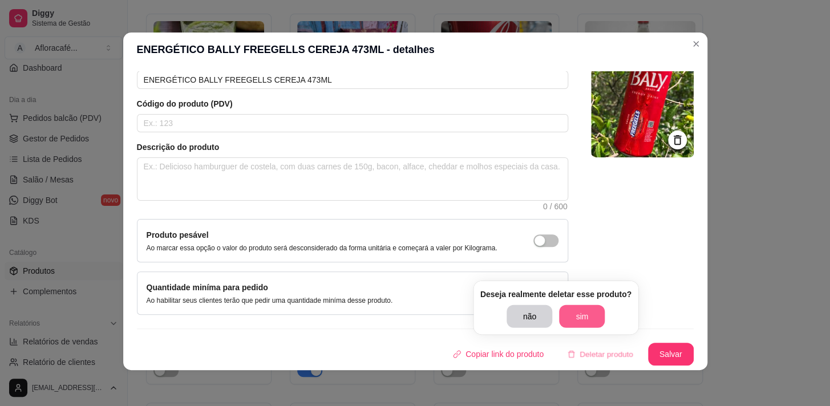
click at [596, 314] on button "sim" at bounding box center [582, 316] width 46 height 23
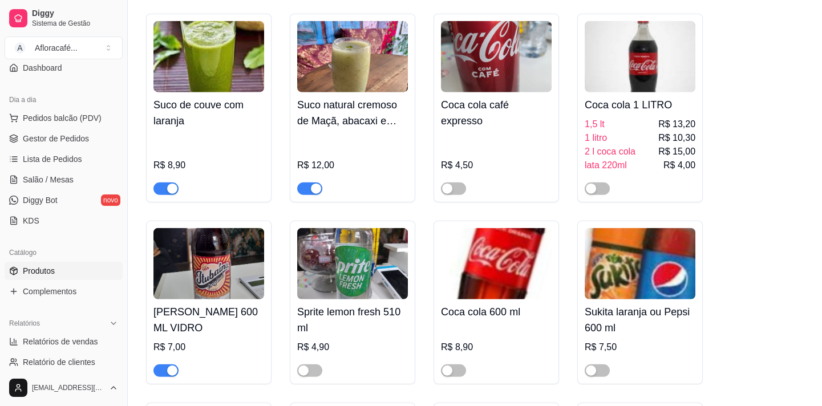
click at [694, 43] on div "Coca cola 1 LITRO 1,5 lt R$ 13,20 1 litro R$ 10,30 2 l coca cola R$ 15,00 lata …" at bounding box center [641, 108] width 126 height 189
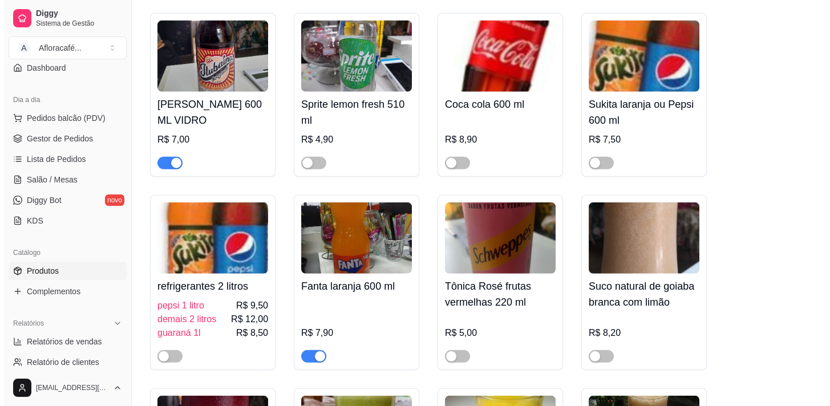
scroll to position [6689, 0]
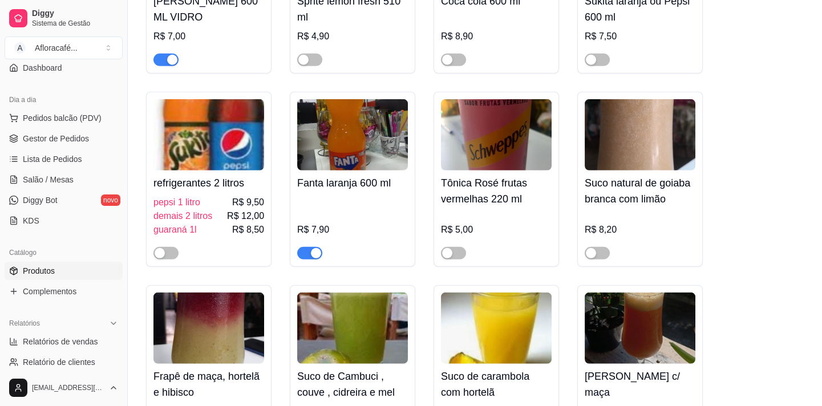
click at [515, 207] on h4 "Tônica Rosé frutas vermelhas 220 ml" at bounding box center [496, 191] width 111 height 32
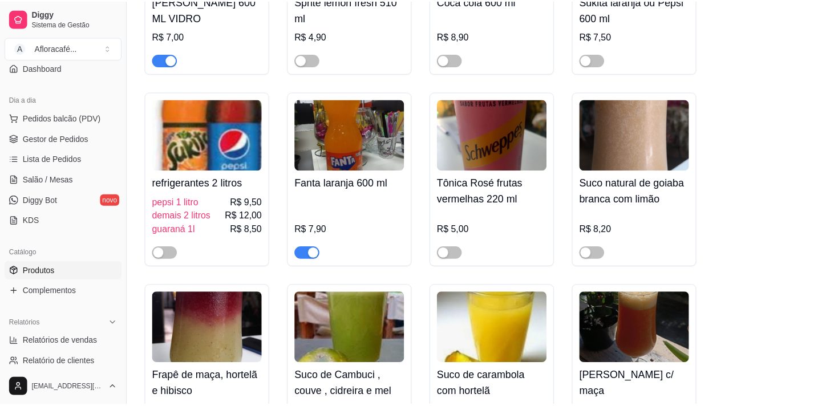
scroll to position [67, 0]
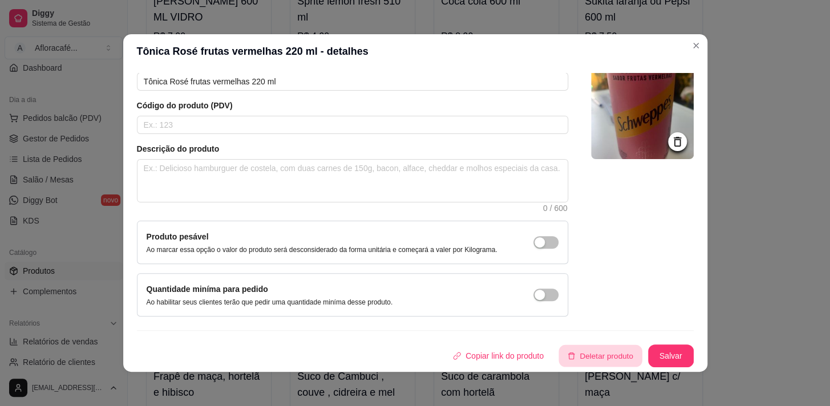
click at [592, 361] on button "Deletar produto" at bounding box center [600, 356] width 83 height 22
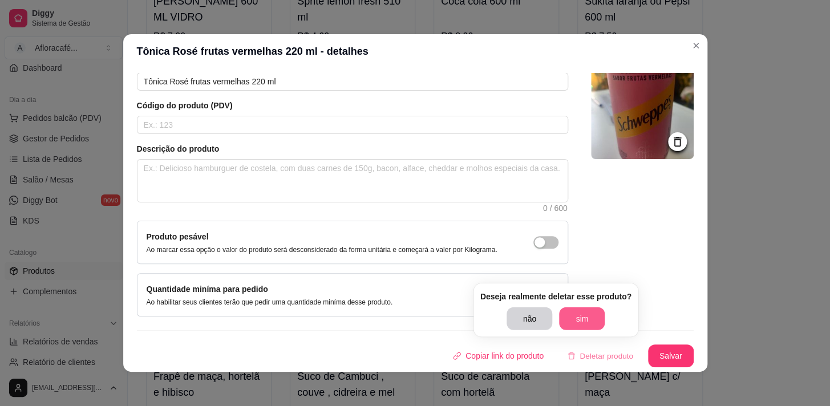
click at [591, 313] on button "sim" at bounding box center [582, 319] width 46 height 23
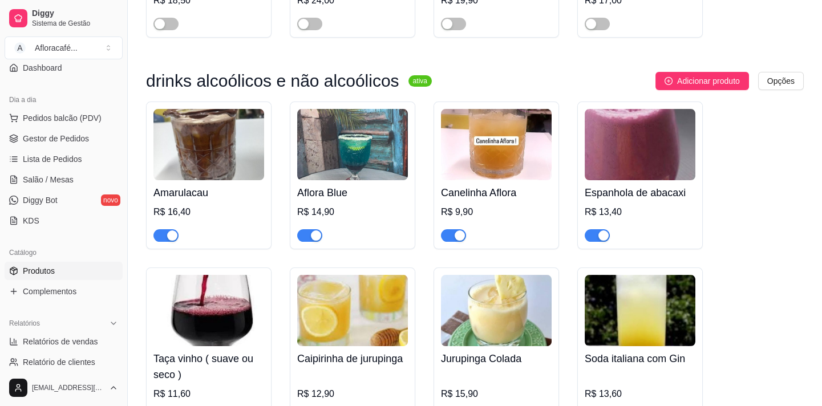
scroll to position [9702, 0]
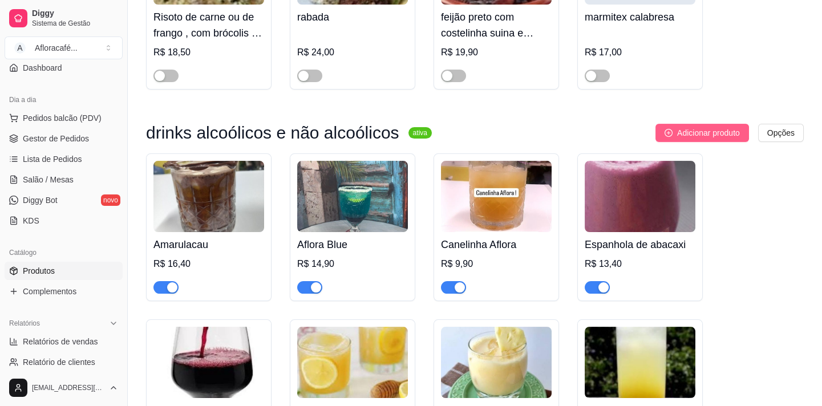
click at [705, 139] on span "Adicionar produto" at bounding box center [708, 133] width 63 height 13
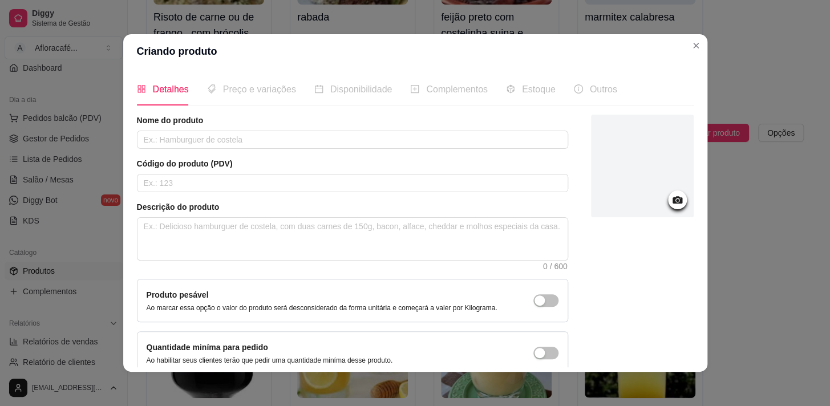
click at [351, 126] on div "Nome do produto" at bounding box center [352, 132] width 431 height 34
drag, startPoint x: 350, startPoint y: 138, endPoint x: 360, endPoint y: 130, distance: 13.0
click at [351, 136] on input "text" at bounding box center [352, 140] width 431 height 18
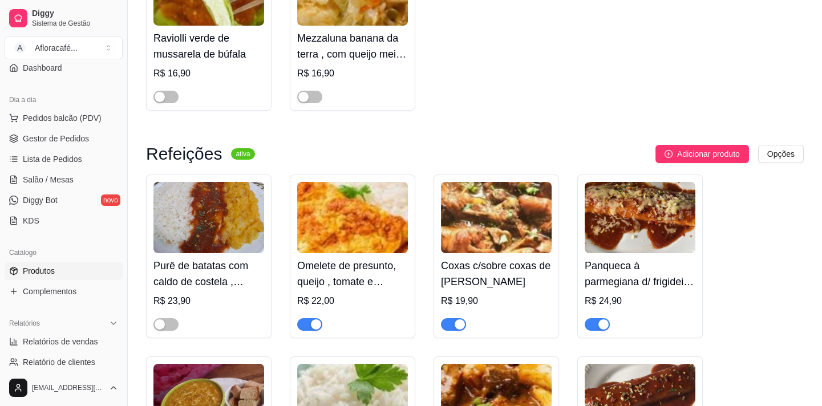
scroll to position [0, 0]
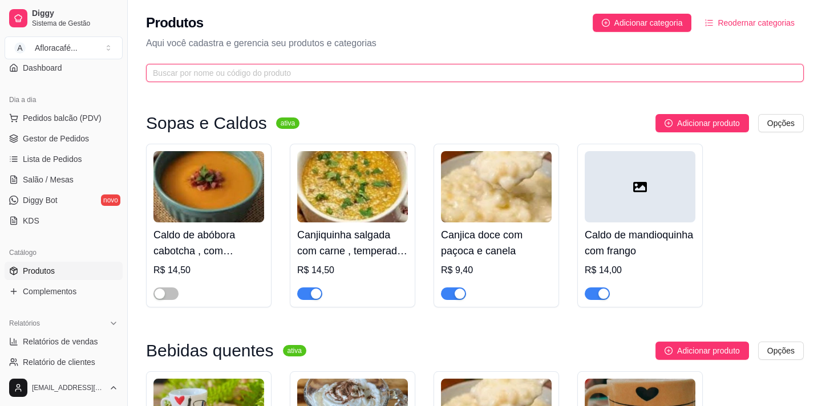
click at [560, 79] on input "text" at bounding box center [470, 73] width 635 height 13
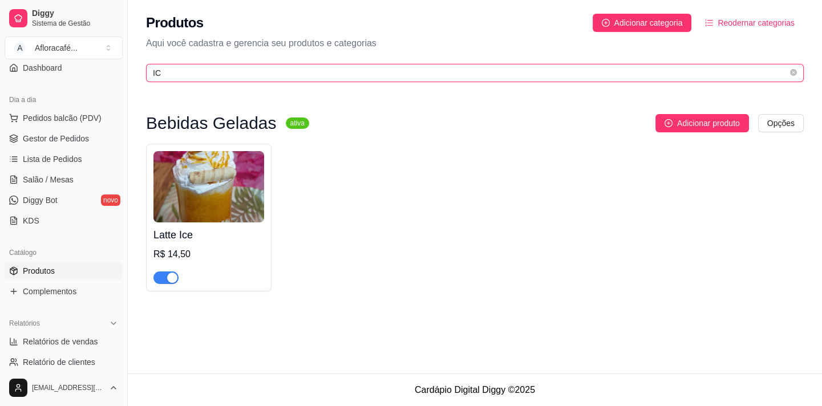
type input "I"
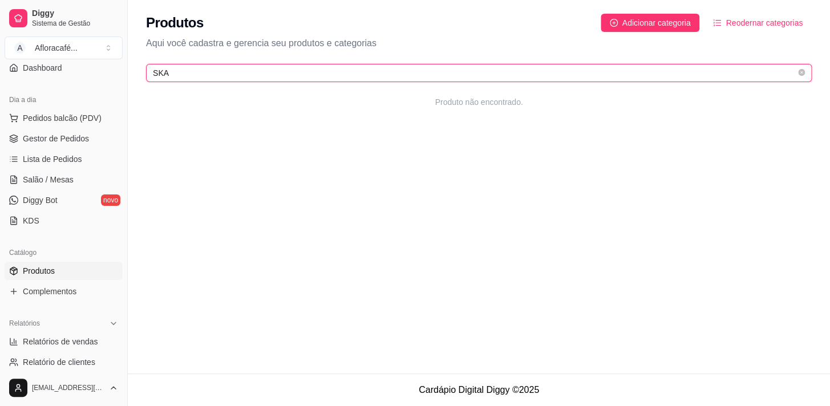
type input "SKAT"
click at [801, 69] on icon "close-circle" at bounding box center [801, 72] width 7 height 7
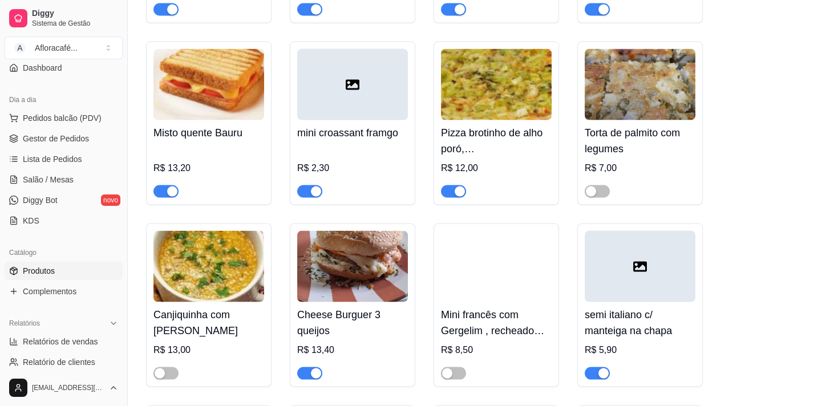
scroll to position [5722, 0]
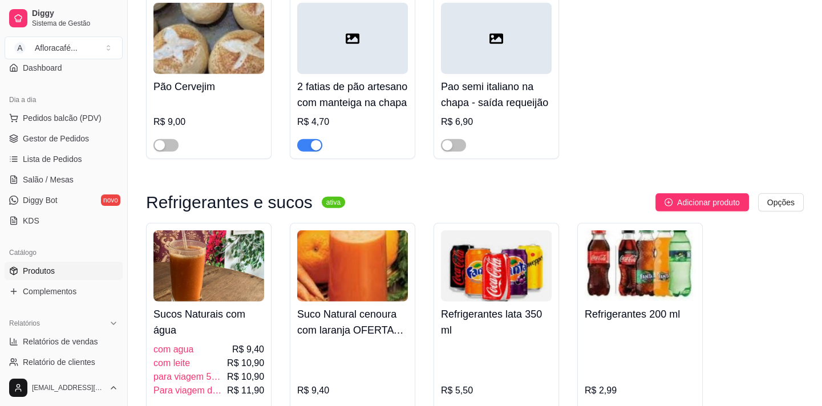
drag, startPoint x: 818, startPoint y: 200, endPoint x: 818, endPoint y: 209, distance: 9.1
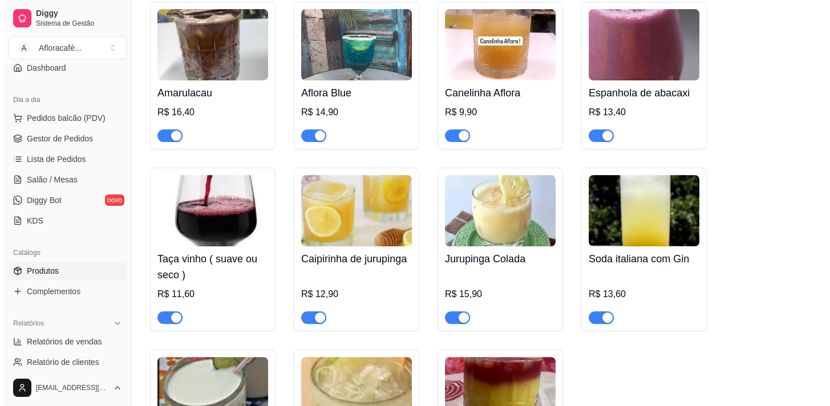
scroll to position [9802, 0]
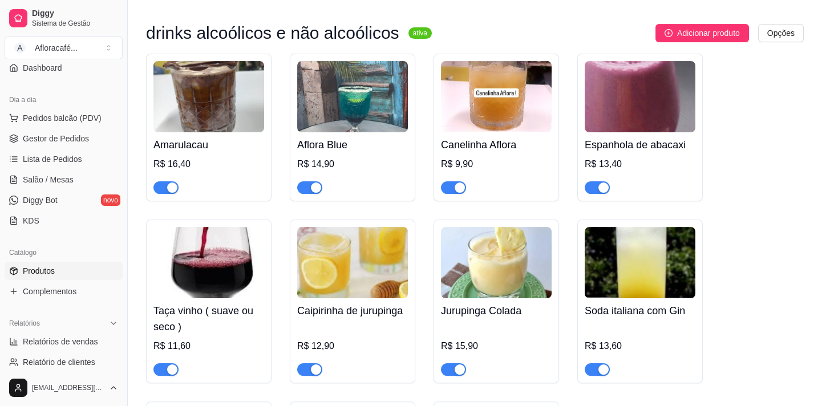
click at [691, 80] on div "drinks alcoólicos e não alcoólicos ativa Adicionar produto Opções Amarulacau R$…" at bounding box center [475, 295] width 658 height 542
click at [689, 39] on span "Adicionar produto" at bounding box center [708, 33] width 63 height 13
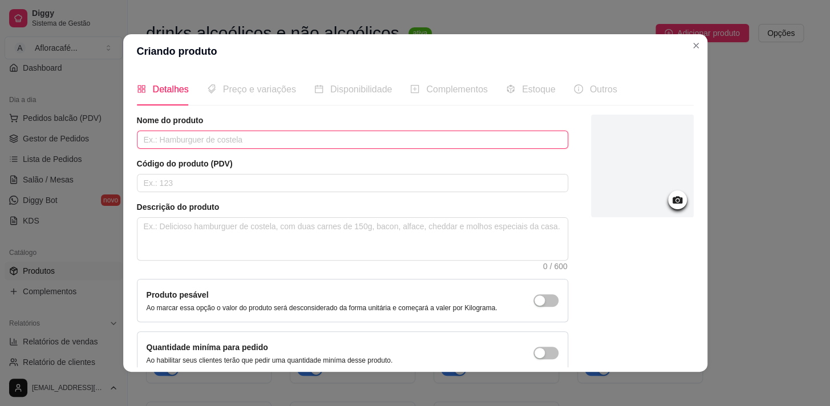
click at [445, 147] on input "text" at bounding box center [352, 140] width 431 height 18
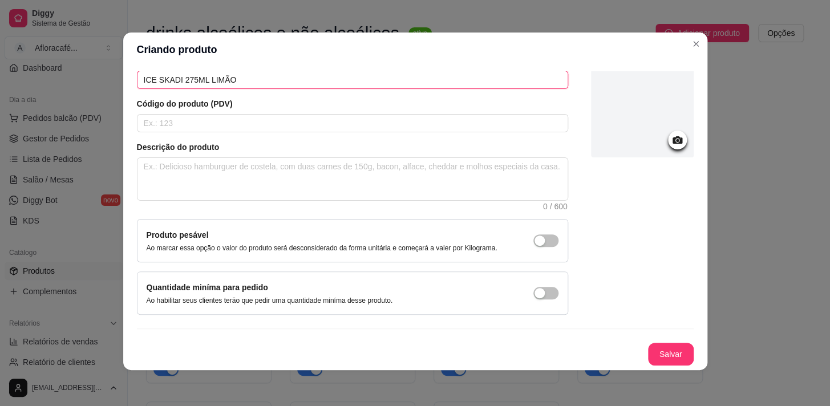
type input "ICE SKADI 275ML LIMÃO"
click at [657, 136] on div at bounding box center [642, 106] width 103 height 103
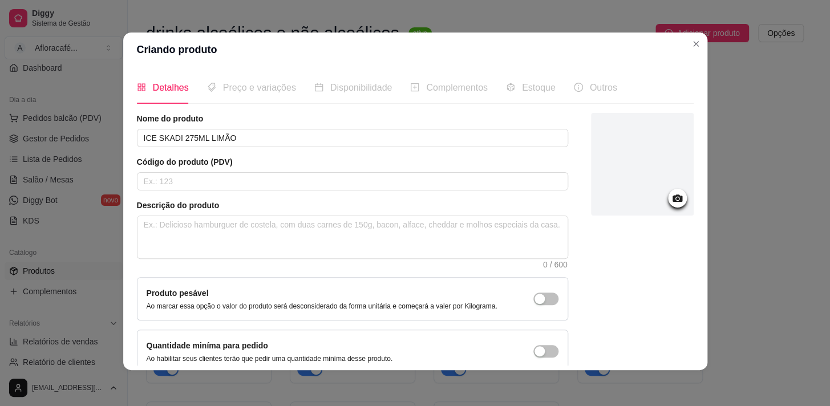
scroll to position [67, 0]
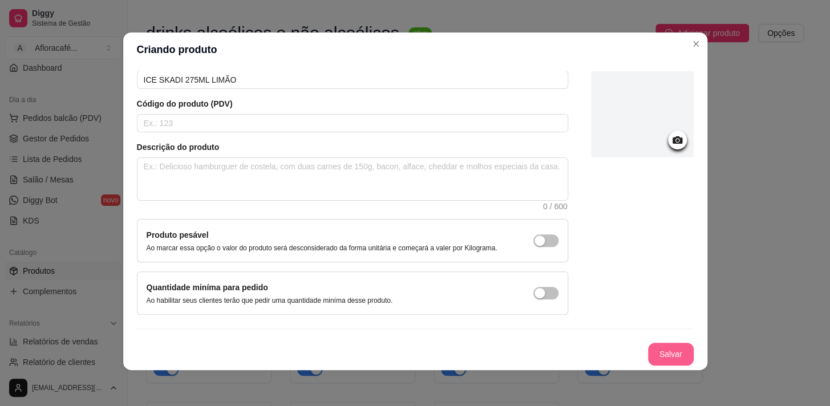
click at [673, 345] on button "Salvar" at bounding box center [671, 354] width 46 height 23
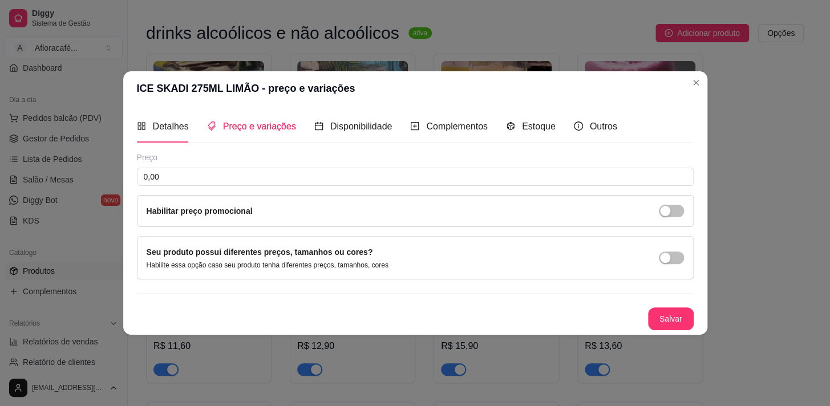
scroll to position [0, 0]
click at [184, 126] on span "Detalhes" at bounding box center [171, 127] width 36 height 10
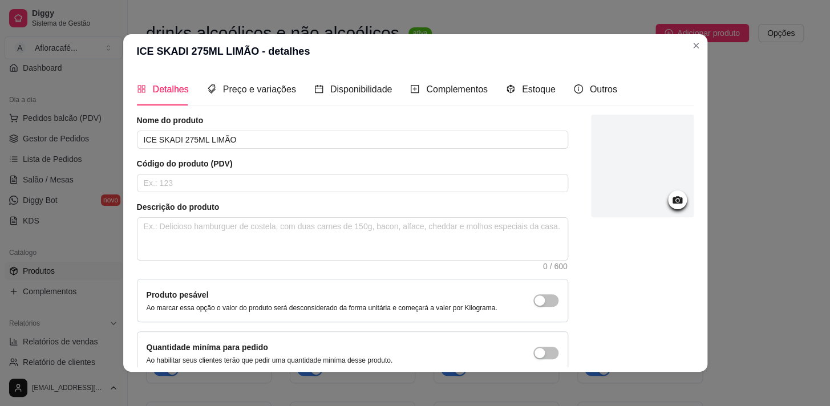
click at [672, 200] on icon at bounding box center [677, 199] width 10 height 7
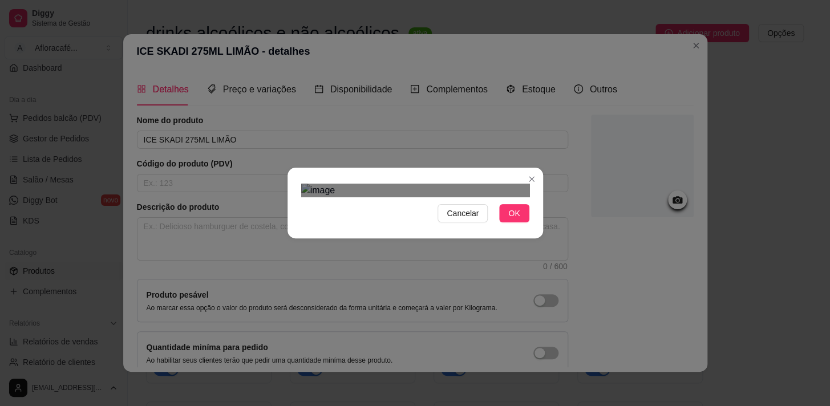
click at [560, 59] on div "Cancelar OK" at bounding box center [415, 203] width 830 height 406
click at [445, 197] on img at bounding box center [415, 191] width 228 height 14
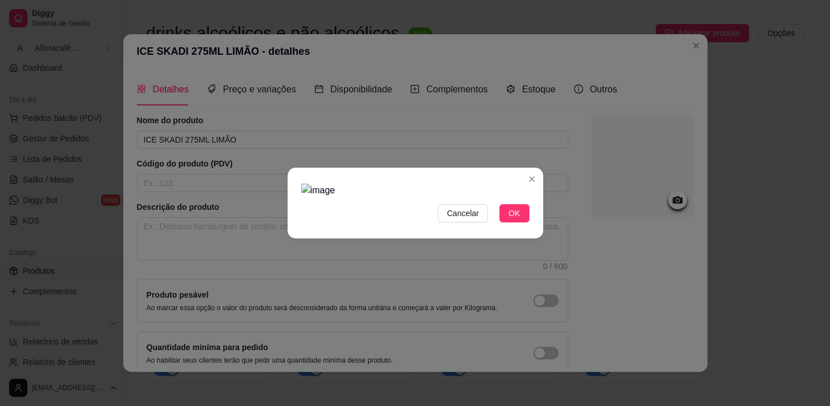
click at [491, 197] on img at bounding box center [415, 191] width 228 height 14
click at [502, 223] on button "OK" at bounding box center [514, 213] width 30 height 18
click at [508, 220] on span "OK" at bounding box center [513, 213] width 11 height 13
click at [386, 193] on img at bounding box center [415, 191] width 228 height 14
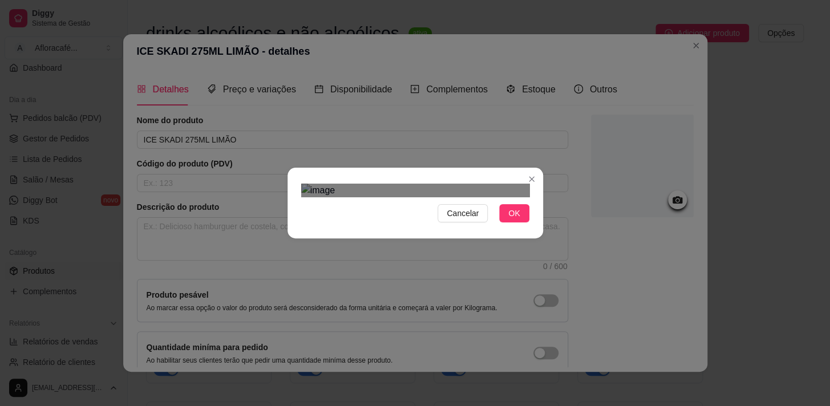
click at [538, 179] on div "Cancelar OK" at bounding box center [416, 203] width 256 height 48
click at [265, 35] on div "Cancelar OK" at bounding box center [415, 203] width 830 height 406
click at [477, 283] on div "Use the arrow keys to move the crop selection area" at bounding box center [415, 397] width 228 height 228
click at [522, 223] on button "OK" at bounding box center [514, 213] width 30 height 18
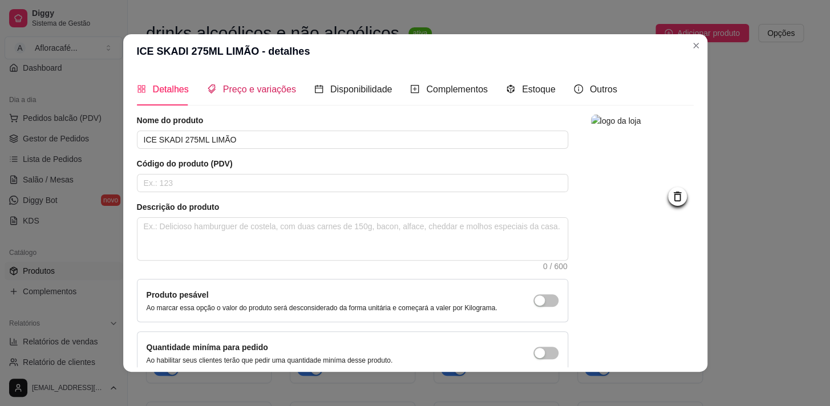
click at [276, 96] on div "Preço e variações" at bounding box center [251, 89] width 89 height 14
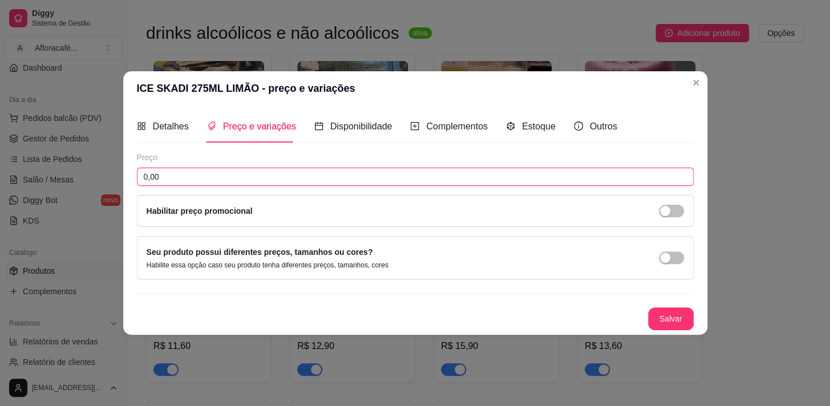
click at [348, 169] on input "0,00" at bounding box center [415, 177] width 557 height 18
type input "5,00"
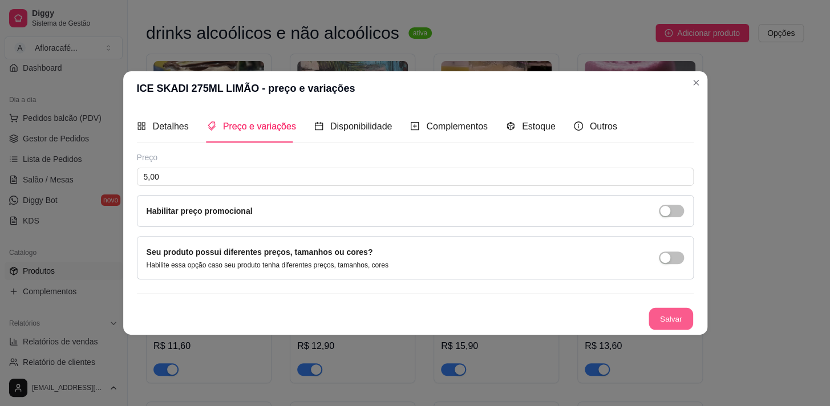
click at [660, 308] on button "Salvar" at bounding box center [671, 319] width 45 height 22
click at [187, 125] on span "Detalhes" at bounding box center [171, 127] width 36 height 10
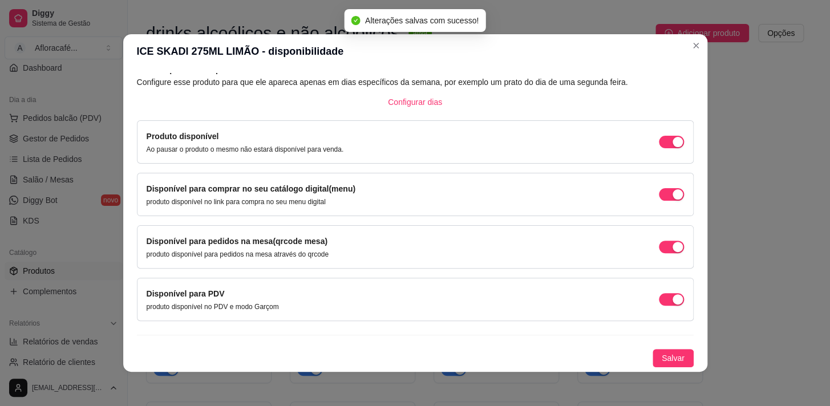
scroll to position [0, 0]
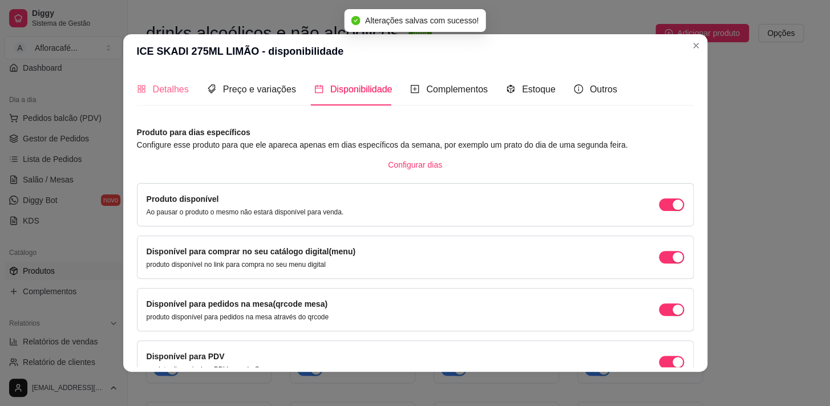
click at [171, 79] on div "Detalhes" at bounding box center [163, 89] width 52 height 33
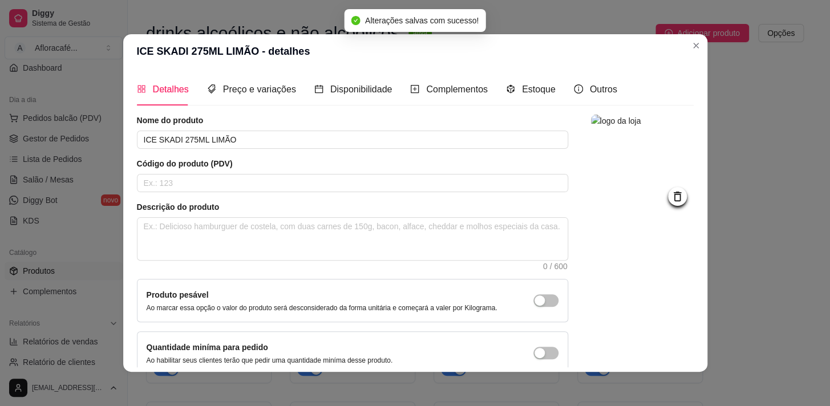
scroll to position [67, 0]
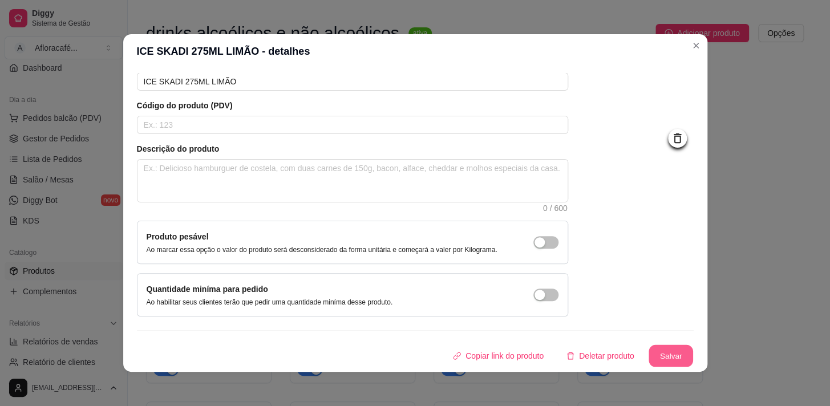
click at [673, 352] on button "Salvar" at bounding box center [671, 356] width 45 height 22
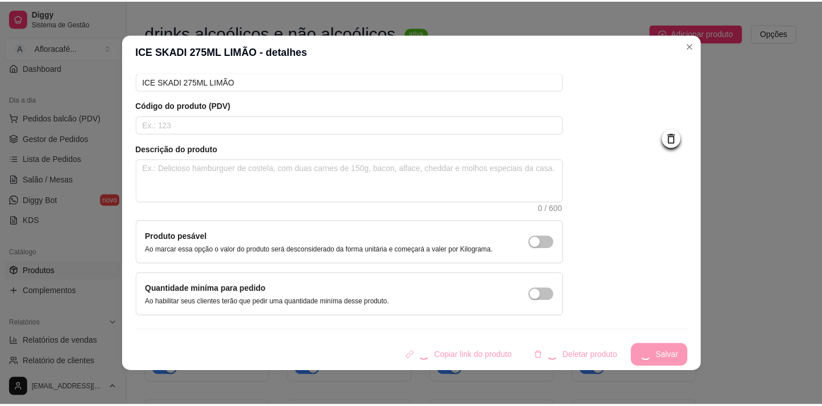
scroll to position [0, 0]
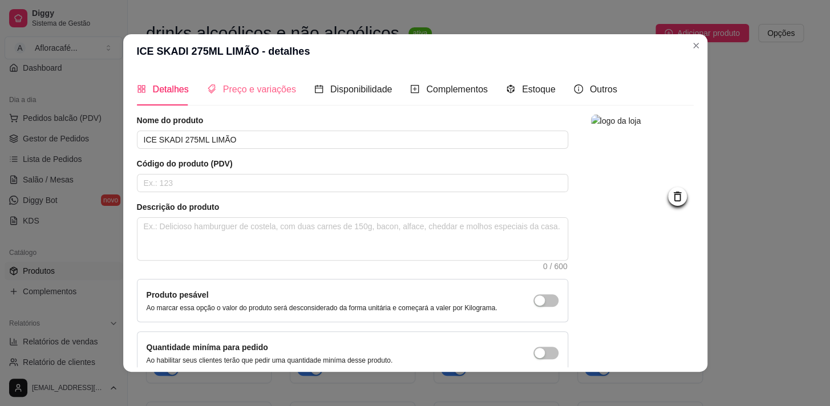
click at [240, 97] on div "Preço e variações" at bounding box center [251, 89] width 89 height 33
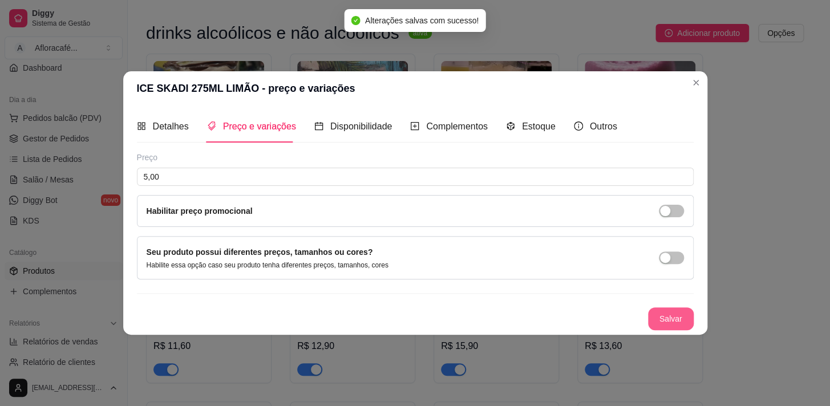
click at [656, 316] on button "Salvar" at bounding box center [671, 319] width 46 height 23
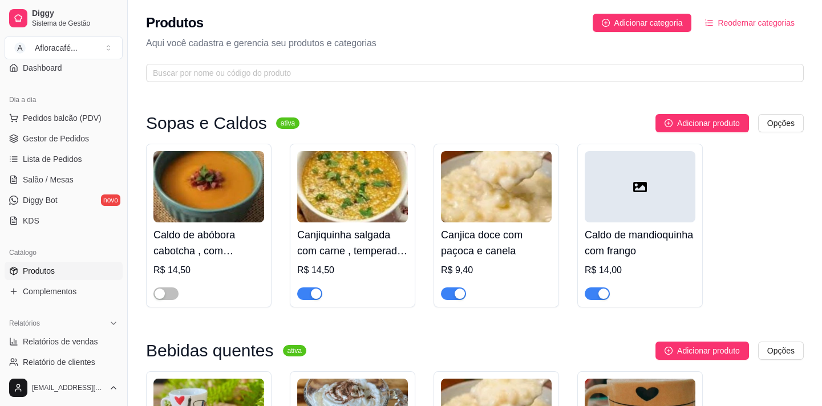
click at [571, 62] on div "Produtos Adicionar categoria Reodernar categorias Aqui você cadastra e gerencia…" at bounding box center [475, 44] width 694 height 89
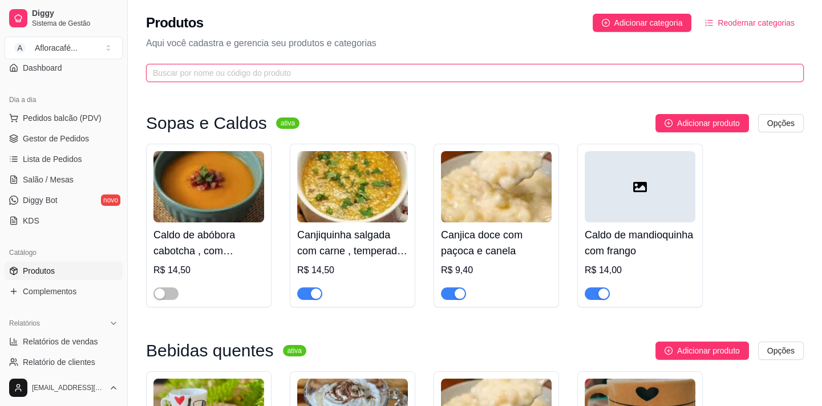
click at [571, 78] on input "text" at bounding box center [470, 73] width 635 height 13
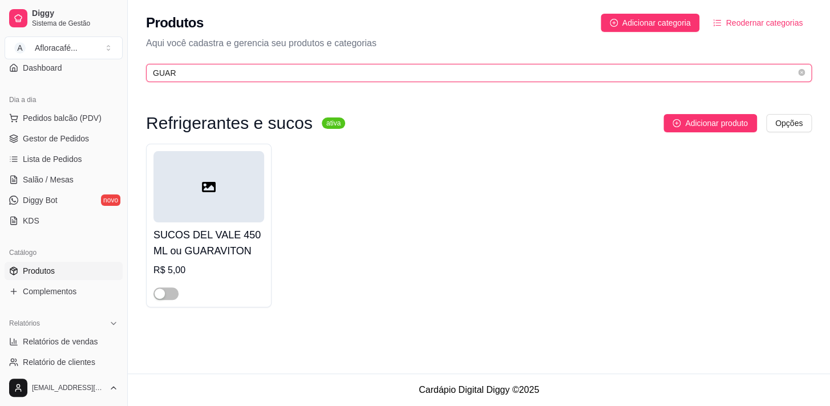
type input "GUAR"
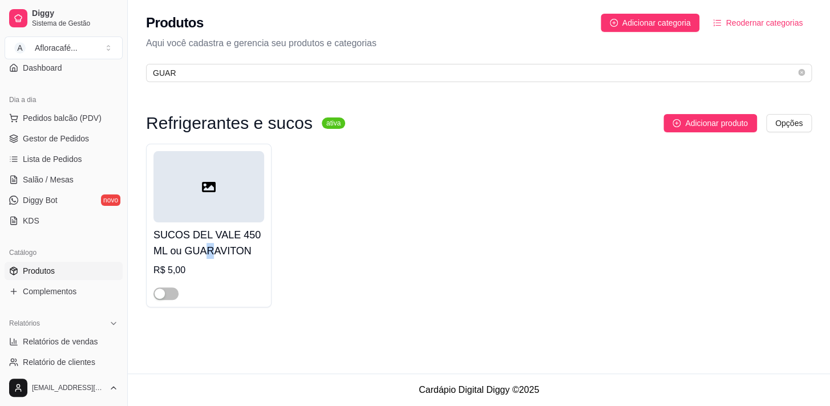
click at [212, 248] on h4 "SUCOS DEL VALE 450 ML ou GUARAVITON" at bounding box center [209, 243] width 111 height 32
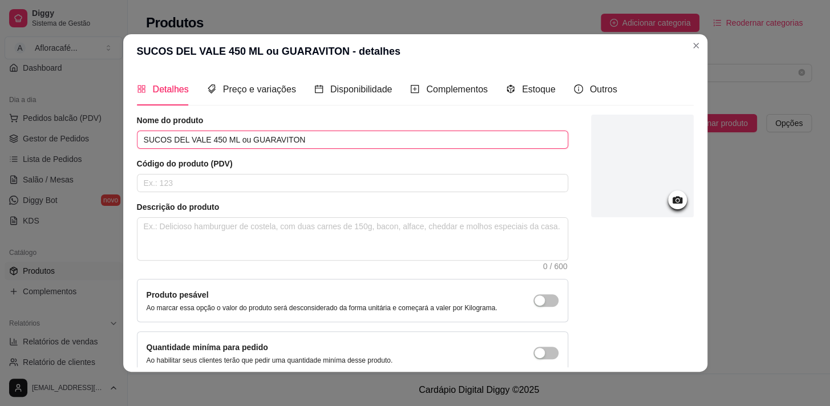
click at [237, 138] on input "SUCOS DEL VALE 450 ML ou GUARAVITON" at bounding box center [352, 140] width 431 height 18
click at [244, 136] on input "GUARAVITON" at bounding box center [352, 140] width 431 height 18
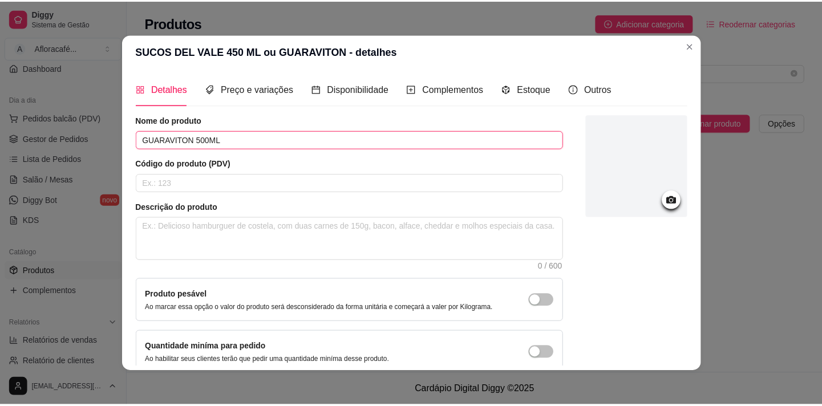
scroll to position [2, 0]
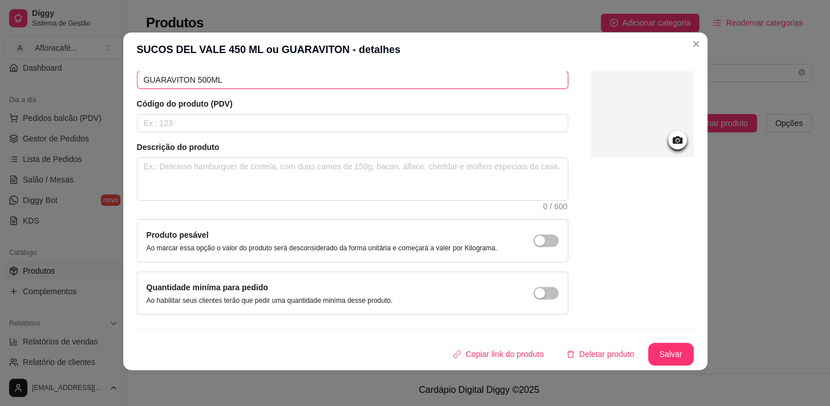
type input "GUARAVITON 500ML"
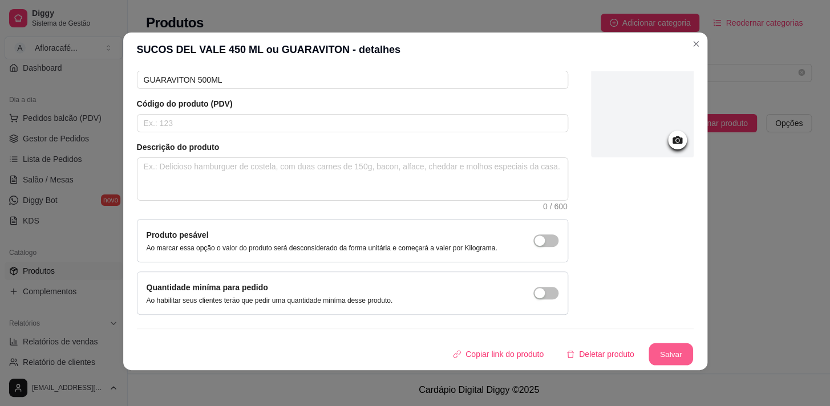
click at [652, 353] on button "Salvar" at bounding box center [671, 355] width 45 height 22
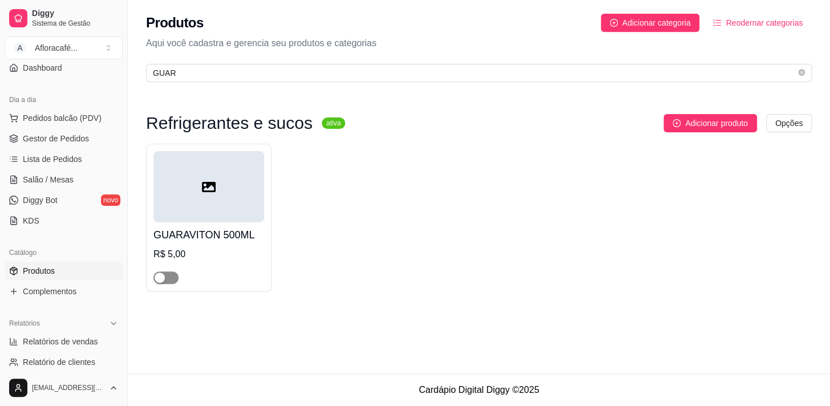
click at [171, 278] on span "button" at bounding box center [166, 278] width 25 height 13
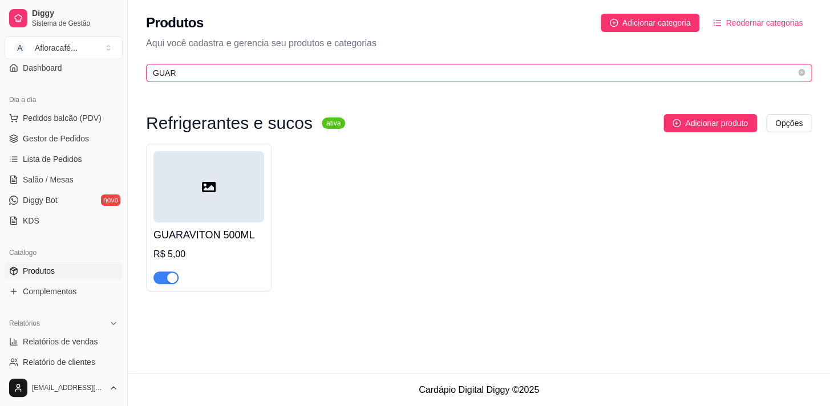
click at [349, 68] on input "GUAR" at bounding box center [474, 73] width 643 height 13
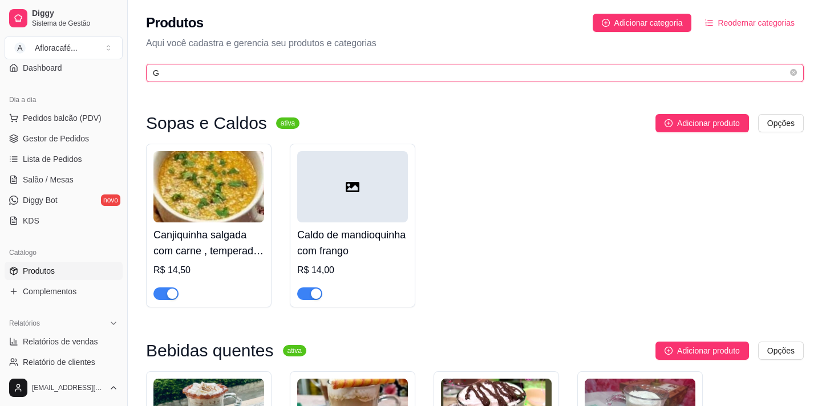
type input "G"
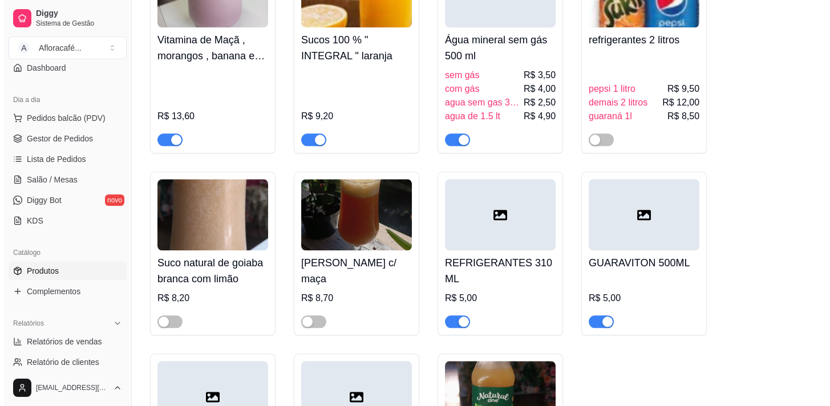
scroll to position [3164, 0]
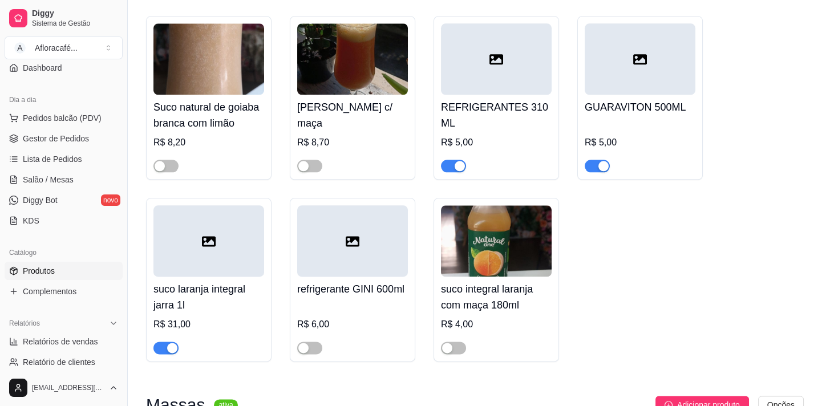
click at [356, 120] on h4 "[PERSON_NAME] c/ maça" at bounding box center [352, 115] width 111 height 32
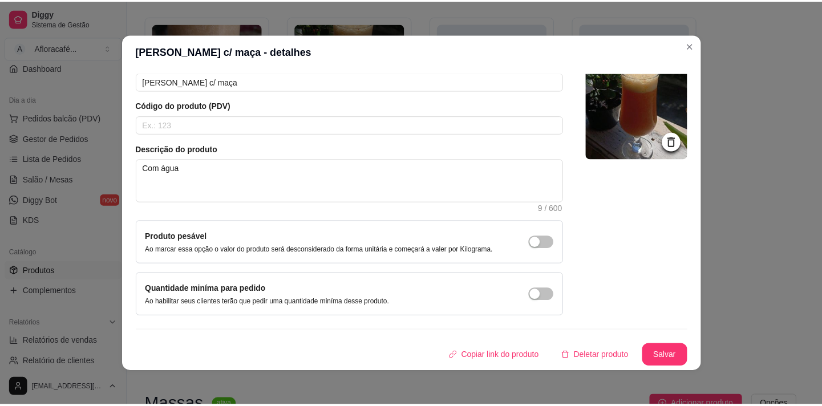
scroll to position [2, 0]
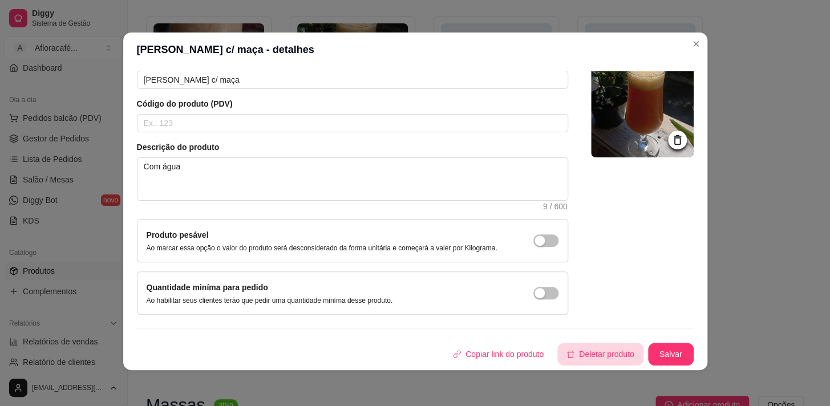
click at [579, 354] on button "Deletar produto" at bounding box center [601, 354] width 86 height 23
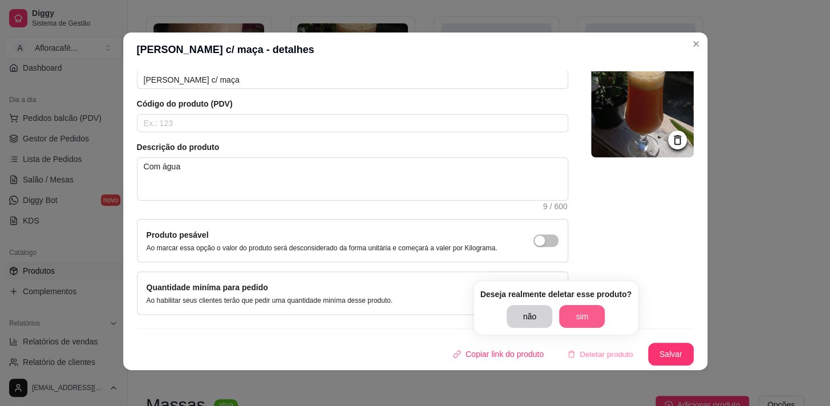
click at [585, 317] on button "sim" at bounding box center [582, 316] width 46 height 23
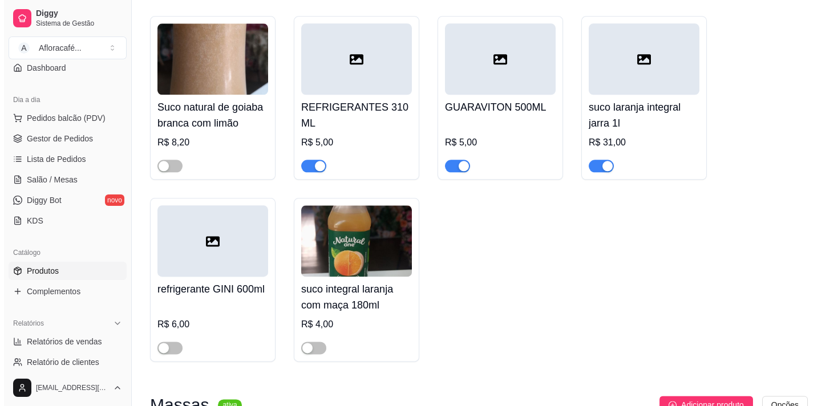
scroll to position [3112, 0]
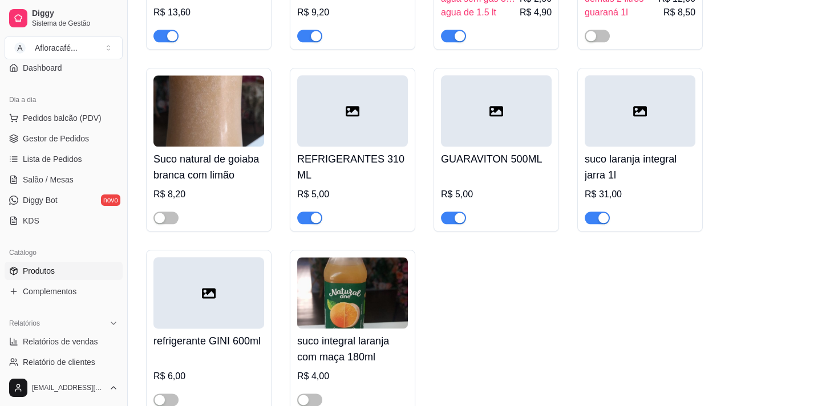
click at [252, 179] on h4 "Suco natural de goiaba branca com limão" at bounding box center [209, 167] width 111 height 32
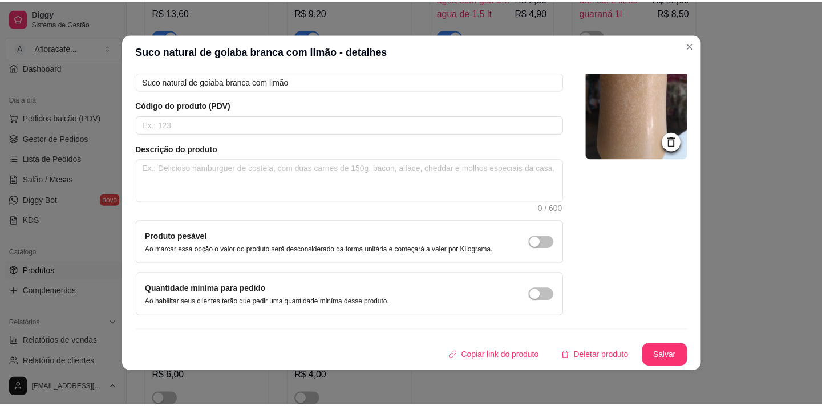
scroll to position [2, 0]
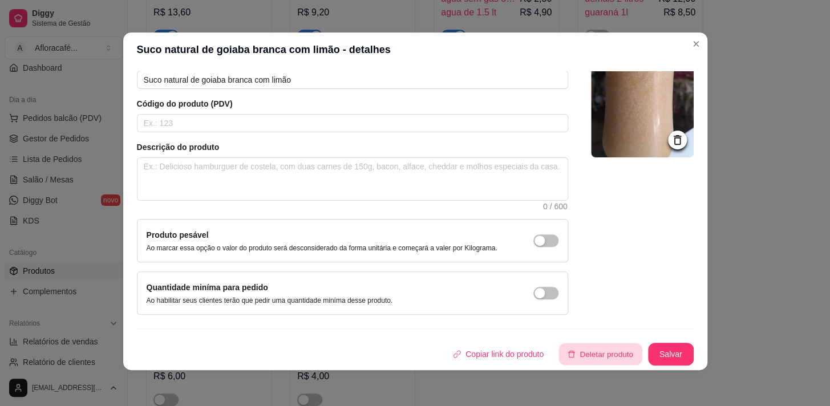
click at [601, 344] on button "Deletar produto" at bounding box center [600, 355] width 83 height 22
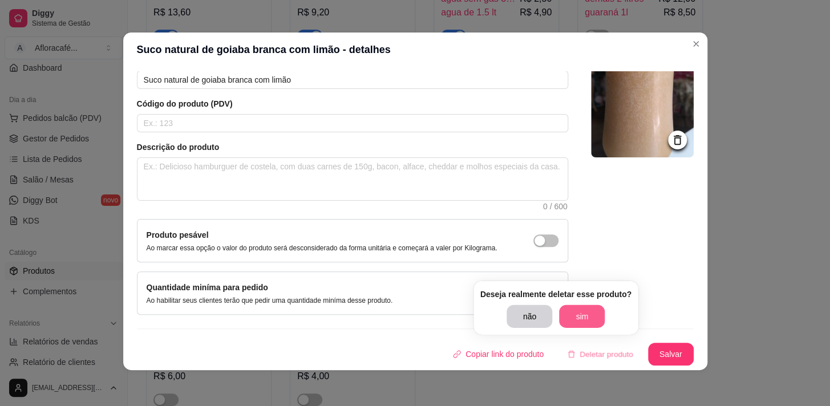
click at [584, 306] on button "sim" at bounding box center [582, 316] width 46 height 23
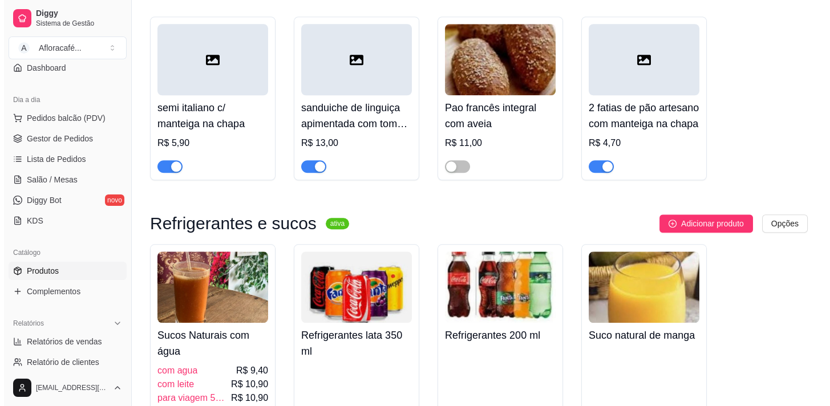
scroll to position [2646, 0]
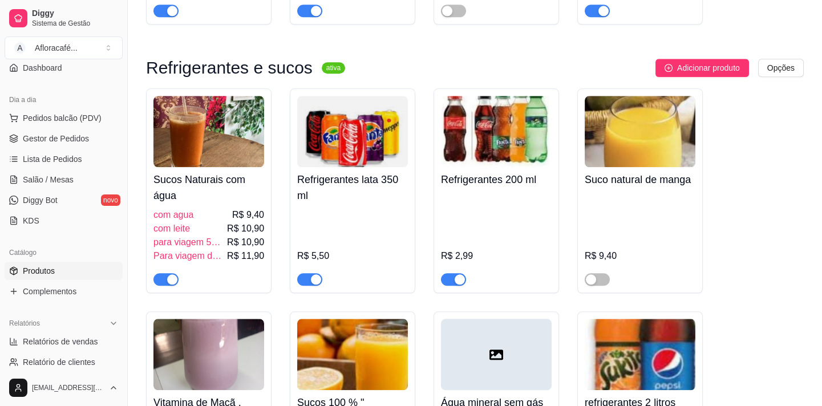
click at [644, 243] on div "R$ 9,40" at bounding box center [640, 239] width 111 height 94
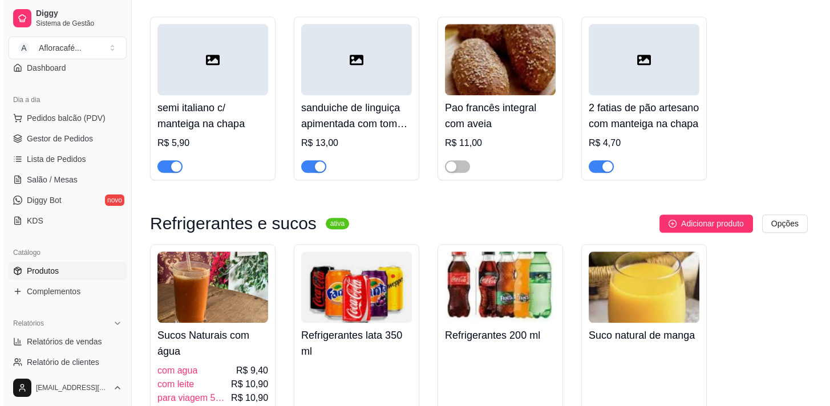
scroll to position [2438, 0]
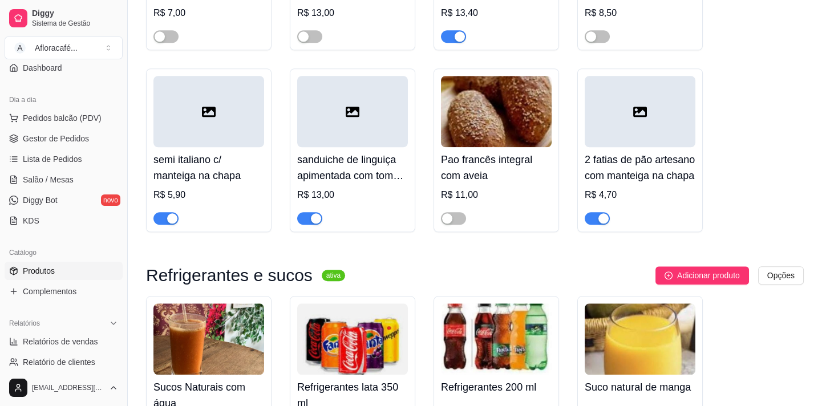
click at [507, 157] on h4 "Pao francês integral com aveia" at bounding box center [496, 168] width 111 height 32
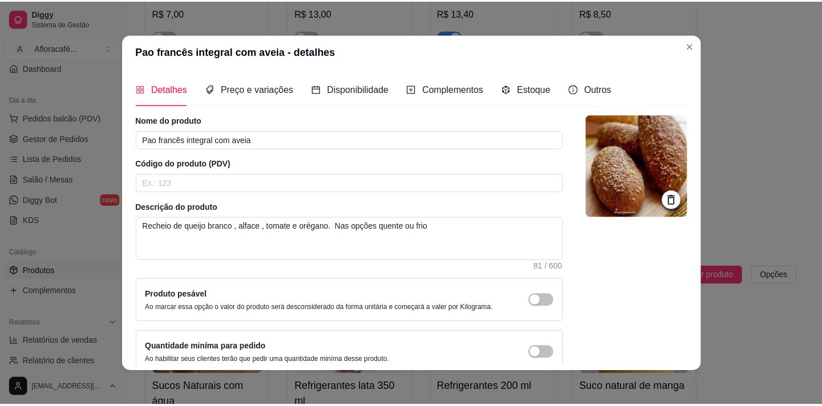
scroll to position [67, 0]
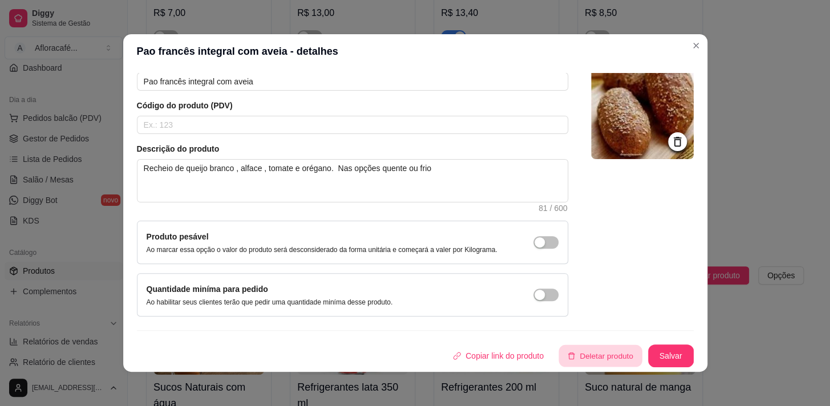
click at [596, 353] on button "Deletar produto" at bounding box center [600, 356] width 83 height 22
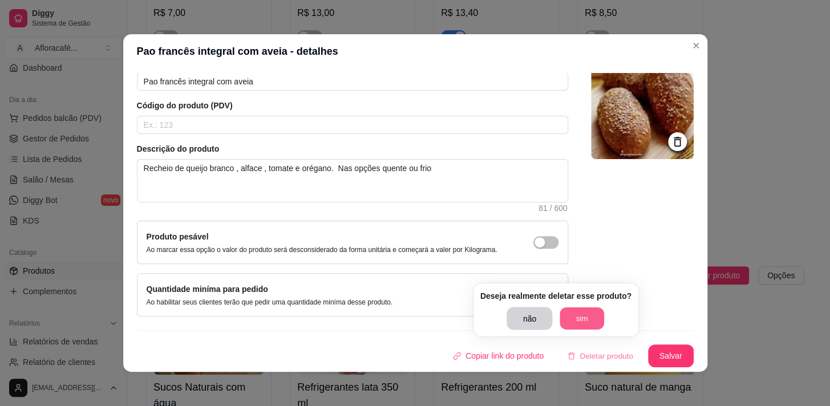
click at [590, 318] on button "sim" at bounding box center [582, 319] width 45 height 22
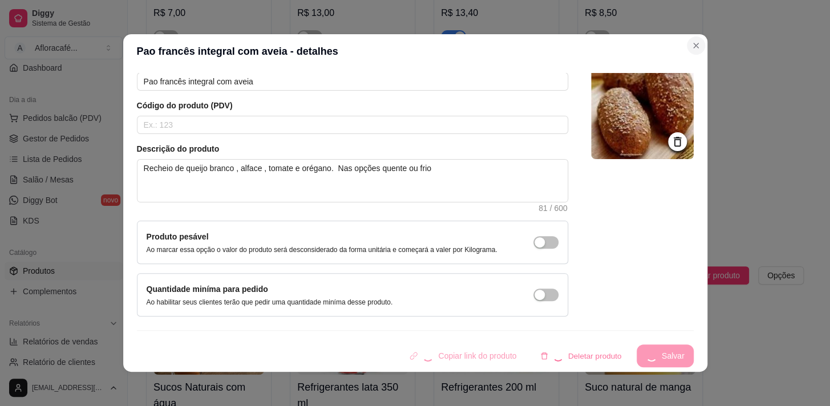
click at [692, 50] on button "Close" at bounding box center [696, 46] width 18 height 18
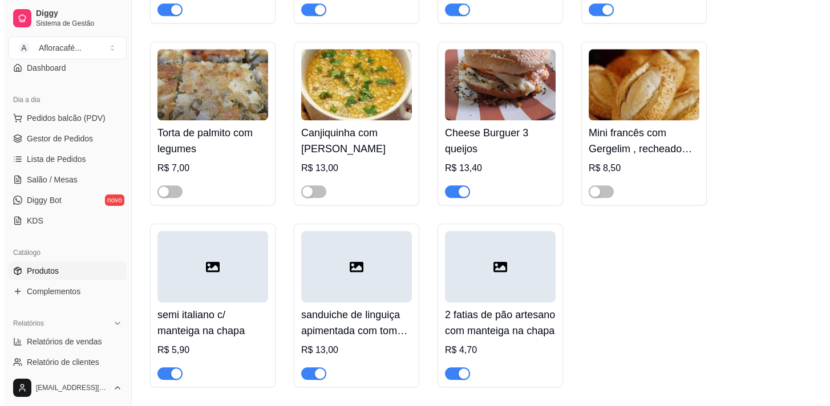
scroll to position [2179, 0]
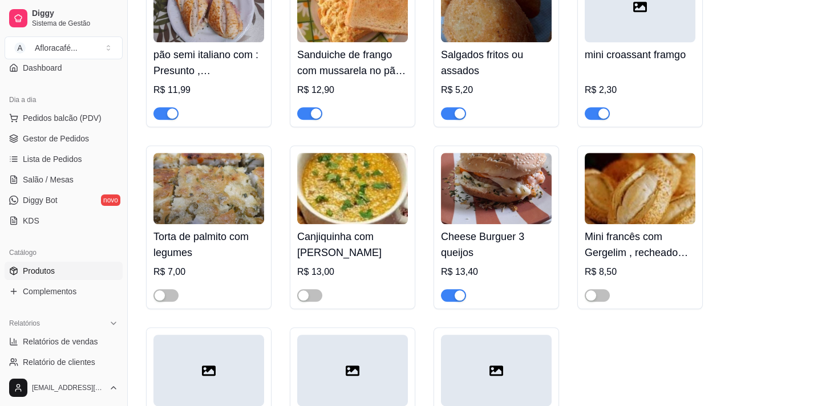
click at [664, 245] on h4 "Mini francês com Gergelim , recheado com calabresa e requeijão" at bounding box center [640, 245] width 111 height 32
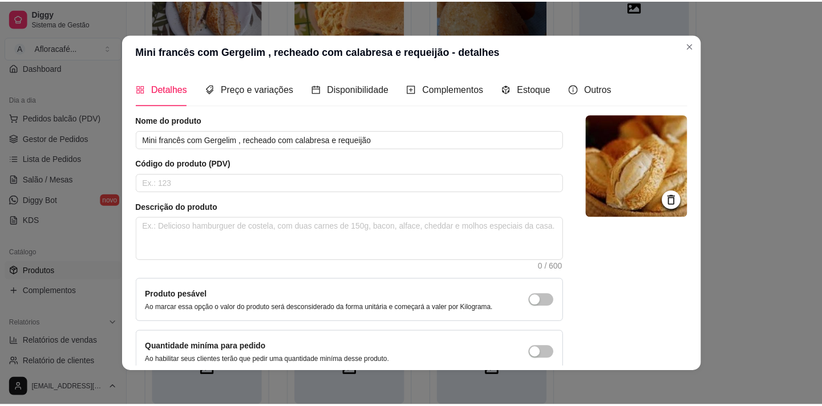
scroll to position [67, 0]
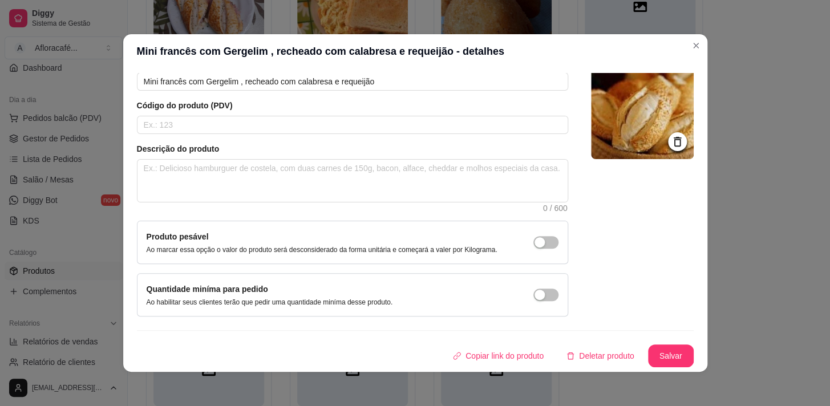
click at [613, 369] on div "Detalhes Preço e variações Disponibilidade Complementos Estoque Outros Nome do …" at bounding box center [415, 220] width 584 height 304
click at [621, 351] on button "Deletar produto" at bounding box center [601, 356] width 86 height 23
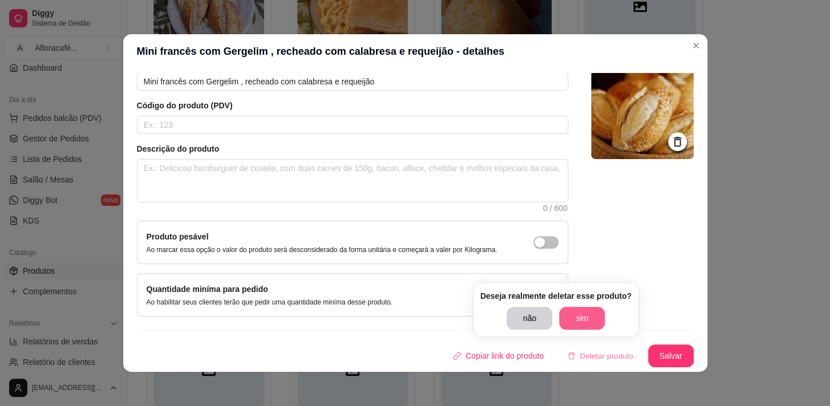
click at [576, 312] on button "sim" at bounding box center [582, 318] width 46 height 23
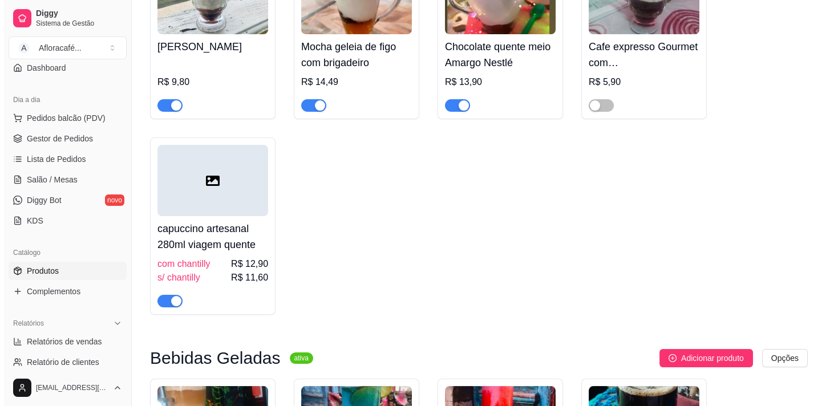
scroll to position [0, 0]
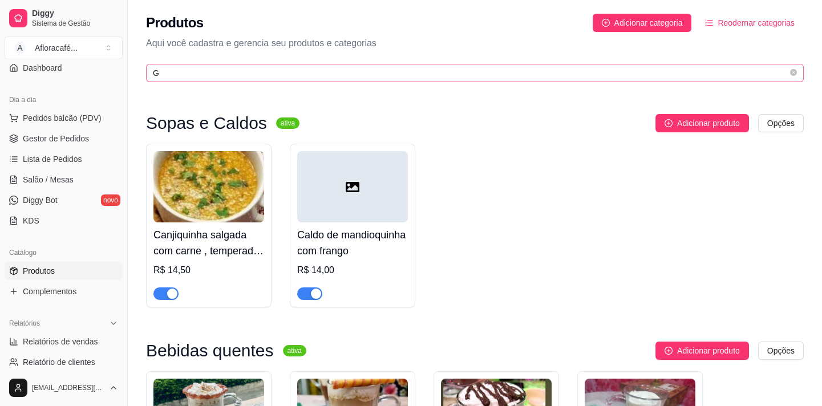
click at [521, 82] on span "G" at bounding box center [475, 73] width 658 height 18
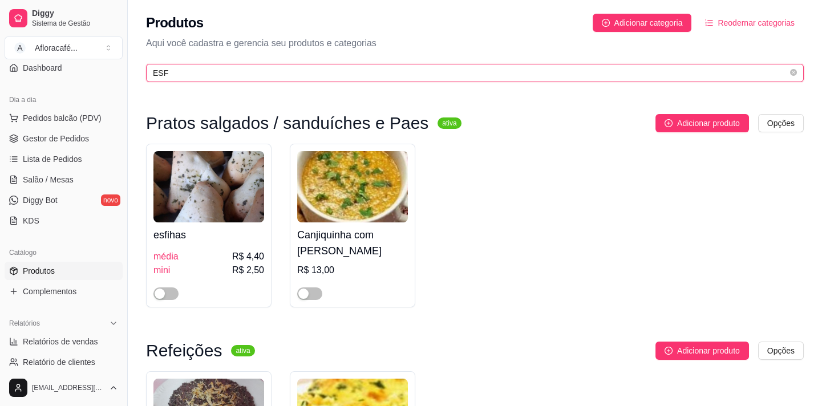
type input "ESF"
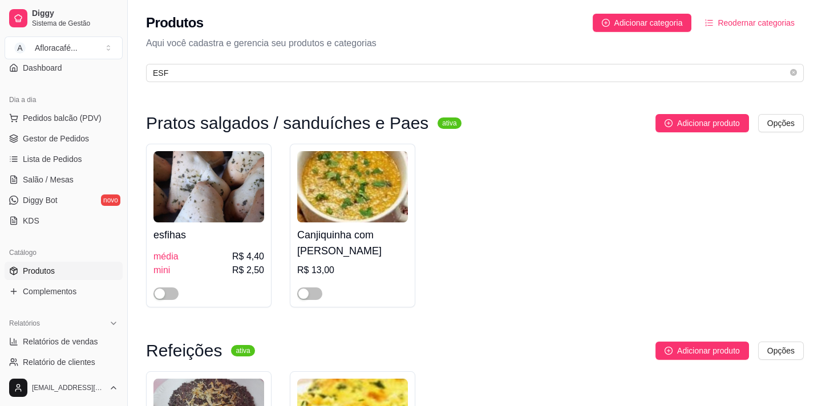
click at [239, 234] on h4 "esfihas" at bounding box center [209, 235] width 111 height 16
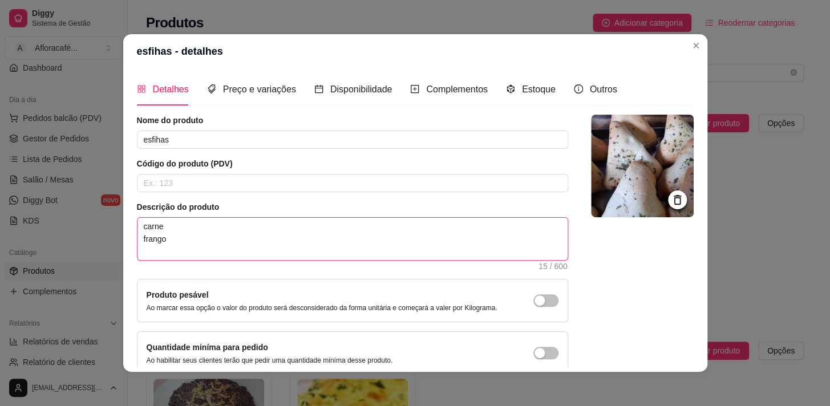
click at [218, 239] on textarea "carne frango" at bounding box center [353, 239] width 430 height 42
type textarea "carne [PERSON_NAME]"
type textarea "carne frango OU"
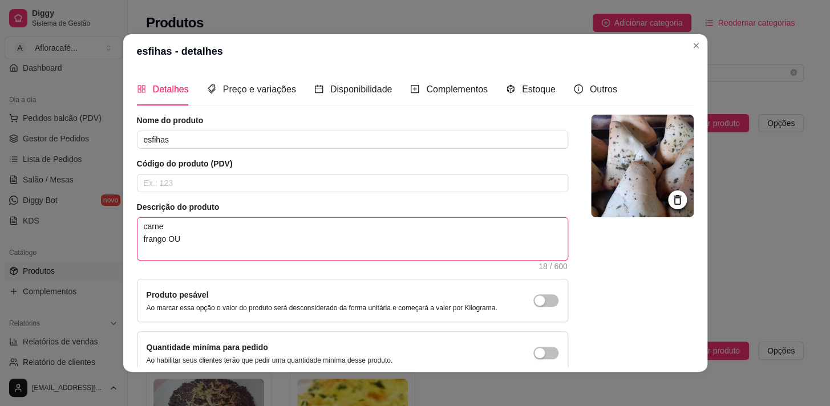
type textarea "carne [PERSON_NAME]"
type textarea "carne frango"
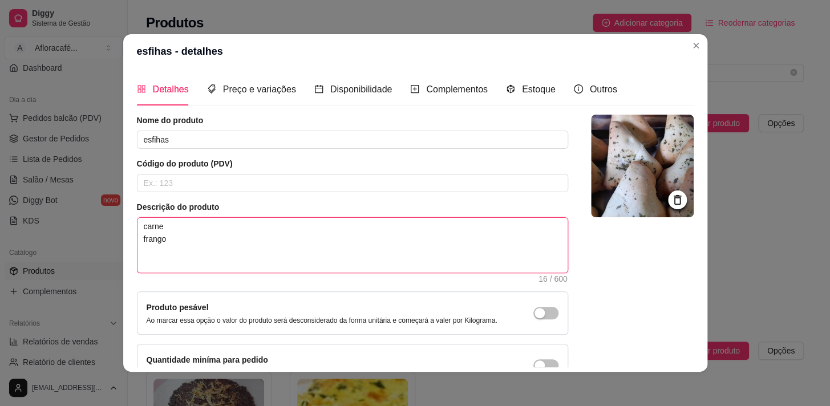
type textarea "carne frango c"
type textarea "carne frango ca"
type textarea "carne [PERSON_NAME]"
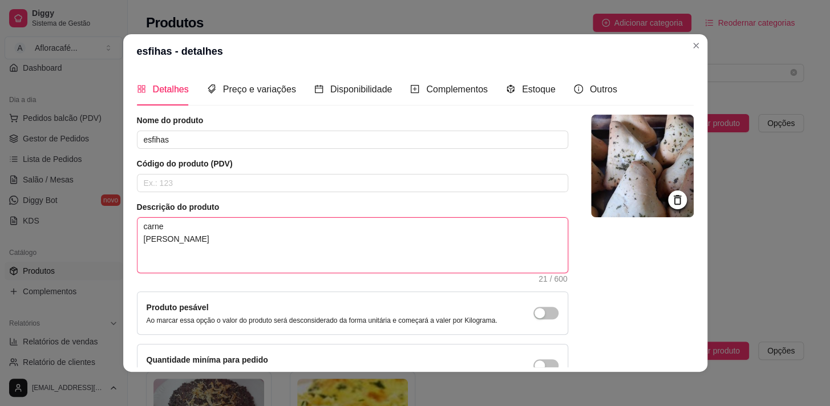
type textarea "carne frango calabr"
type textarea "carne [PERSON_NAME]"
type textarea "carne frango calabres"
type textarea "carne frango calabress"
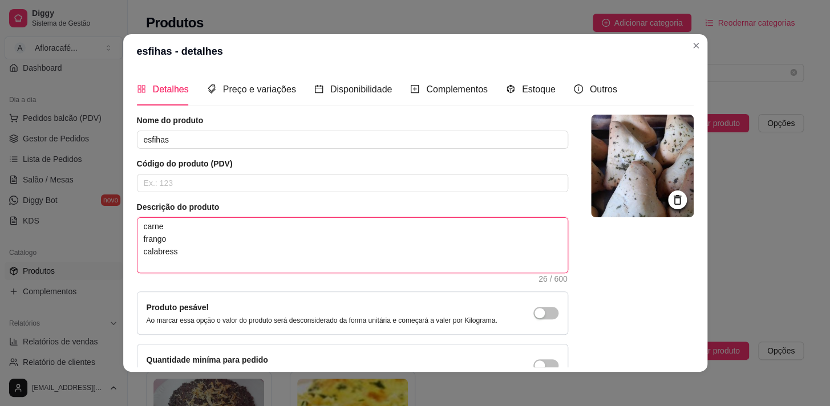
type textarea "carne frango calabress"
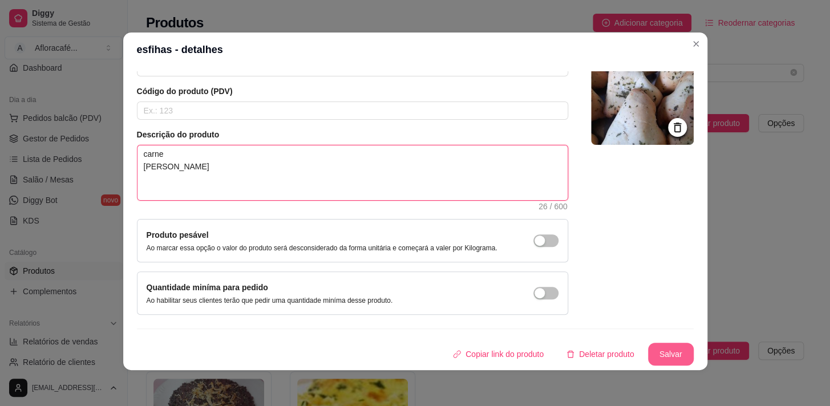
type textarea "carne [PERSON_NAME]"
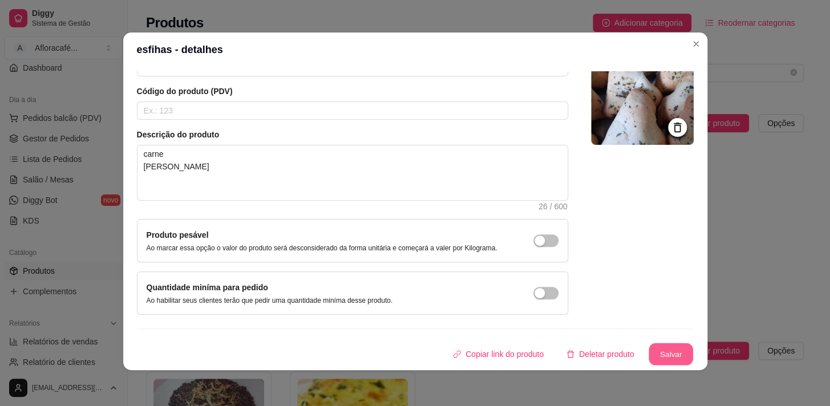
click at [649, 354] on button "Salvar" at bounding box center [671, 355] width 45 height 22
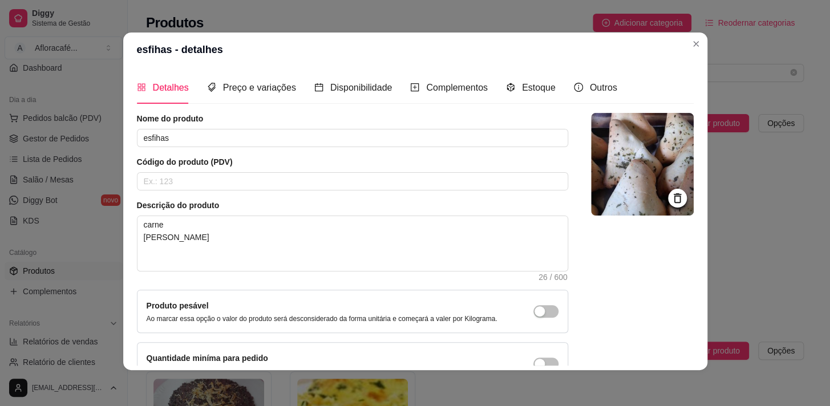
scroll to position [0, 0]
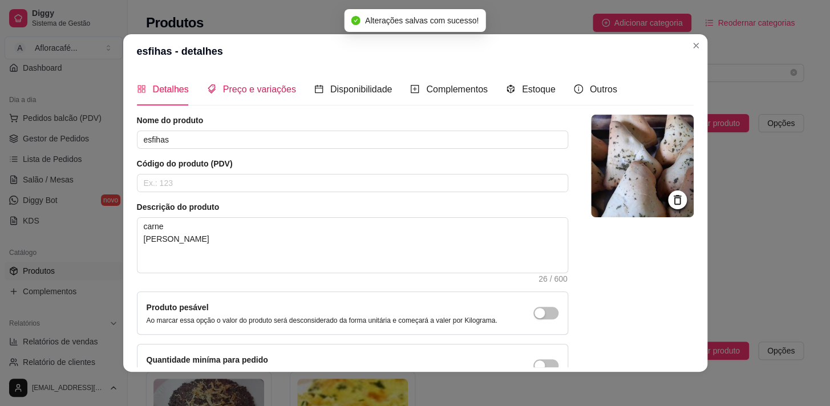
click at [227, 94] on span "Preço e variações" at bounding box center [259, 89] width 73 height 10
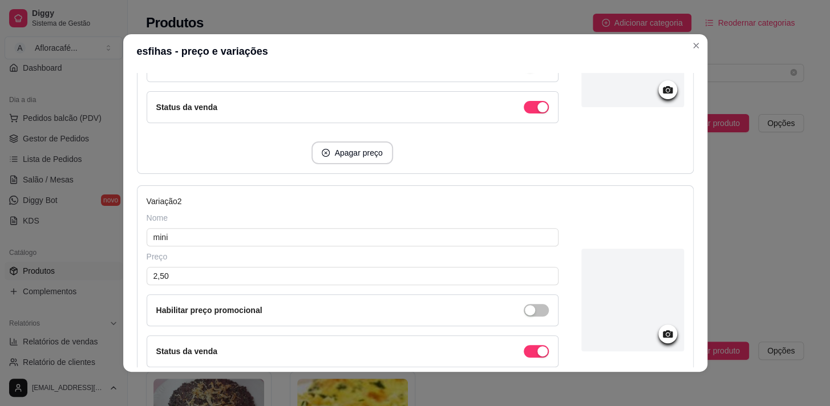
scroll to position [391, 0]
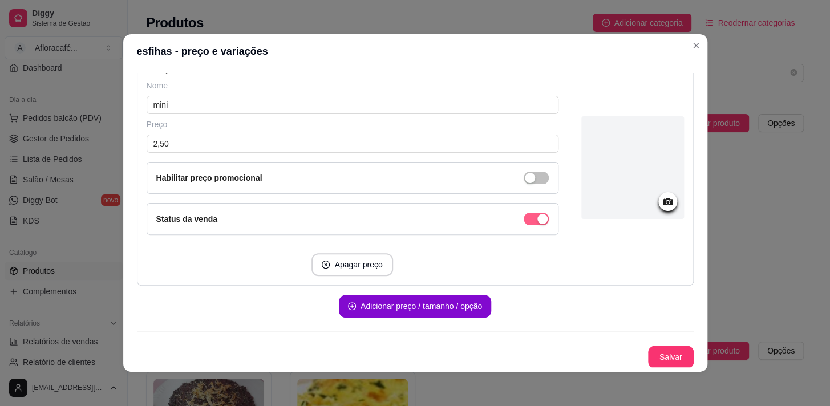
click at [662, 365] on button "Salvar" at bounding box center [671, 357] width 45 height 22
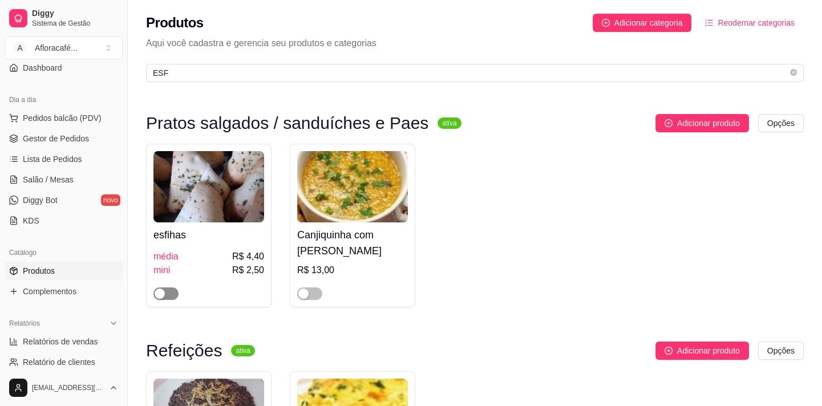
click at [169, 294] on span "button" at bounding box center [166, 294] width 25 height 13
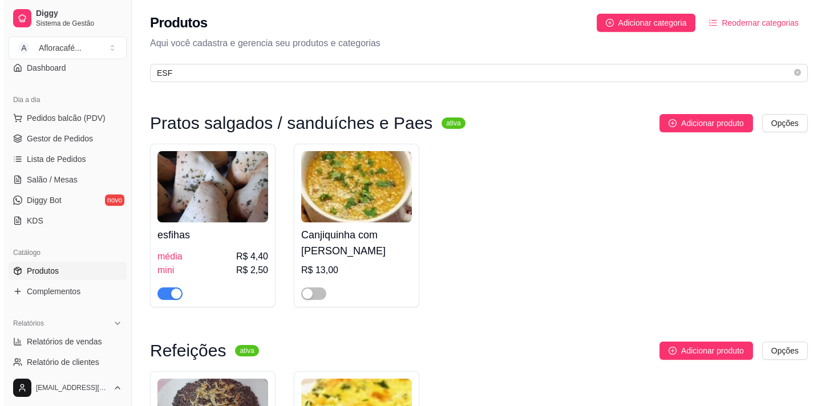
scroll to position [187, 0]
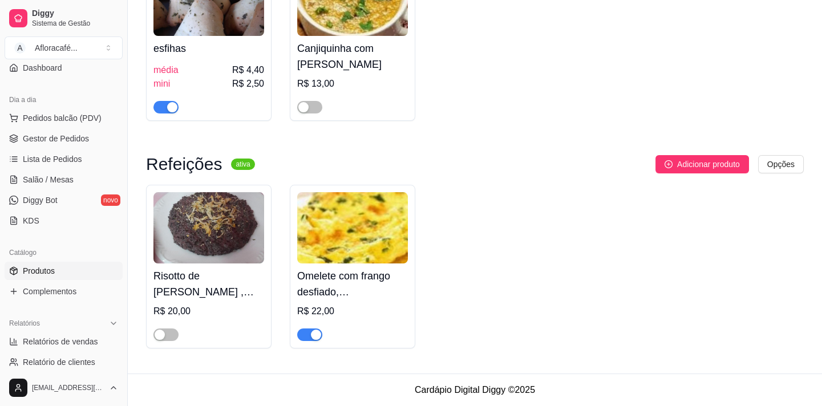
click at [208, 288] on h4 "Risotto de [PERSON_NAME] , com frango desfiado" at bounding box center [209, 284] width 111 height 32
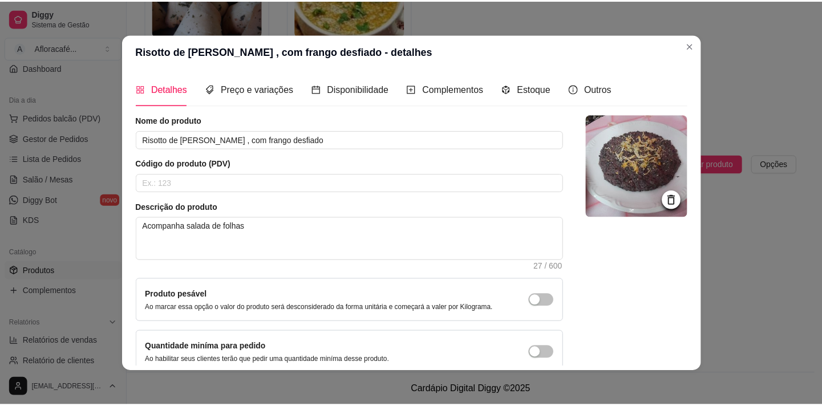
scroll to position [2, 0]
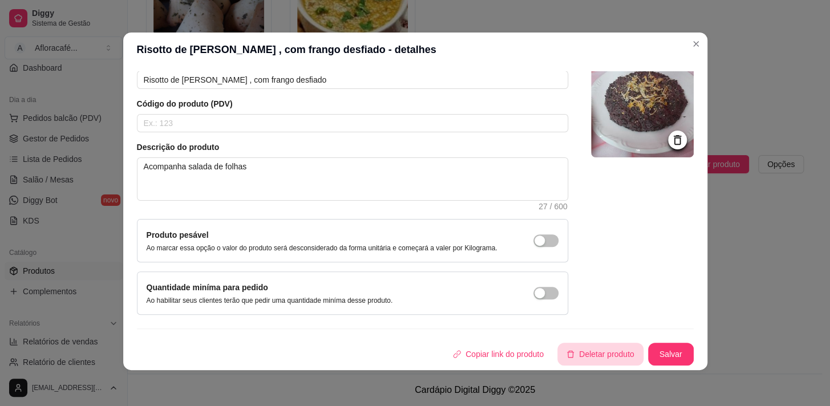
click at [587, 357] on button "Deletar produto" at bounding box center [601, 354] width 86 height 23
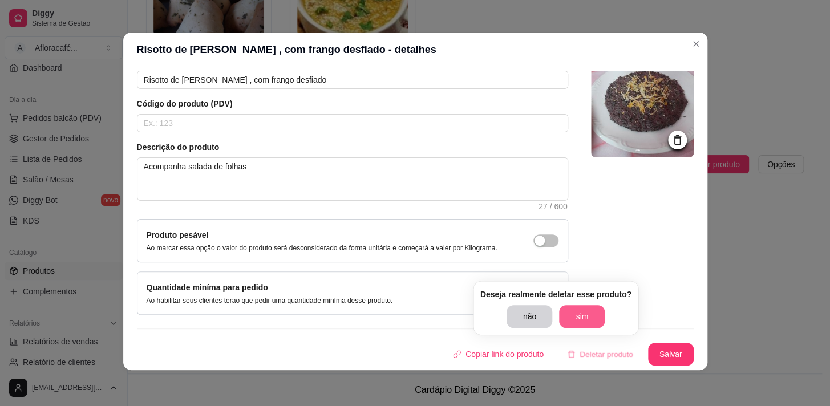
click at [584, 319] on button "sim" at bounding box center [582, 316] width 46 height 23
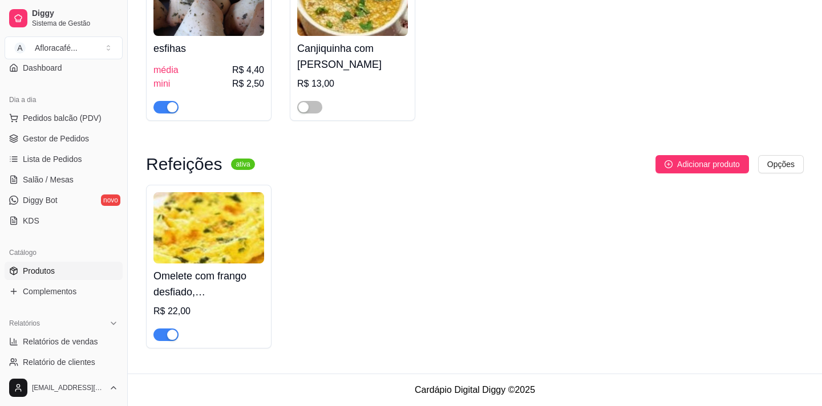
scroll to position [0, 0]
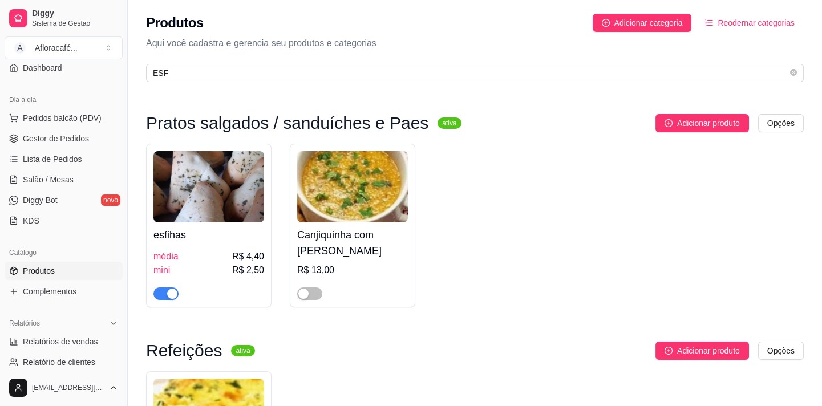
click at [243, 62] on div "Produtos Adicionar categoria Reodernar categorias Aqui você cadastra e gerencia…" at bounding box center [475, 44] width 694 height 89
click at [236, 94] on div "Pratos salgados / sanduíches e Paes ativa Adicionar produto Opções esfihas médi…" at bounding box center [475, 324] width 694 height 471
click at [241, 59] on div "Produtos Adicionar categoria Reodernar categorias Aqui você cadastra e gerencia…" at bounding box center [475, 44] width 694 height 89
drag, startPoint x: 241, startPoint y: 59, endPoint x: 242, endPoint y: 74, distance: 14.8
click at [242, 74] on div "Produtos Adicionar categoria Reodernar categorias Aqui você cadastra e gerencia…" at bounding box center [475, 44] width 694 height 89
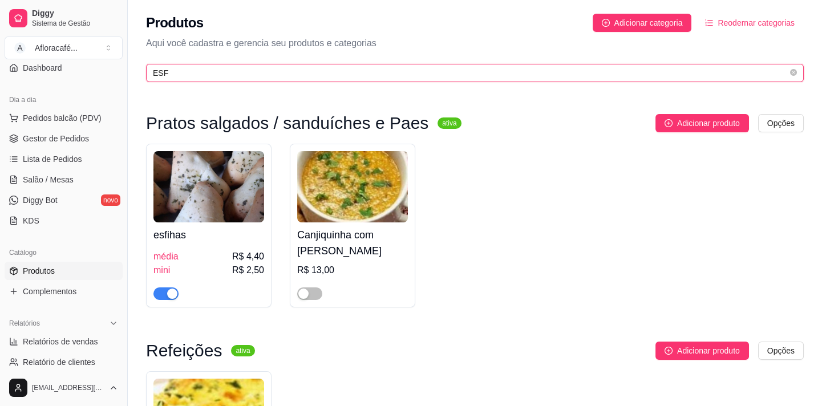
click at [242, 74] on input "ESF" at bounding box center [470, 73] width 635 height 13
type input "E"
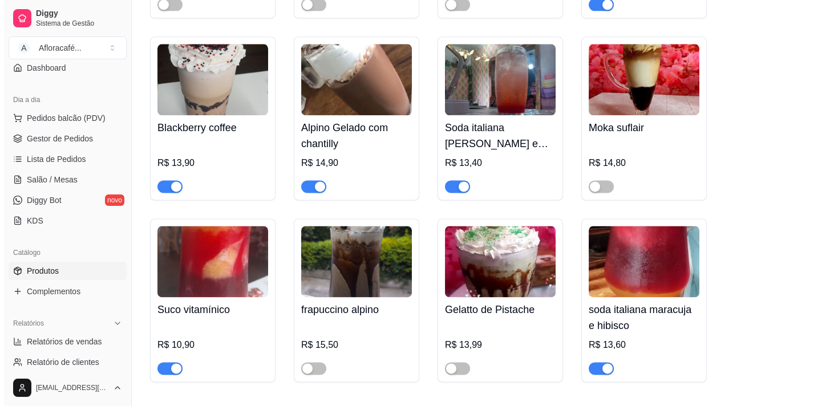
scroll to position [2957, 0]
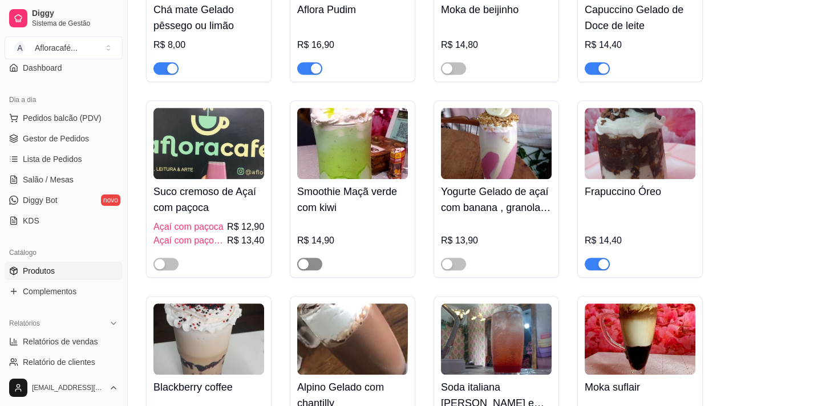
click at [308, 269] on div "button" at bounding box center [303, 264] width 10 height 10
click at [361, 211] on h4 "Smoothie Maçã verde com kiwi" at bounding box center [352, 200] width 111 height 32
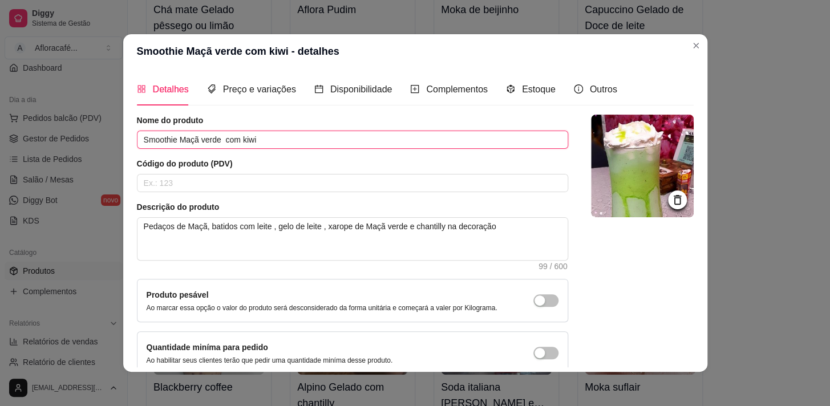
drag, startPoint x: 216, startPoint y: 139, endPoint x: 220, endPoint y: 115, distance: 24.8
click at [216, 139] on input "Smoothie Maçã verde com kiwi" at bounding box center [352, 140] width 431 height 18
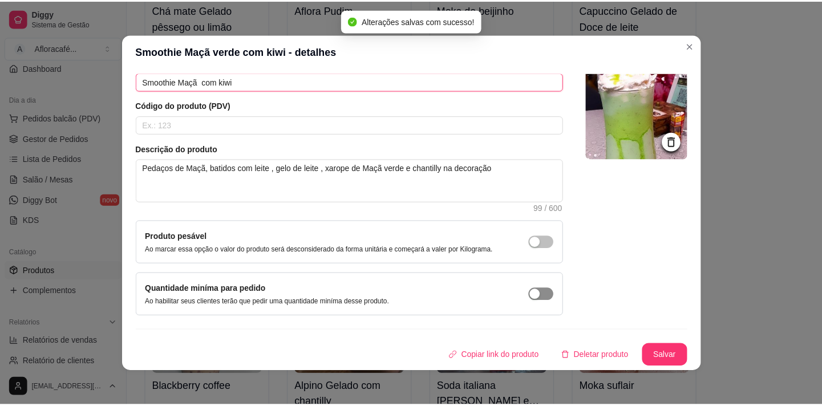
scroll to position [2, 0]
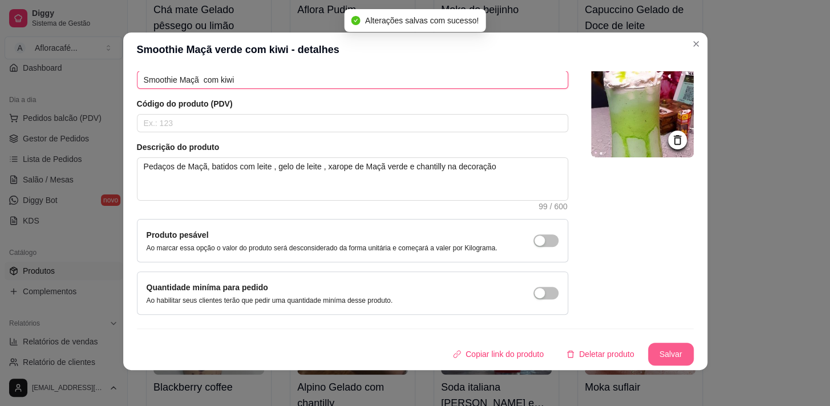
type input "Smoothie Maçã com kiwi"
click at [667, 352] on button "Salvar" at bounding box center [671, 354] width 46 height 23
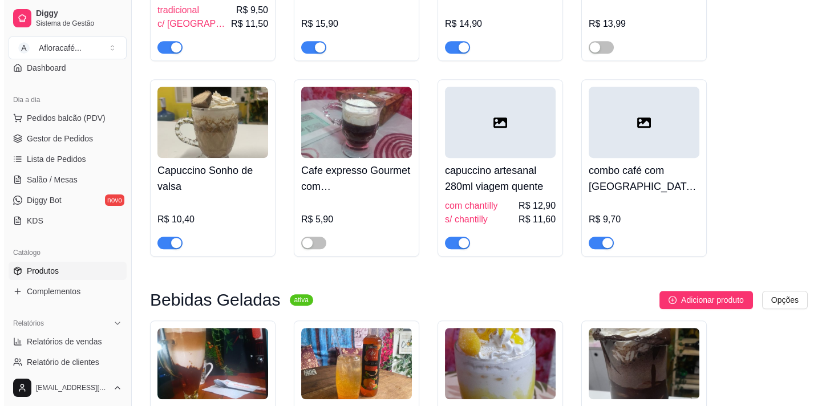
scroll to position [1608, 0]
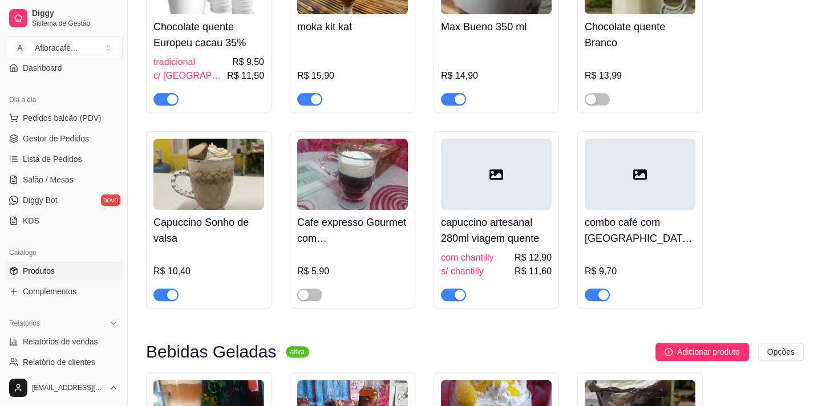
click at [387, 247] on h4 "Cafe expresso Gourmet com [GEOGRAPHIC_DATA]" at bounding box center [352, 231] width 111 height 32
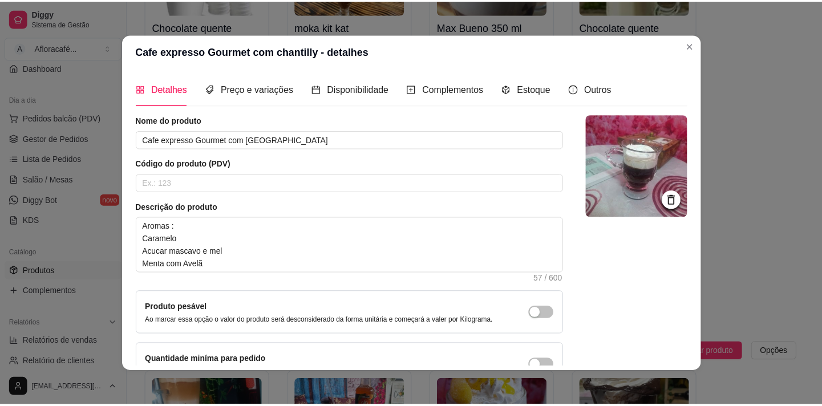
scroll to position [79, 0]
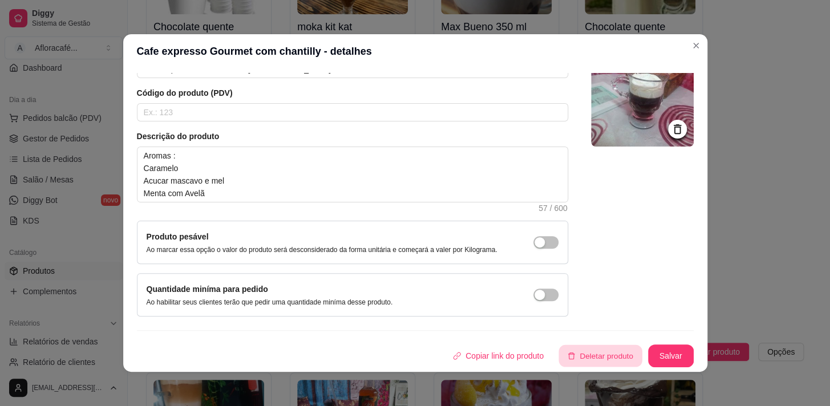
click at [587, 360] on button "Deletar produto" at bounding box center [600, 356] width 83 height 22
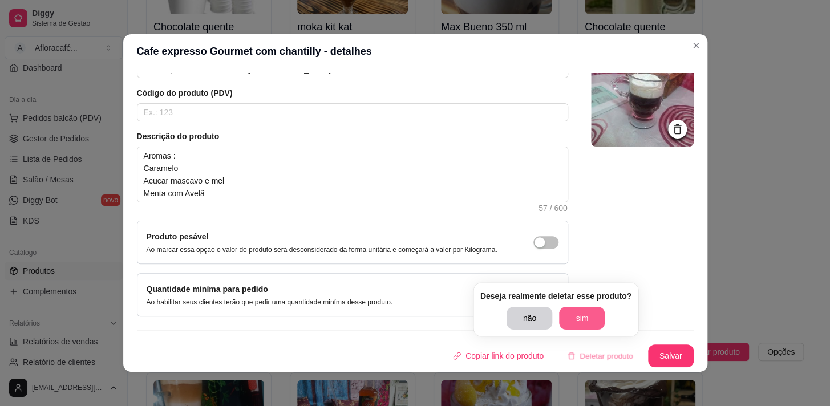
click at [586, 325] on button "sim" at bounding box center [582, 318] width 46 height 23
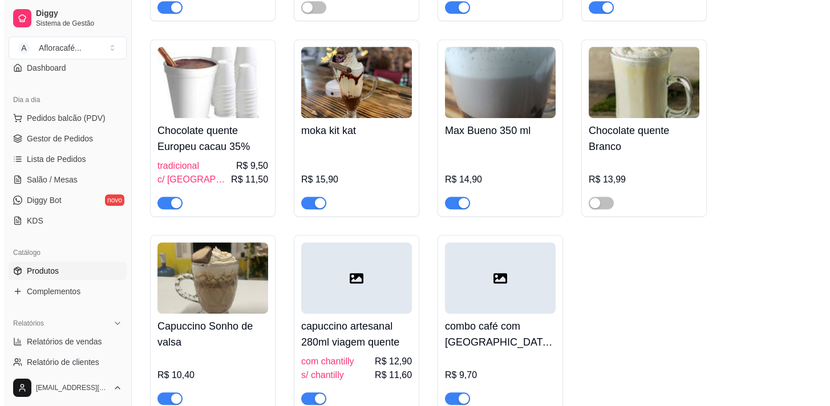
scroll to position [1452, 0]
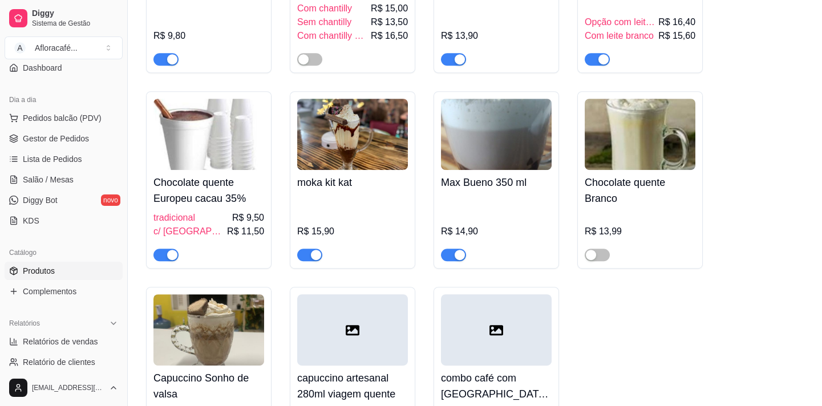
click at [655, 207] on h4 "Chocolate quente Branco" at bounding box center [640, 191] width 111 height 32
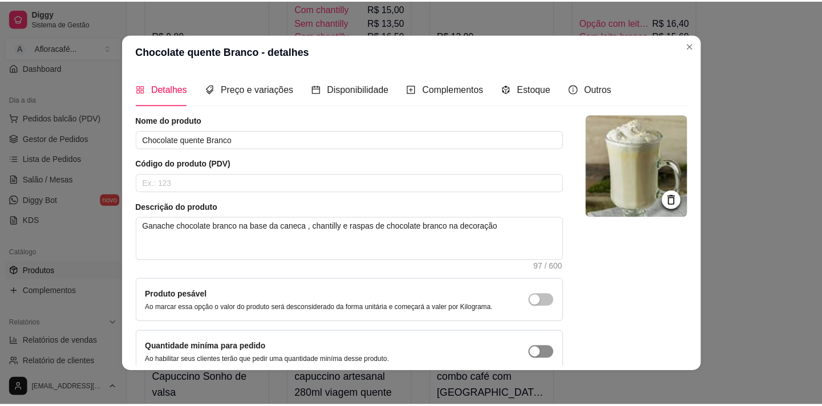
scroll to position [67, 0]
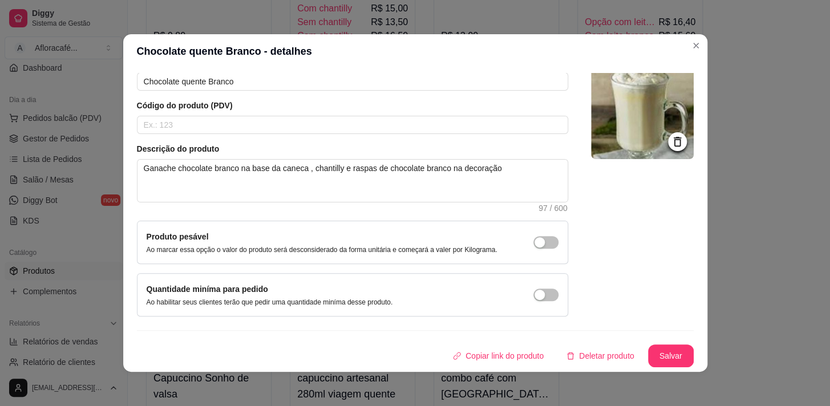
click at [588, 367] on div "Detalhes Preço e variações Disponibilidade Complementos Estoque Outros Nome do …" at bounding box center [415, 220] width 557 height 294
click at [589, 355] on button "Deletar produto" at bounding box center [601, 356] width 86 height 23
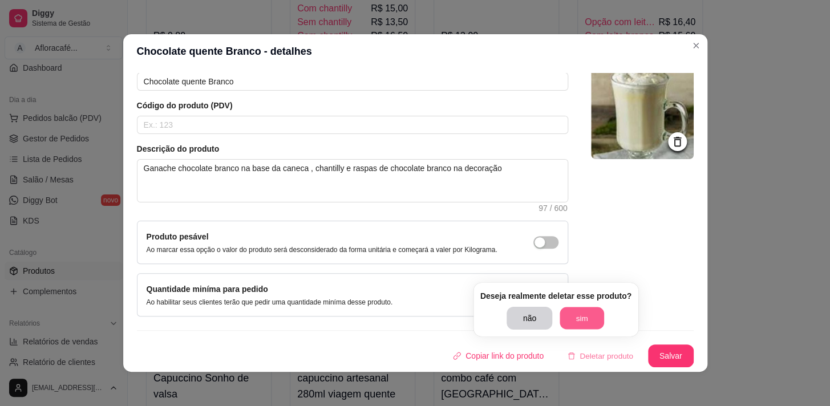
click at [588, 315] on button "sim" at bounding box center [582, 319] width 45 height 22
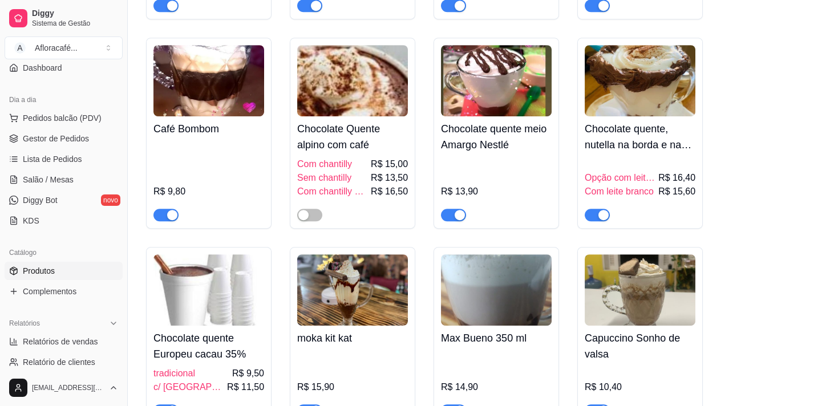
scroll to position [1400, 0]
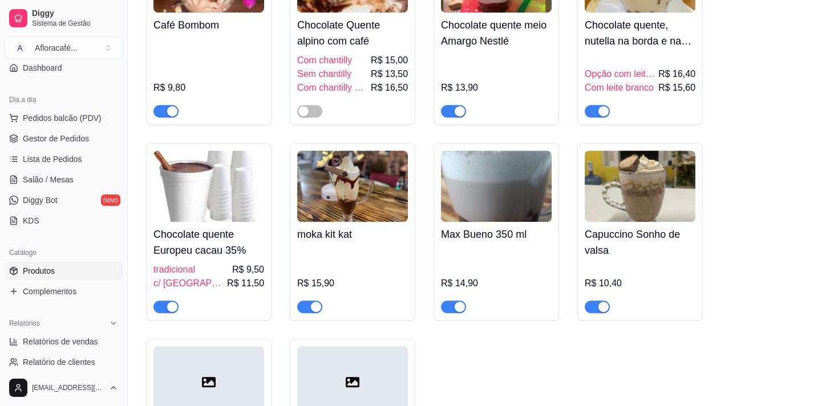
click at [498, 271] on div "R$ 14,90" at bounding box center [496, 280] width 111 height 66
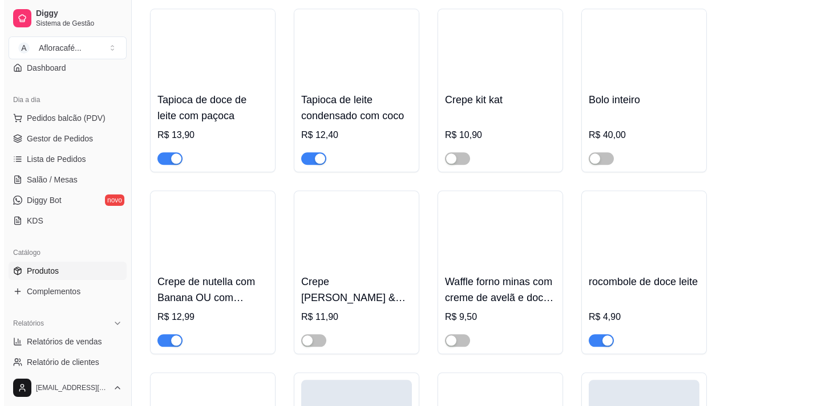
scroll to position [12105, 0]
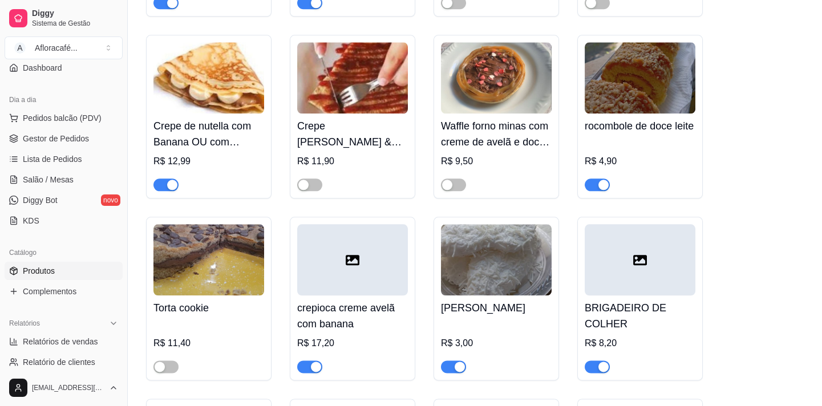
click at [356, 114] on img at bounding box center [352, 77] width 111 height 71
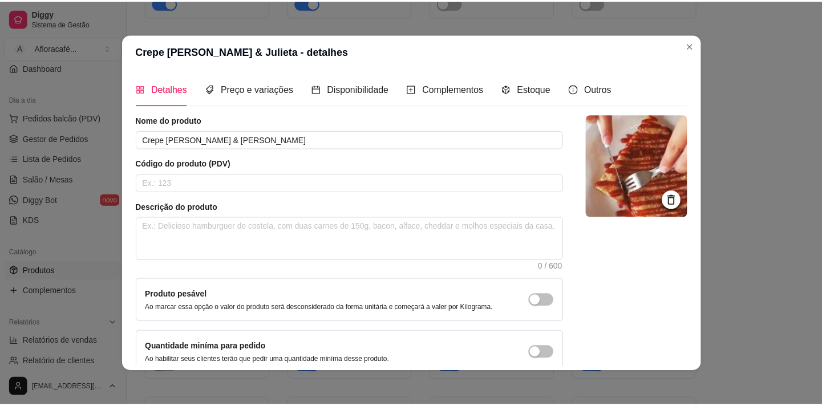
scroll to position [67, 0]
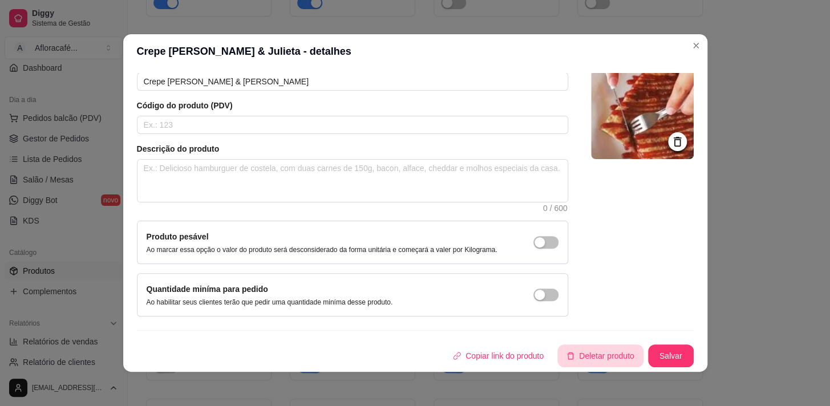
click at [571, 352] on button "Deletar produto" at bounding box center [601, 356] width 86 height 23
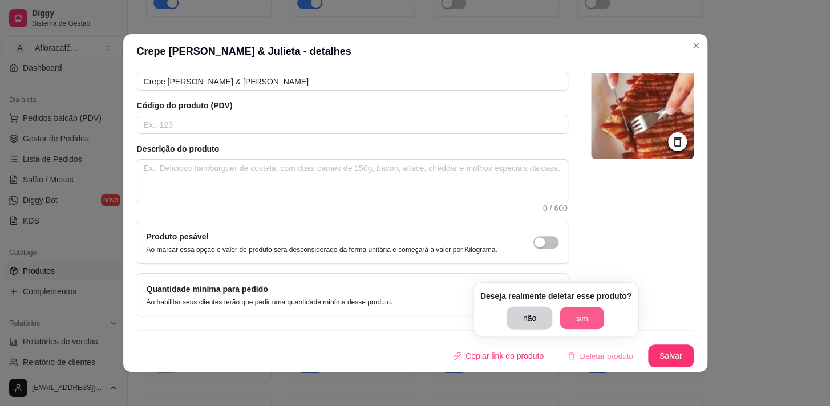
click at [587, 321] on button "sim" at bounding box center [582, 319] width 45 height 22
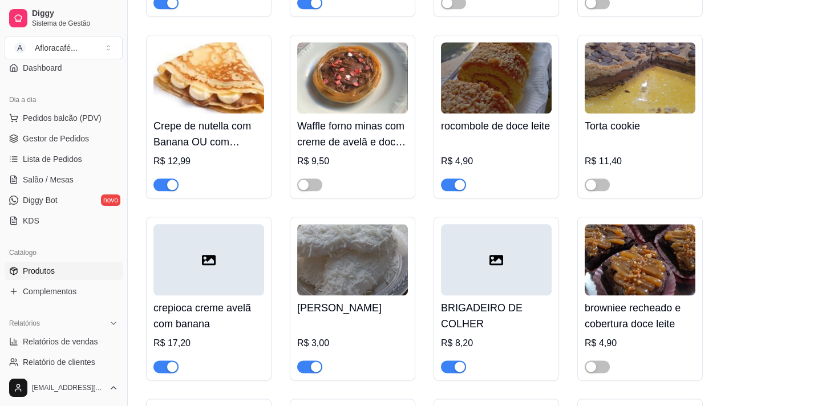
click at [459, 190] on div "button" at bounding box center [460, 185] width 10 height 10
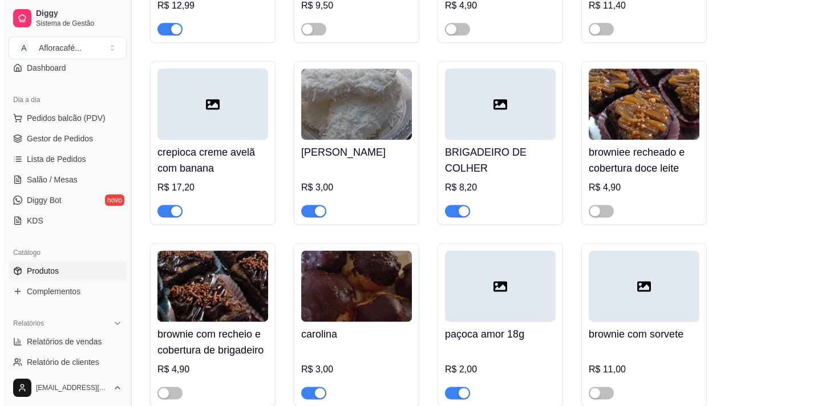
scroll to position [12469, 0]
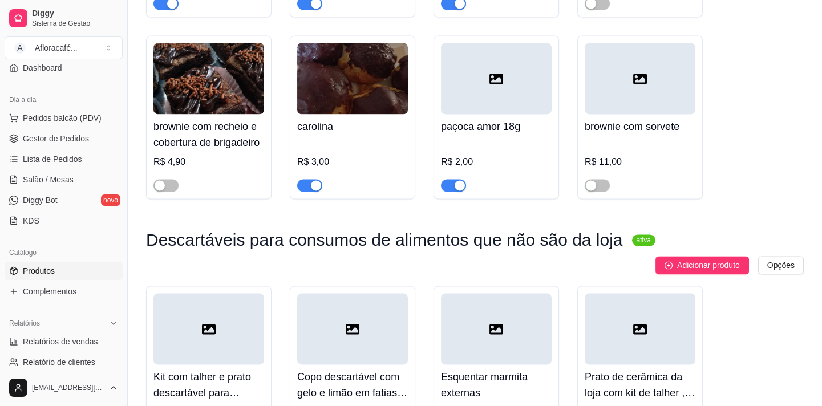
click at [488, 192] on div "R$ 2,00" at bounding box center [496, 165] width 111 height 53
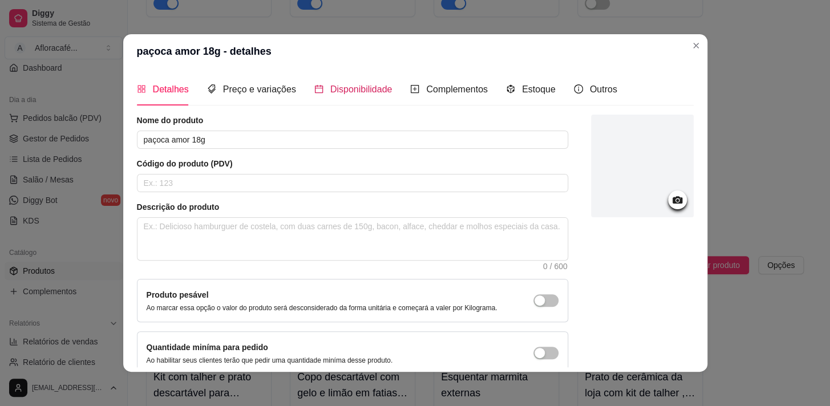
click at [374, 94] on span "Disponibilidade" at bounding box center [361, 89] width 62 height 10
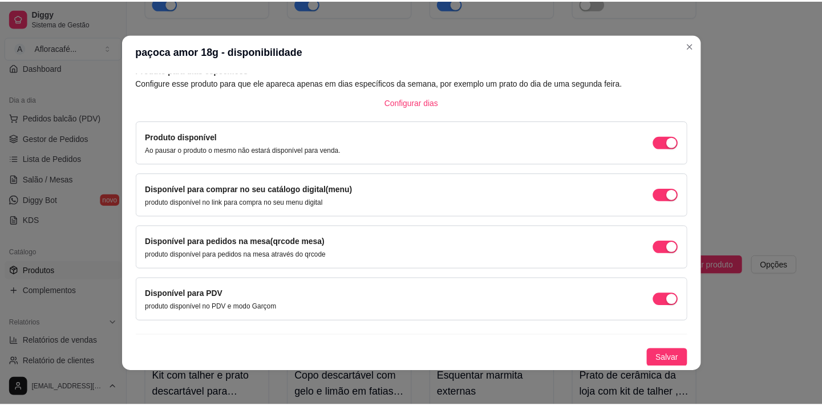
scroll to position [0, 0]
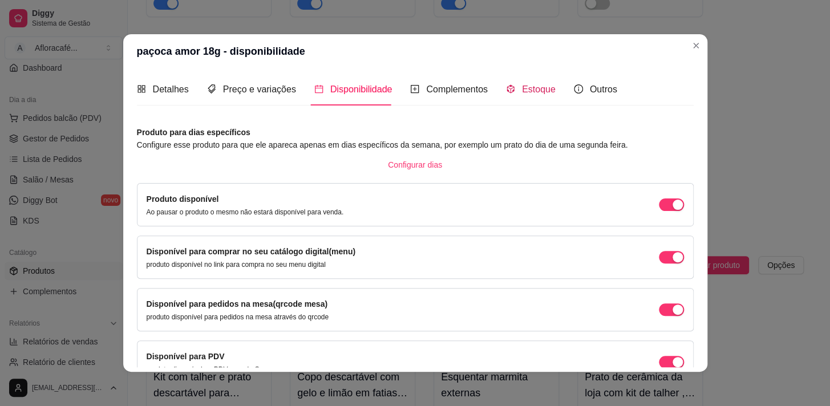
click at [543, 92] on span "Estoque" at bounding box center [539, 89] width 34 height 10
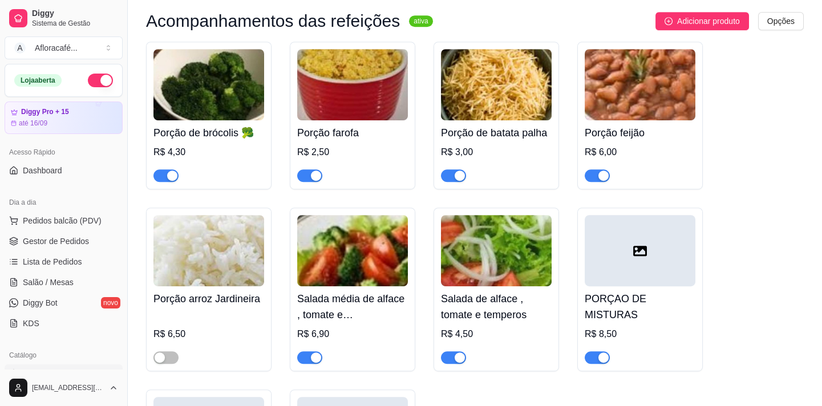
scroll to position [10653, 0]
